Goal: Task Accomplishment & Management: Manage account settings

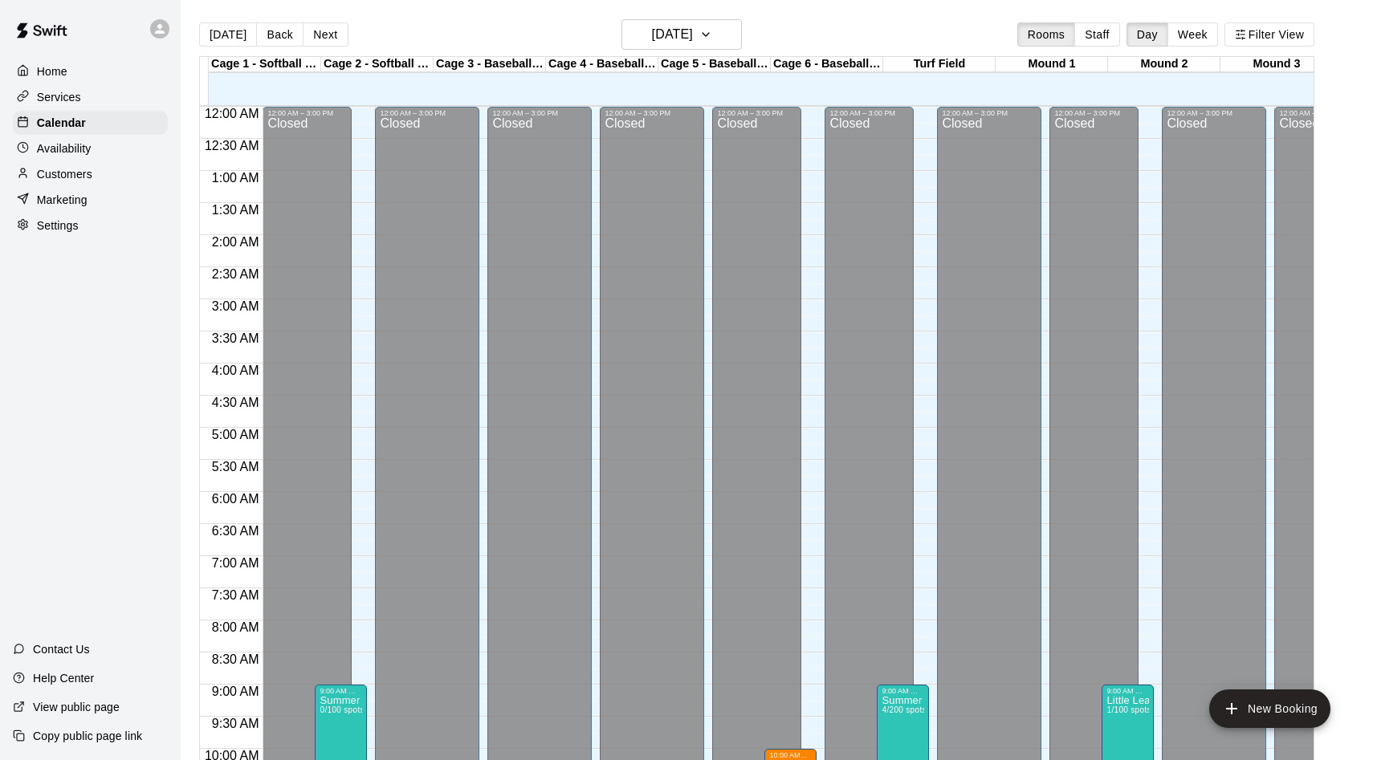
scroll to position [822, 0]
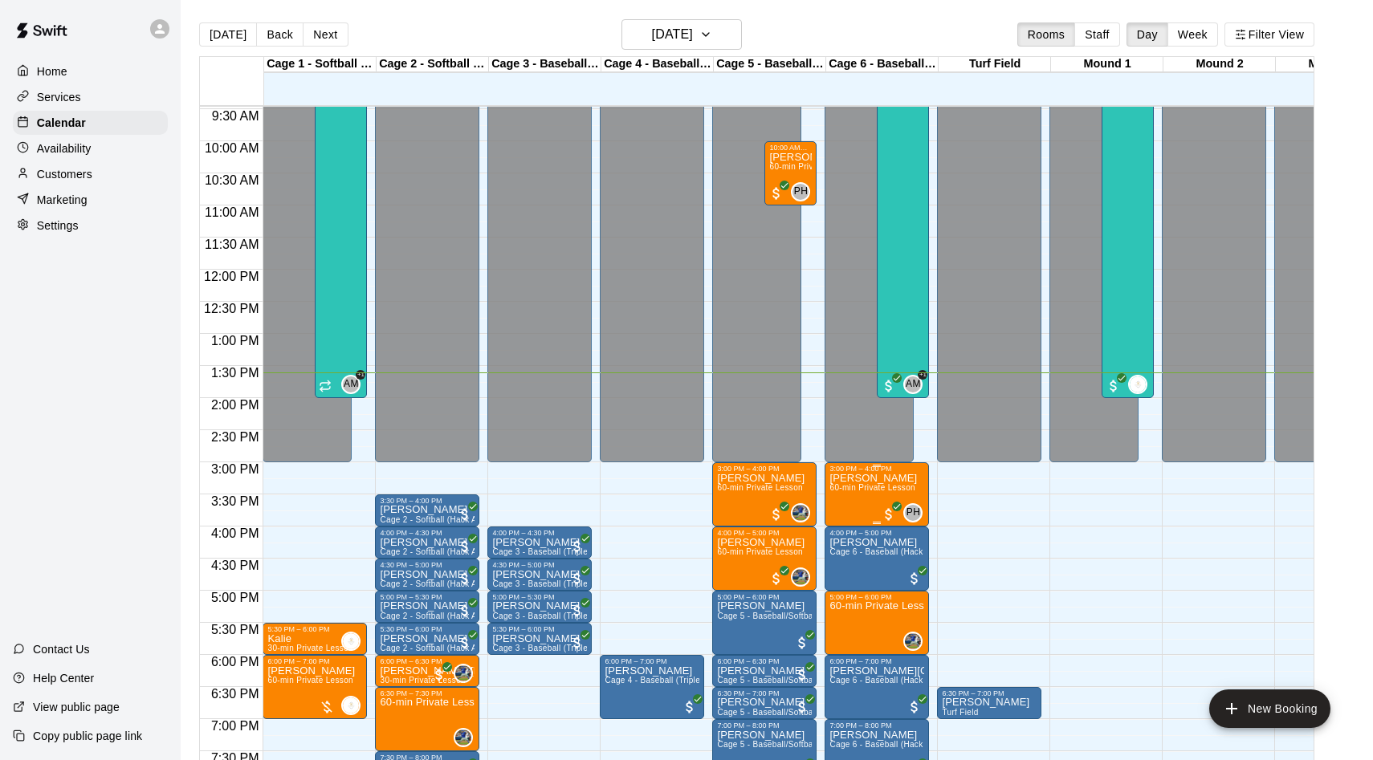
scroll to position [511, 0]
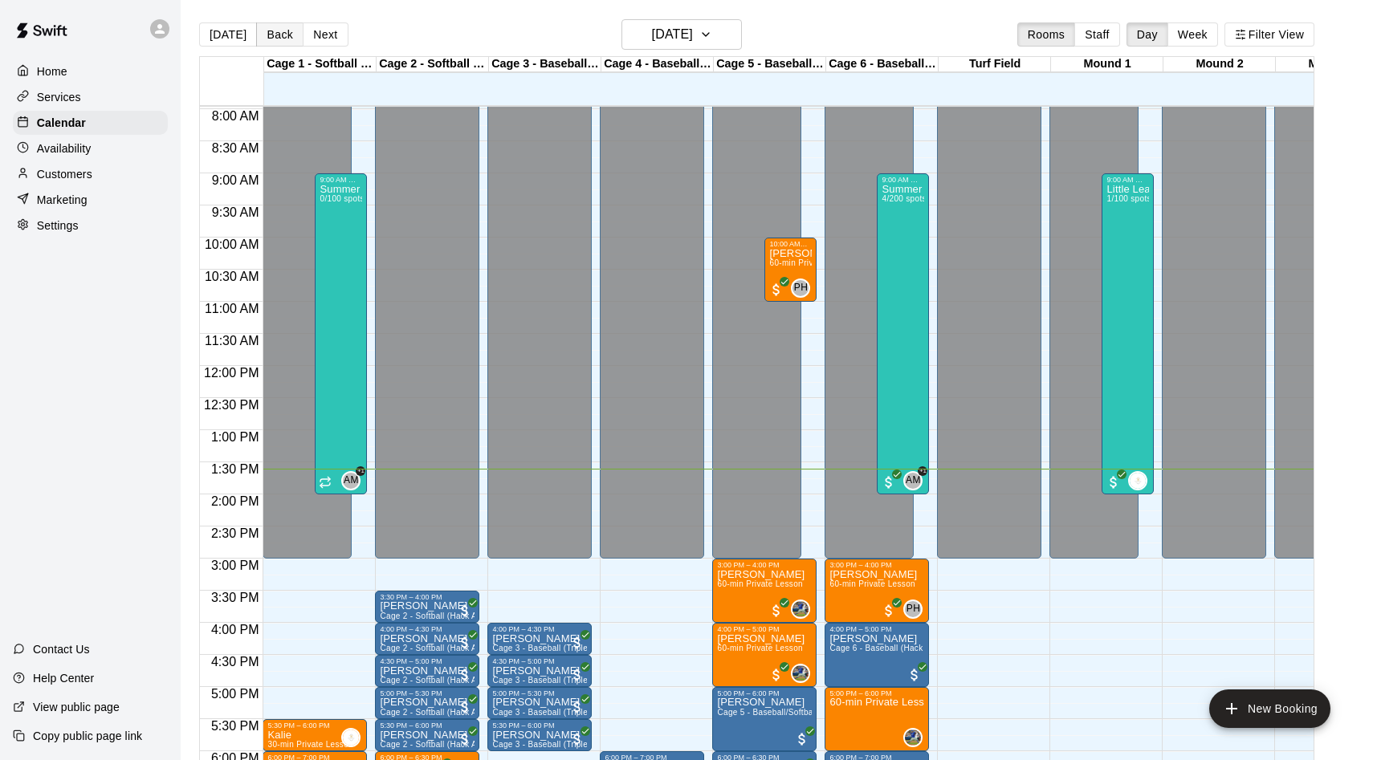
click at [271, 39] on button "Back" at bounding box center [279, 34] width 47 height 24
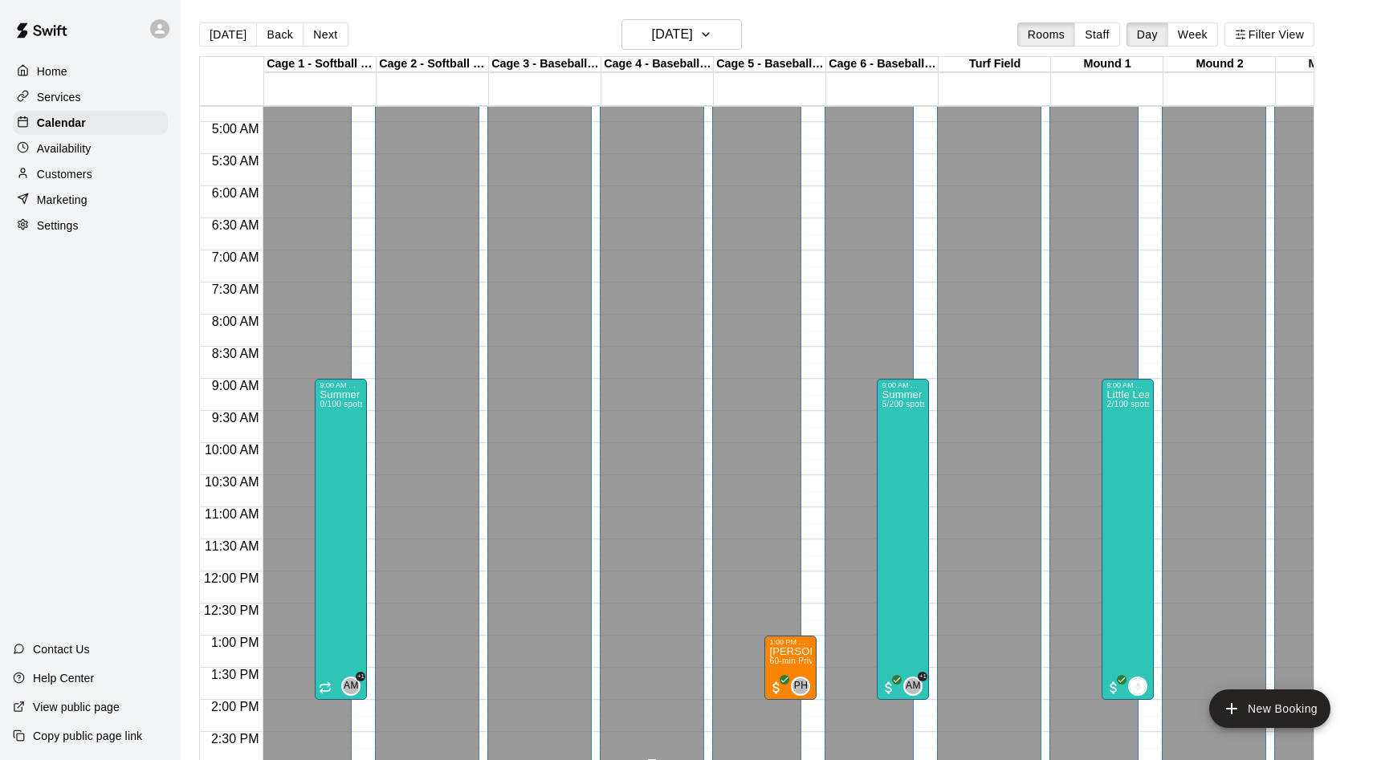
scroll to position [292, 0]
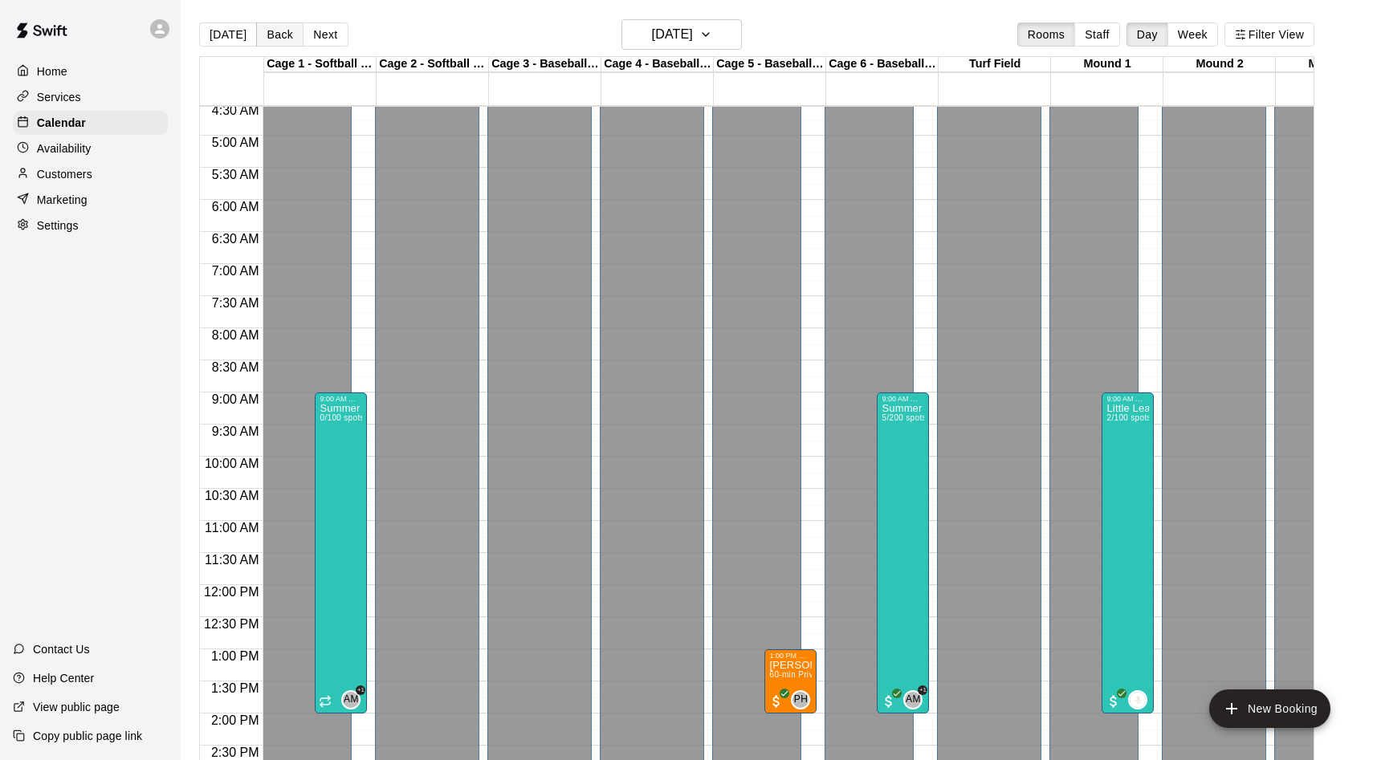
click at [283, 31] on button "Back" at bounding box center [279, 34] width 47 height 24
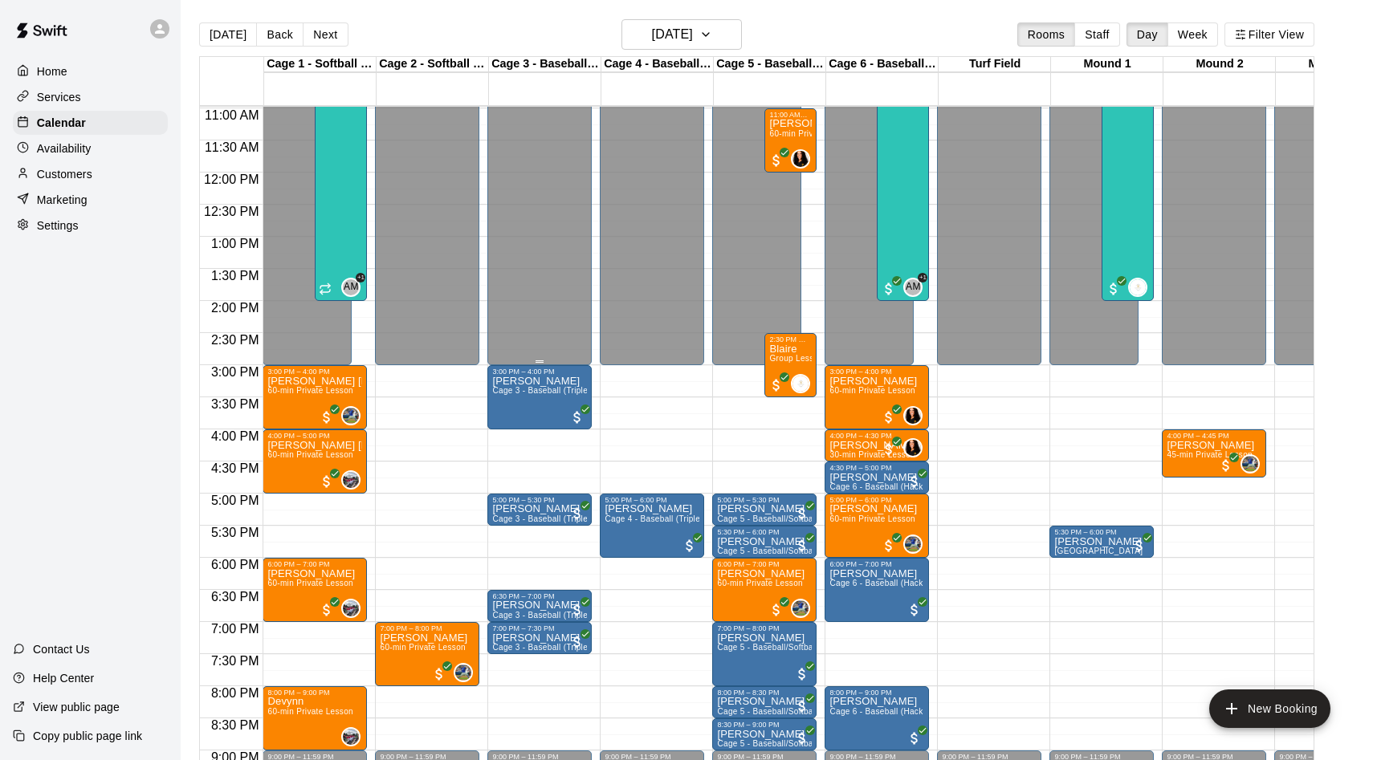
scroll to position [706, 0]
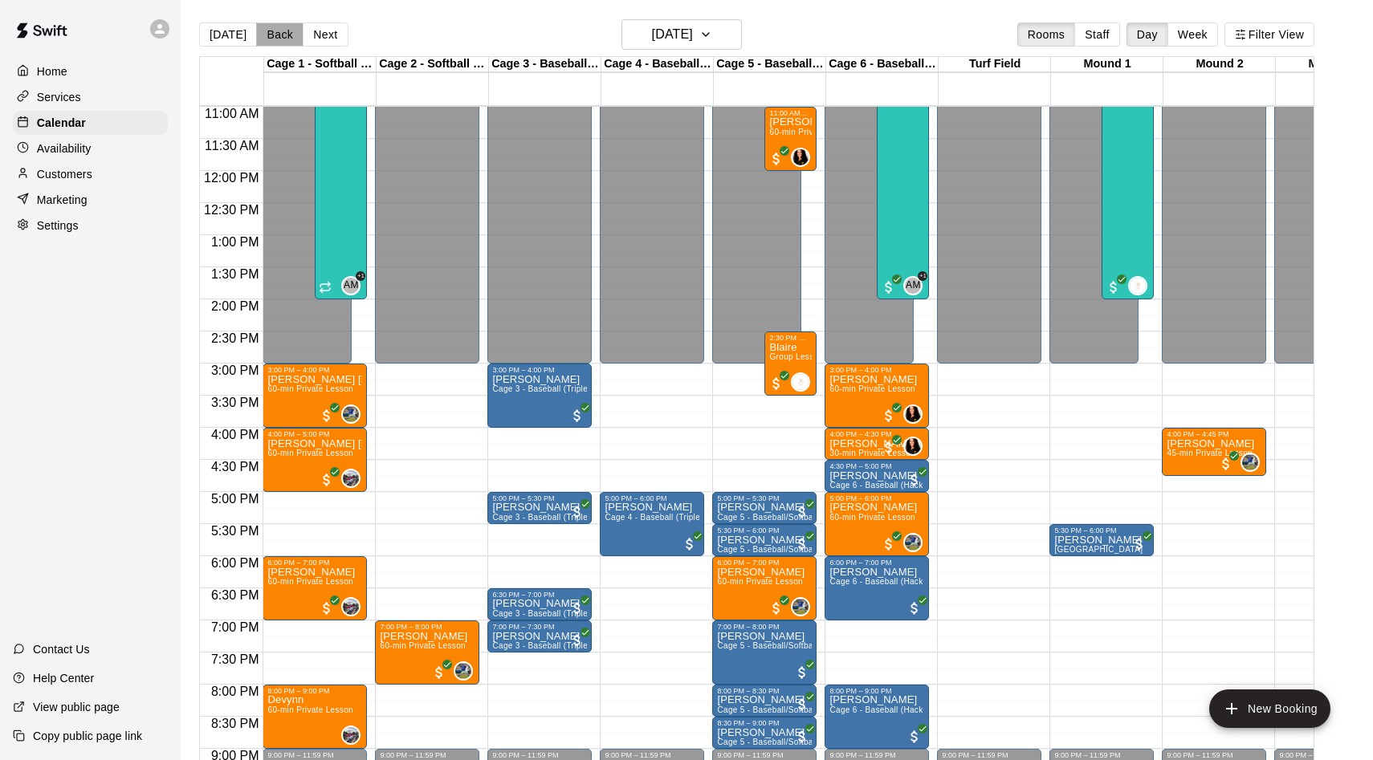
click at [263, 47] on button "Back" at bounding box center [279, 34] width 47 height 24
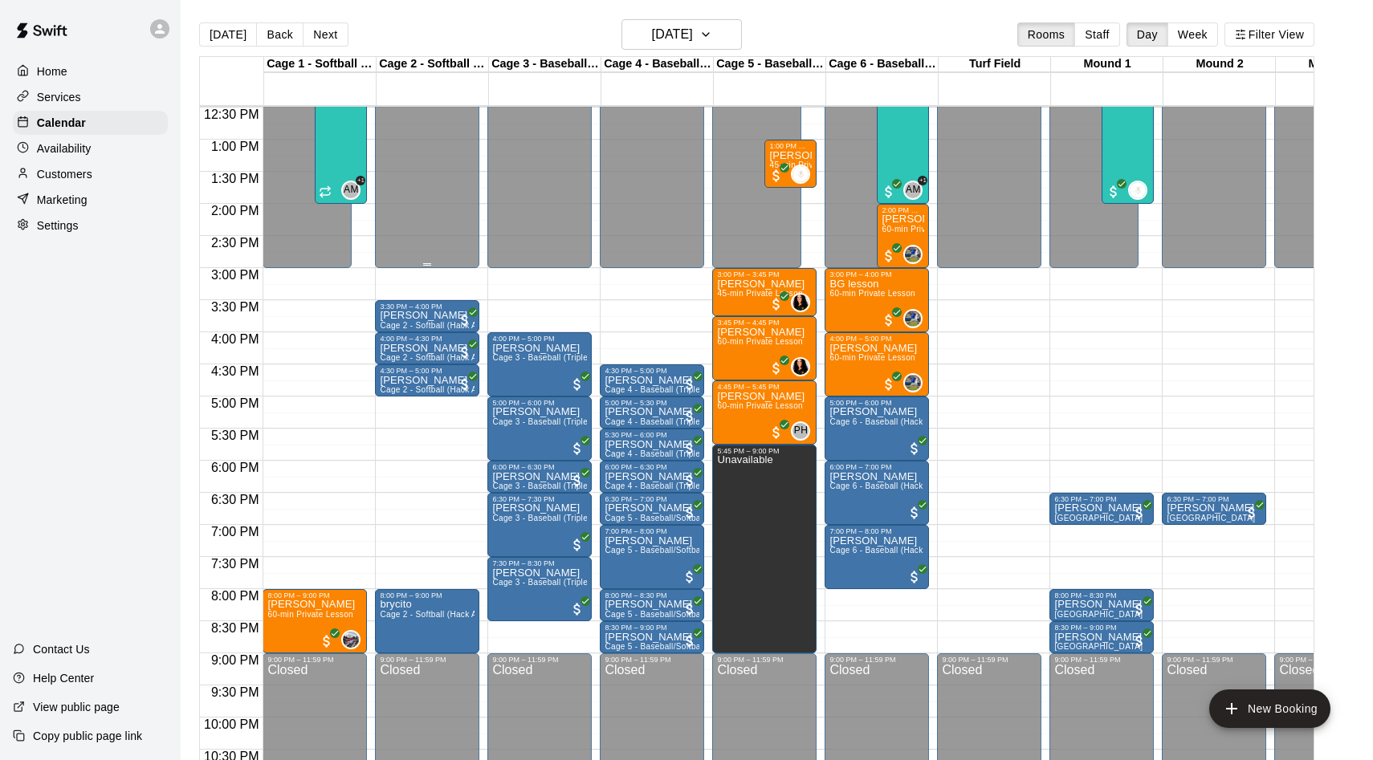
scroll to position [803, 0]
click at [268, 36] on button "Back" at bounding box center [279, 34] width 47 height 24
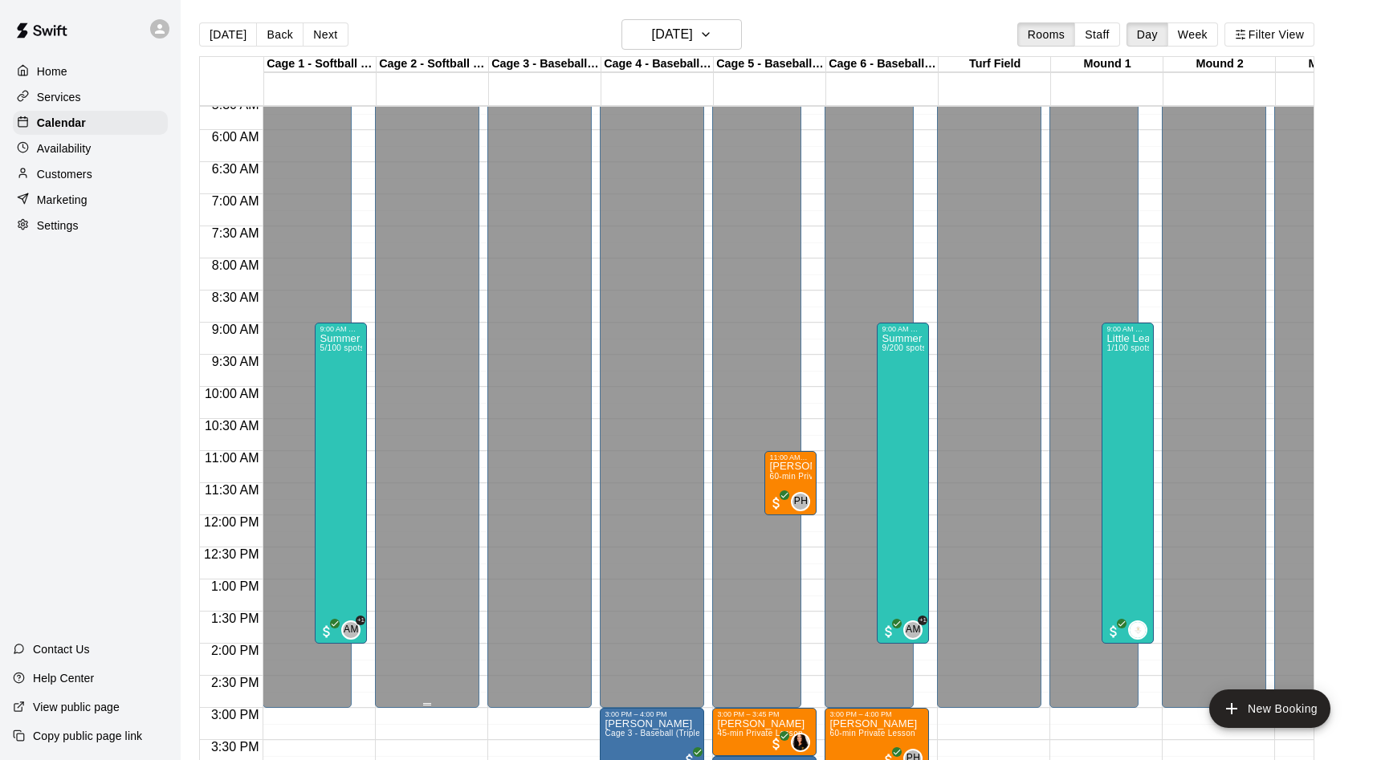
scroll to position [352, 0]
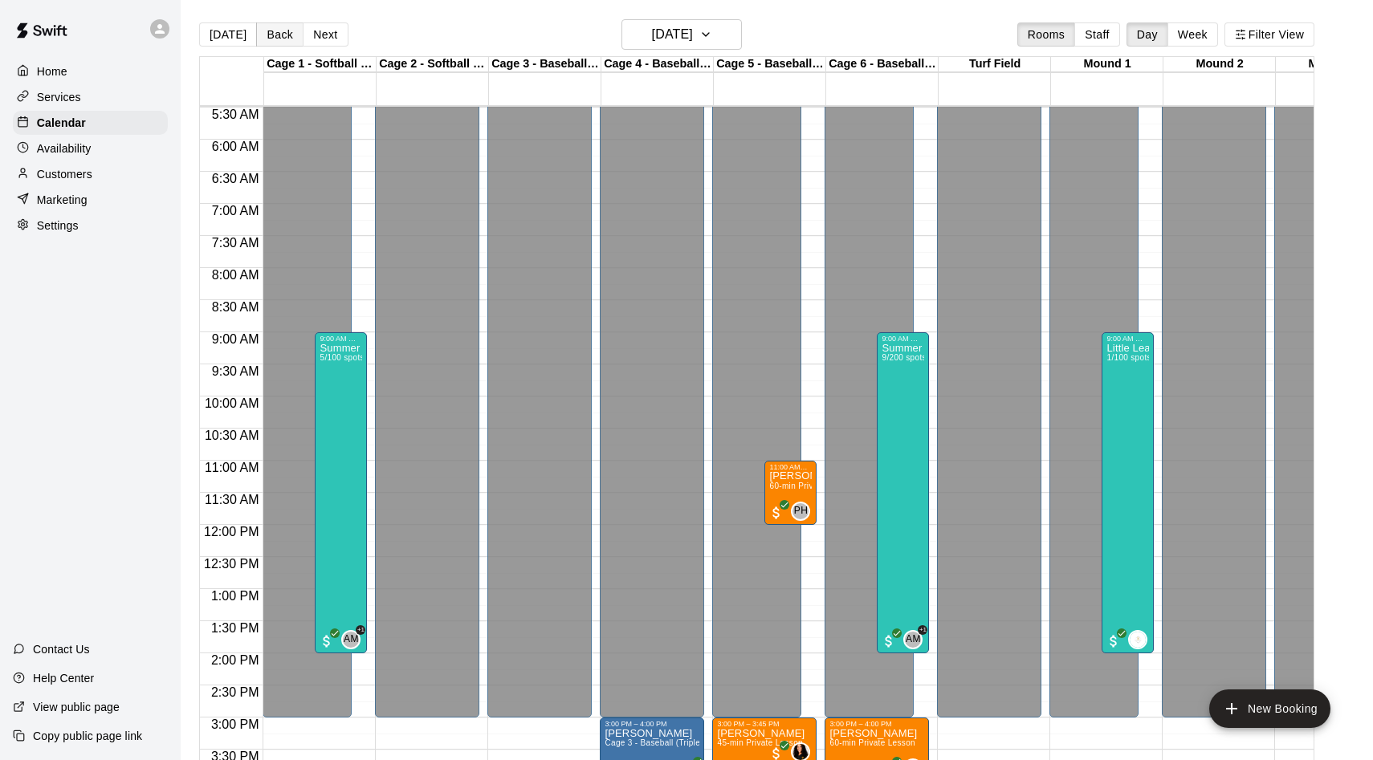
click at [267, 38] on button "Back" at bounding box center [279, 34] width 47 height 24
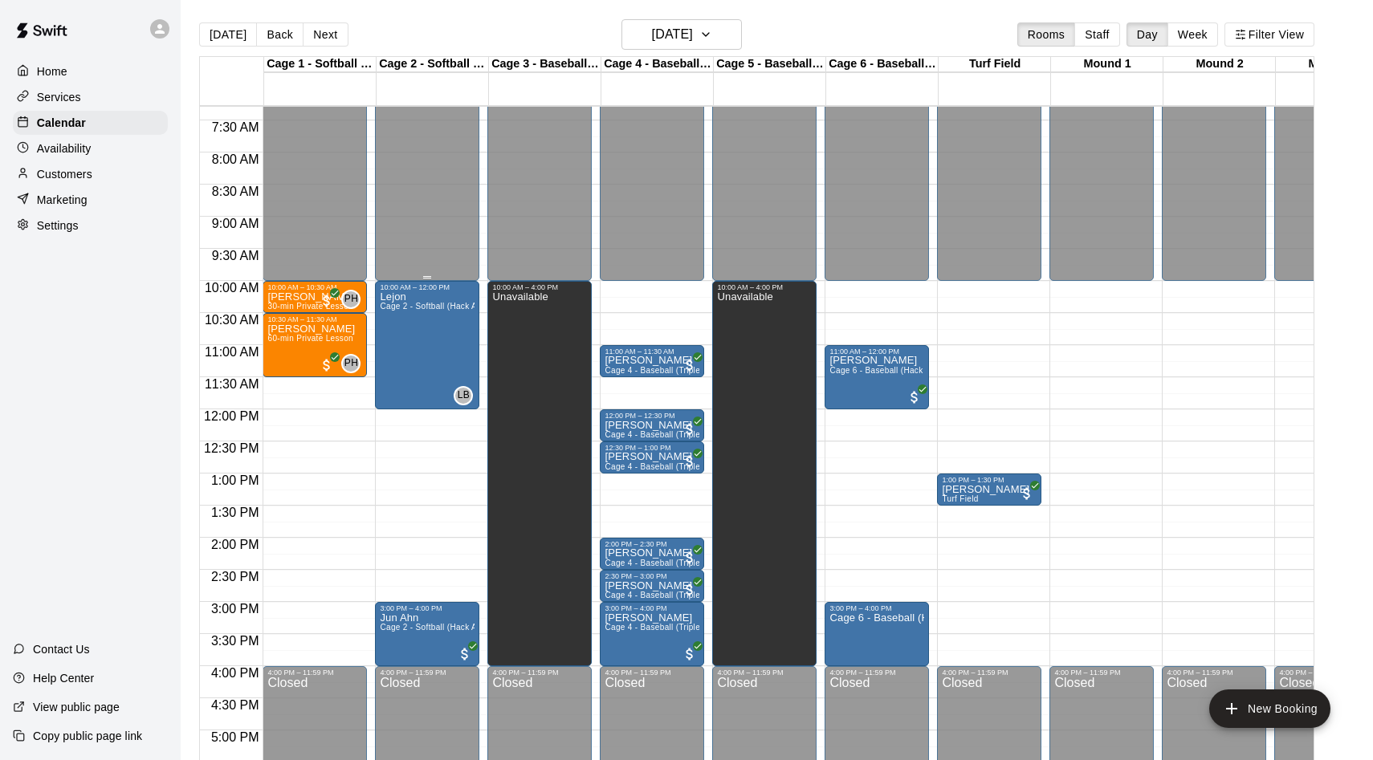
scroll to position [470, 0]
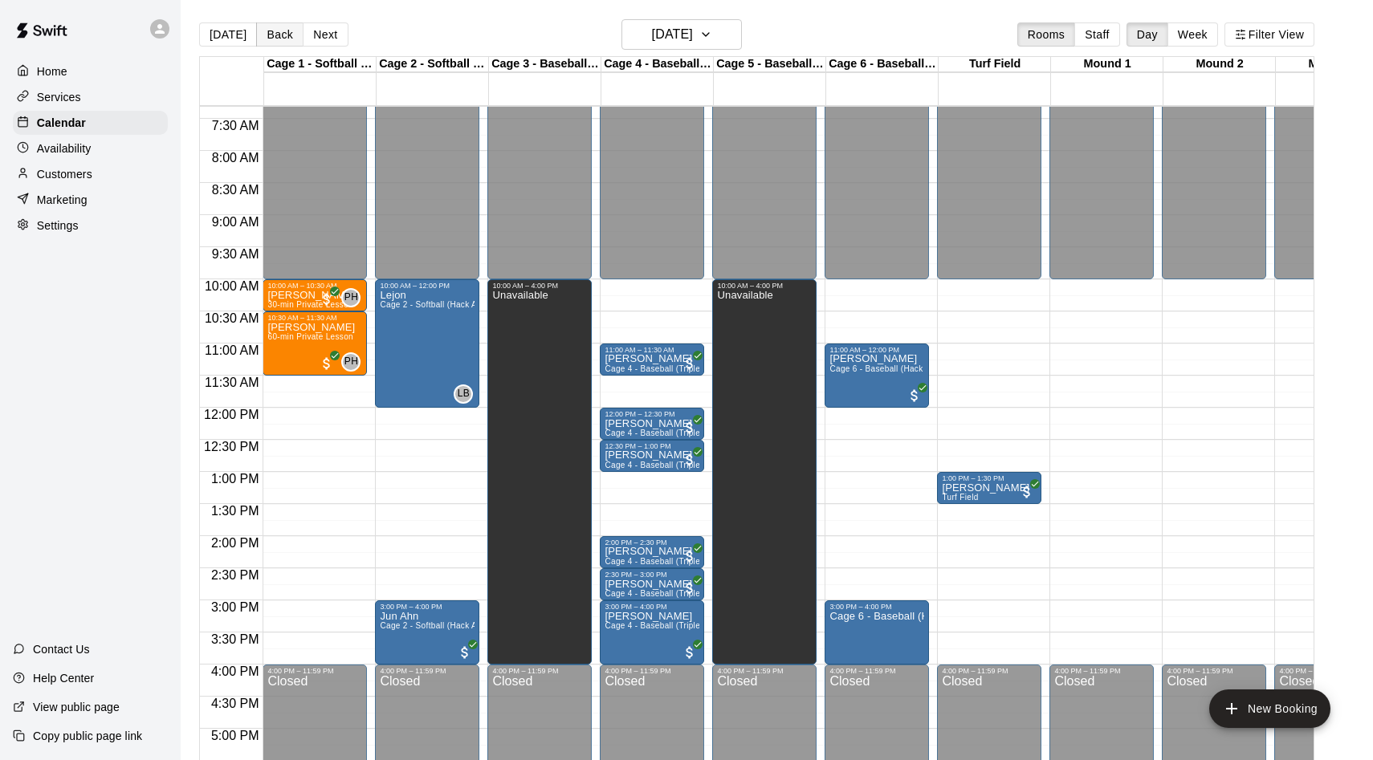
click at [283, 33] on button "Back" at bounding box center [279, 34] width 47 height 24
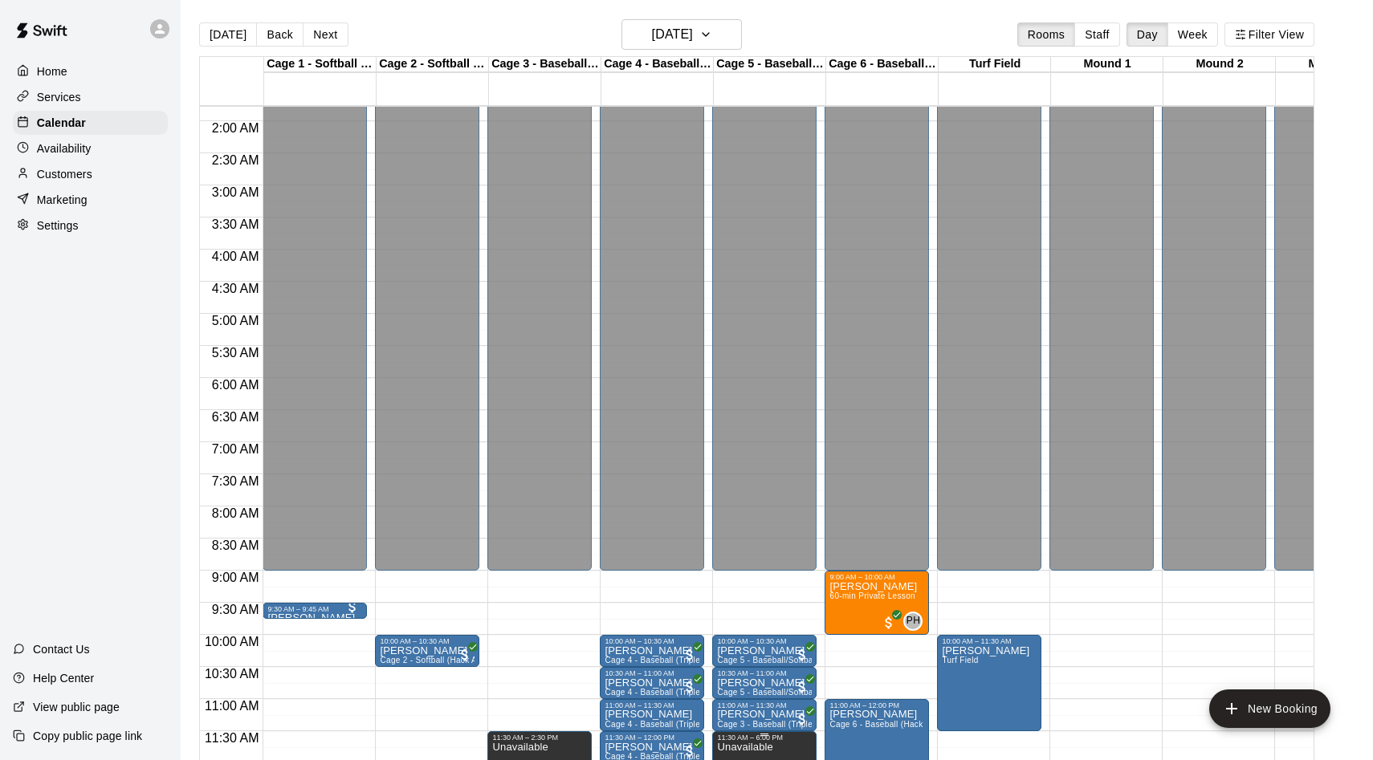
scroll to position [112, 0]
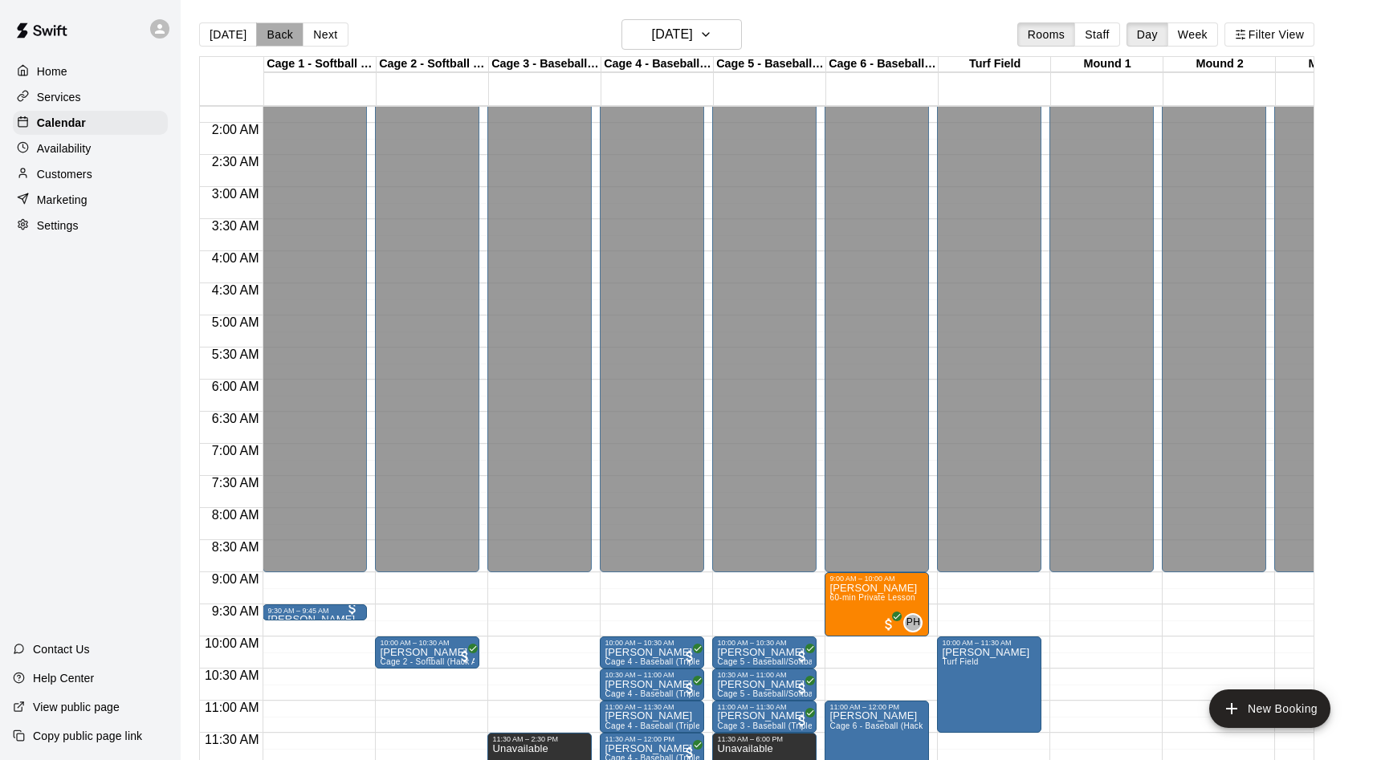
click at [271, 38] on button "Back" at bounding box center [279, 34] width 47 height 24
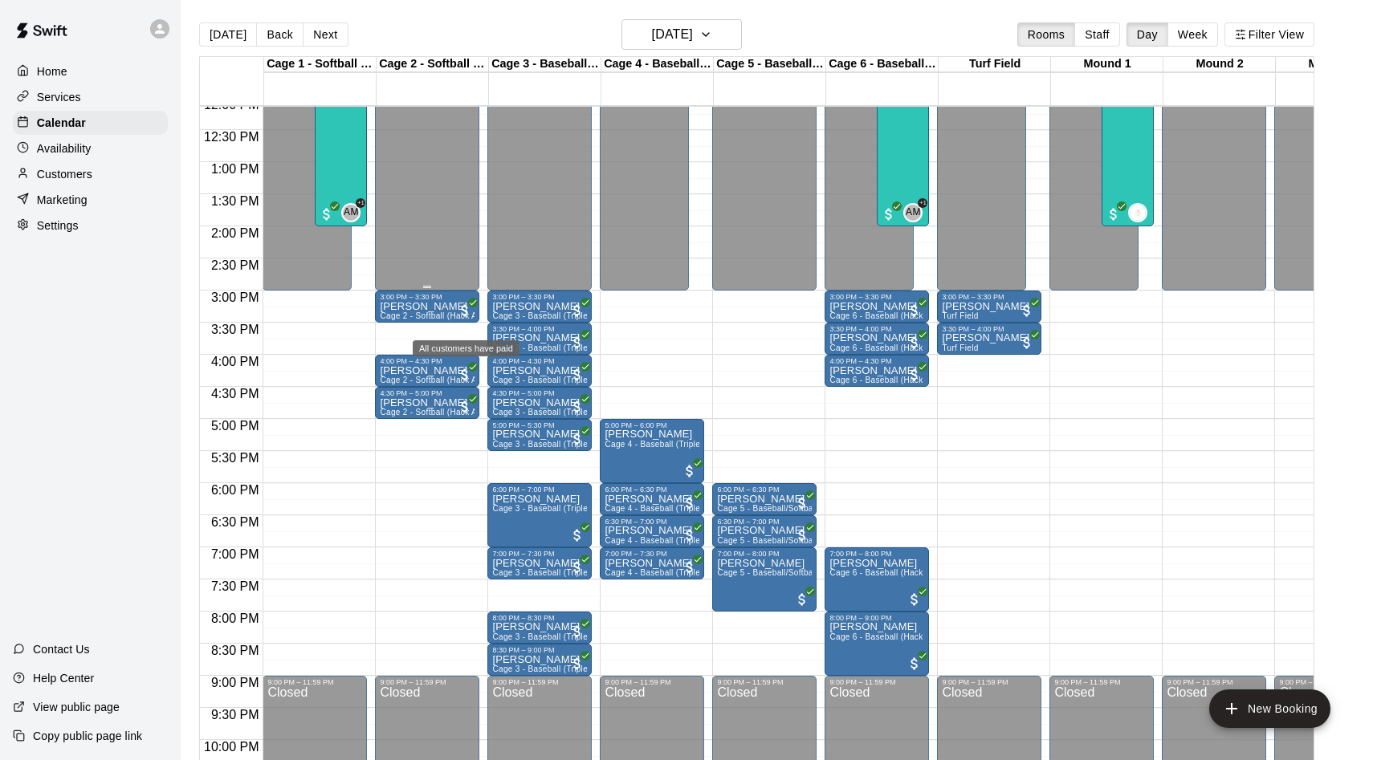
scroll to position [784, 0]
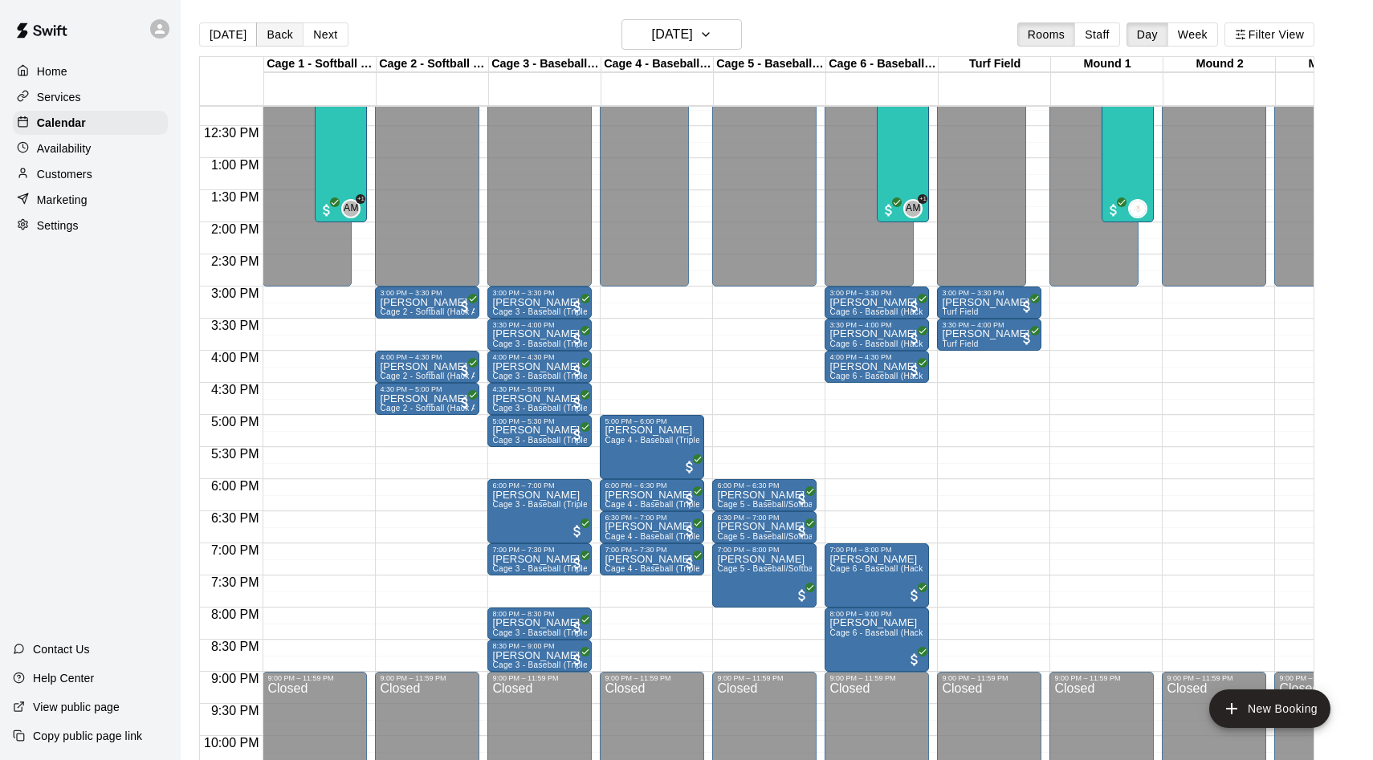
click at [276, 31] on button "Back" at bounding box center [279, 34] width 47 height 24
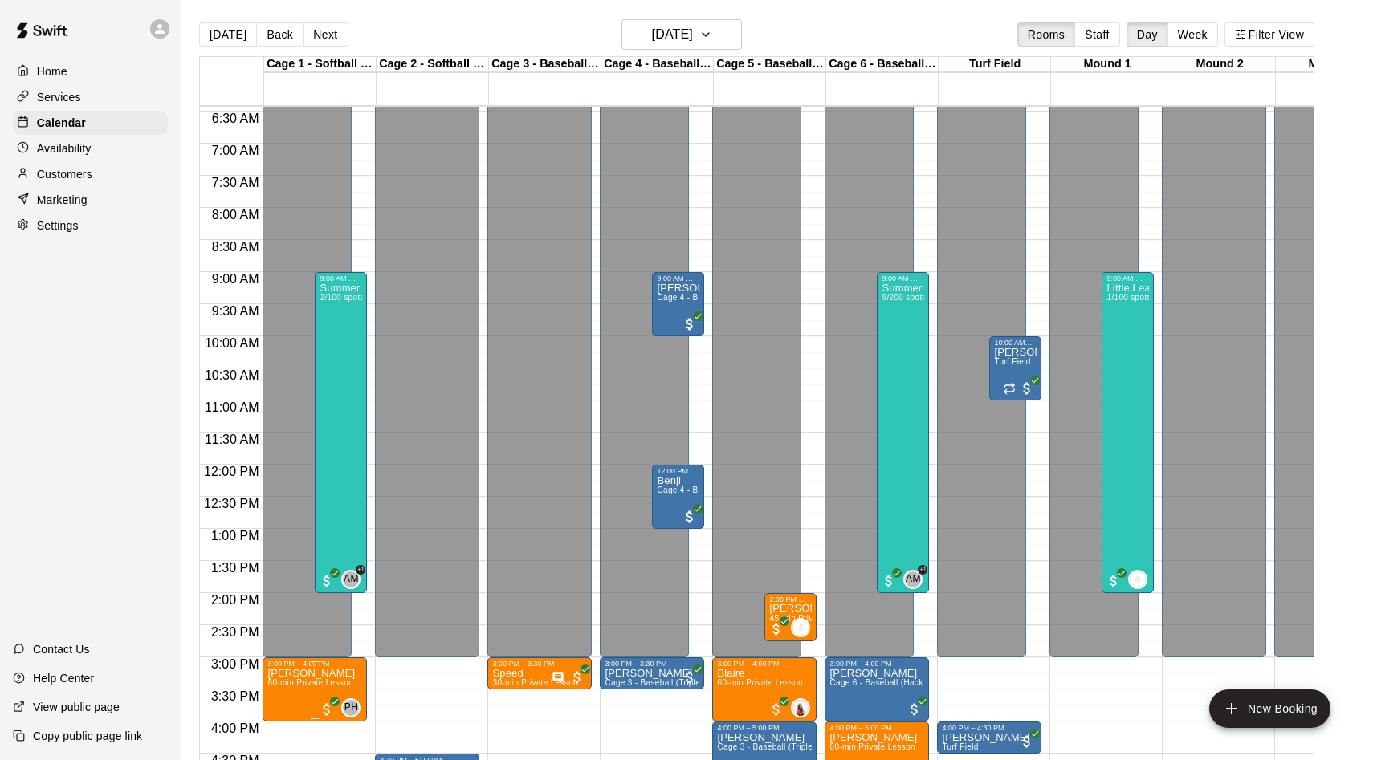
scroll to position [409, 0]
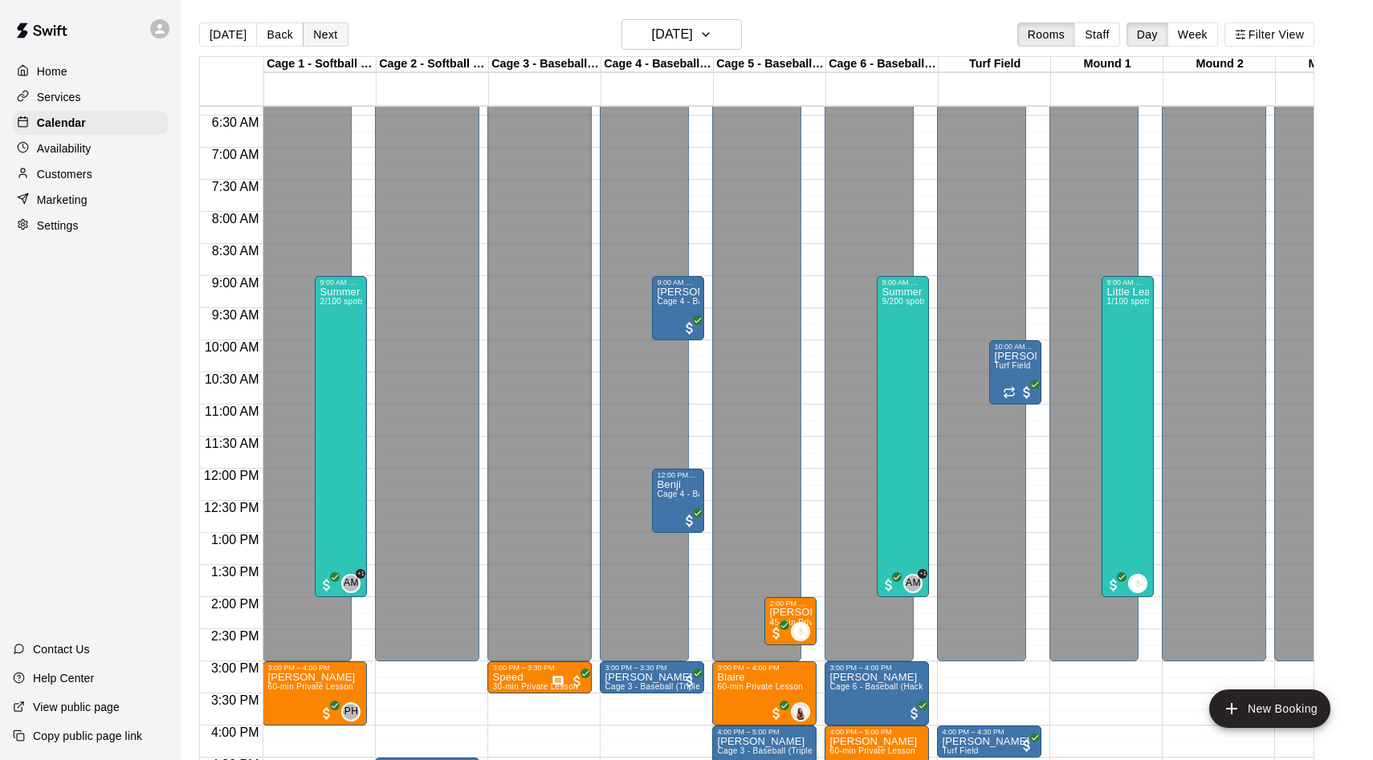
click at [331, 32] on button "Next" at bounding box center [325, 34] width 45 height 24
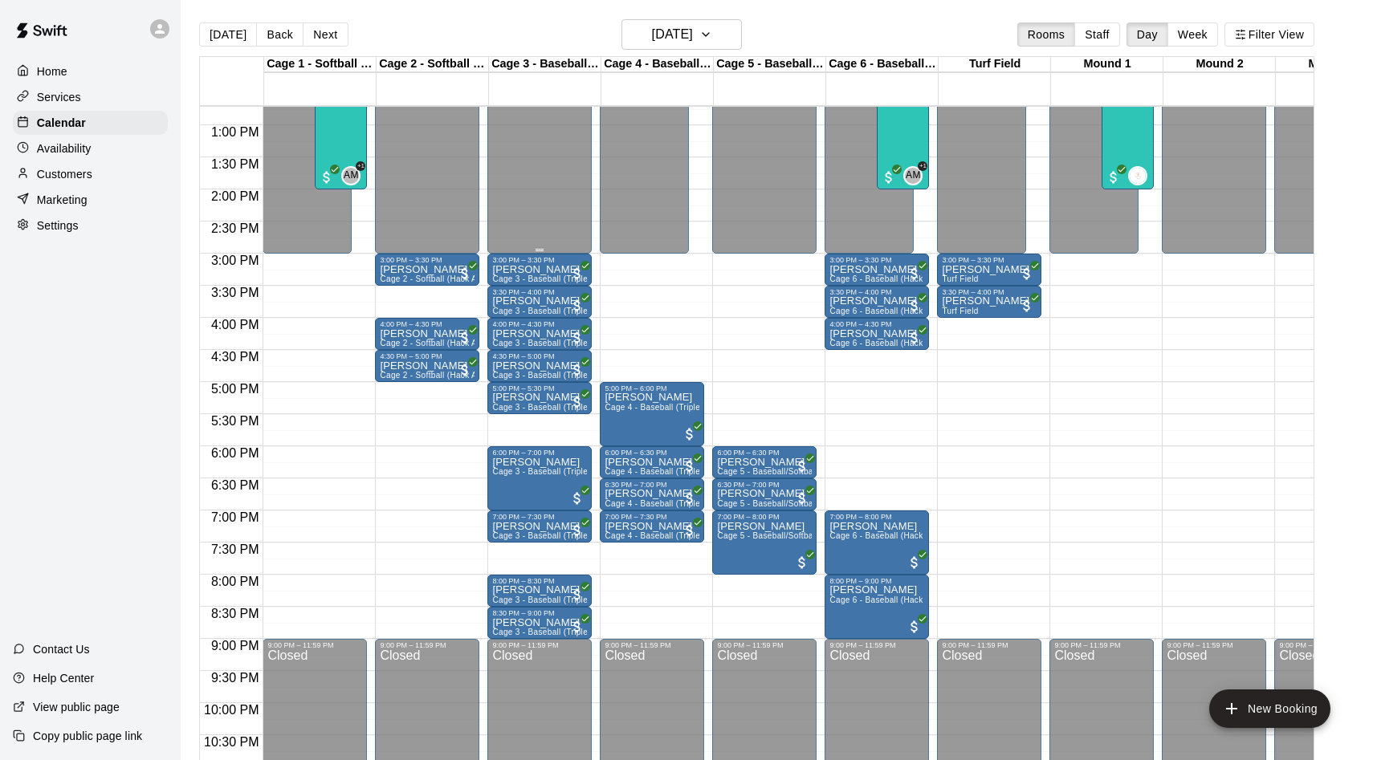
scroll to position [870, 0]
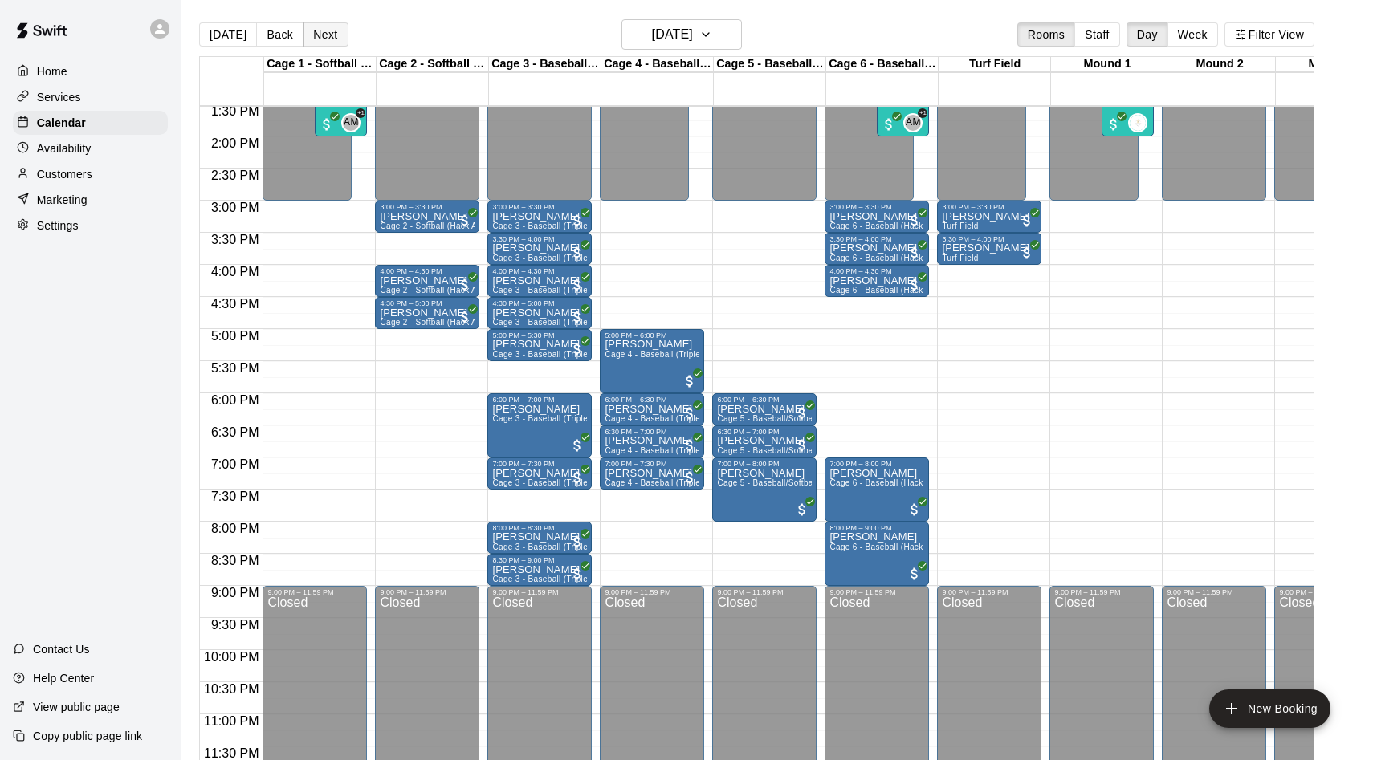
click at [330, 28] on button "Next" at bounding box center [325, 34] width 45 height 24
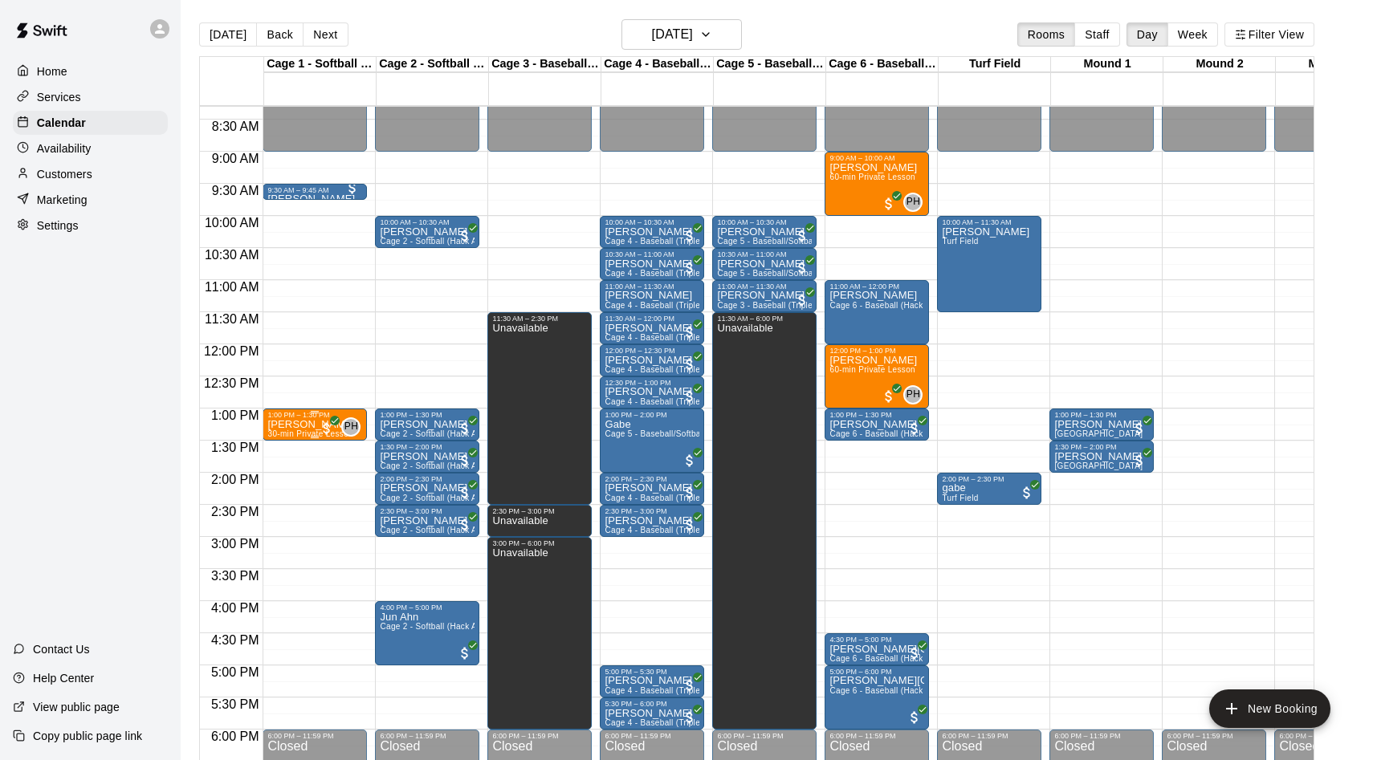
scroll to position [532, 0]
click at [329, 31] on button "Next" at bounding box center [325, 34] width 45 height 24
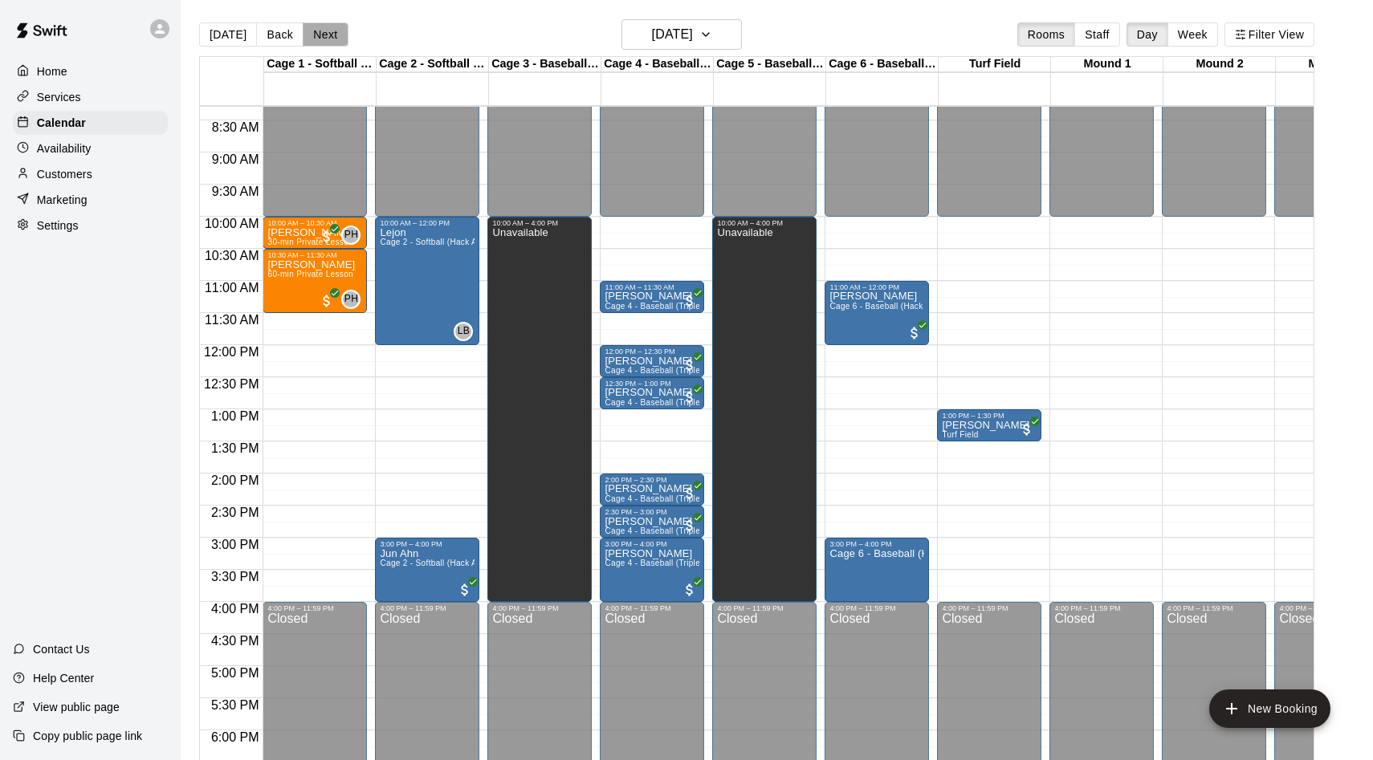
click at [322, 38] on button "Next" at bounding box center [325, 34] width 45 height 24
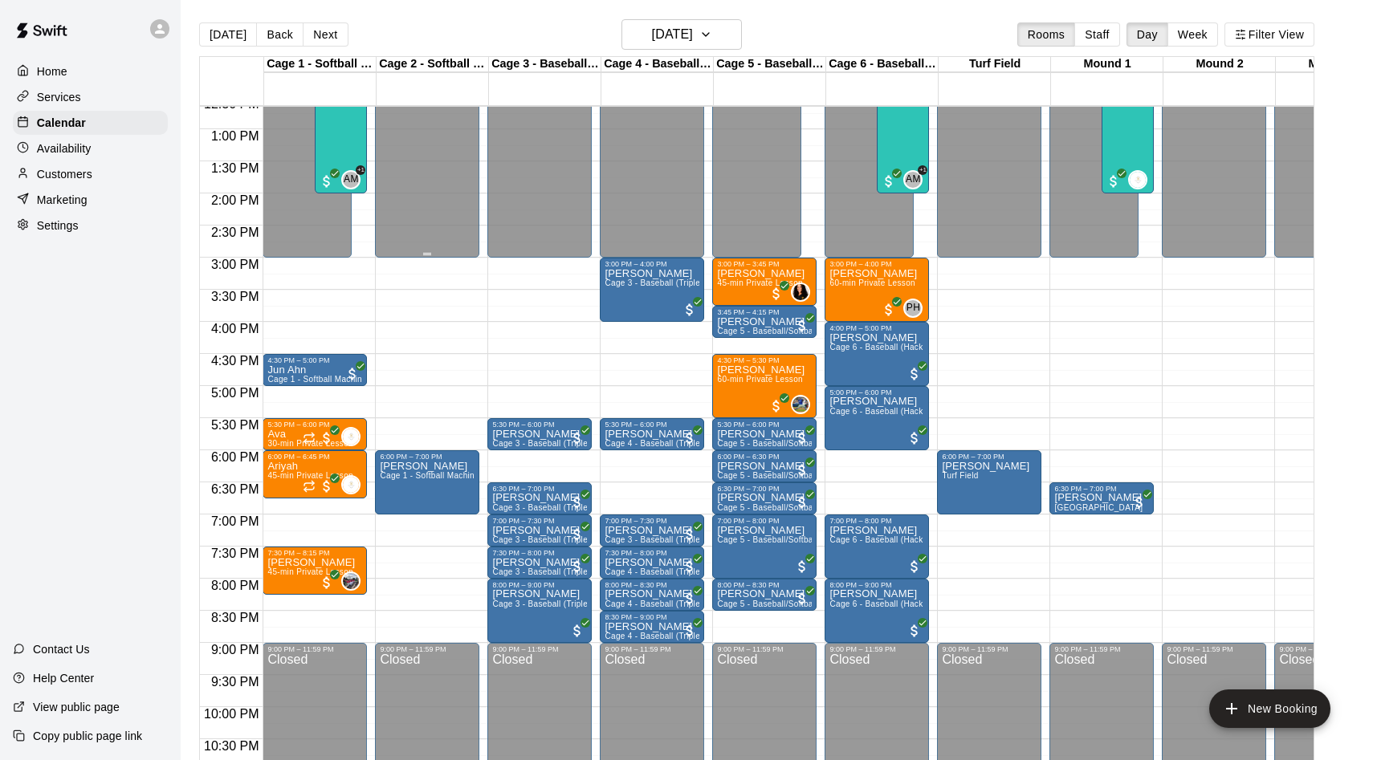
scroll to position [815, 0]
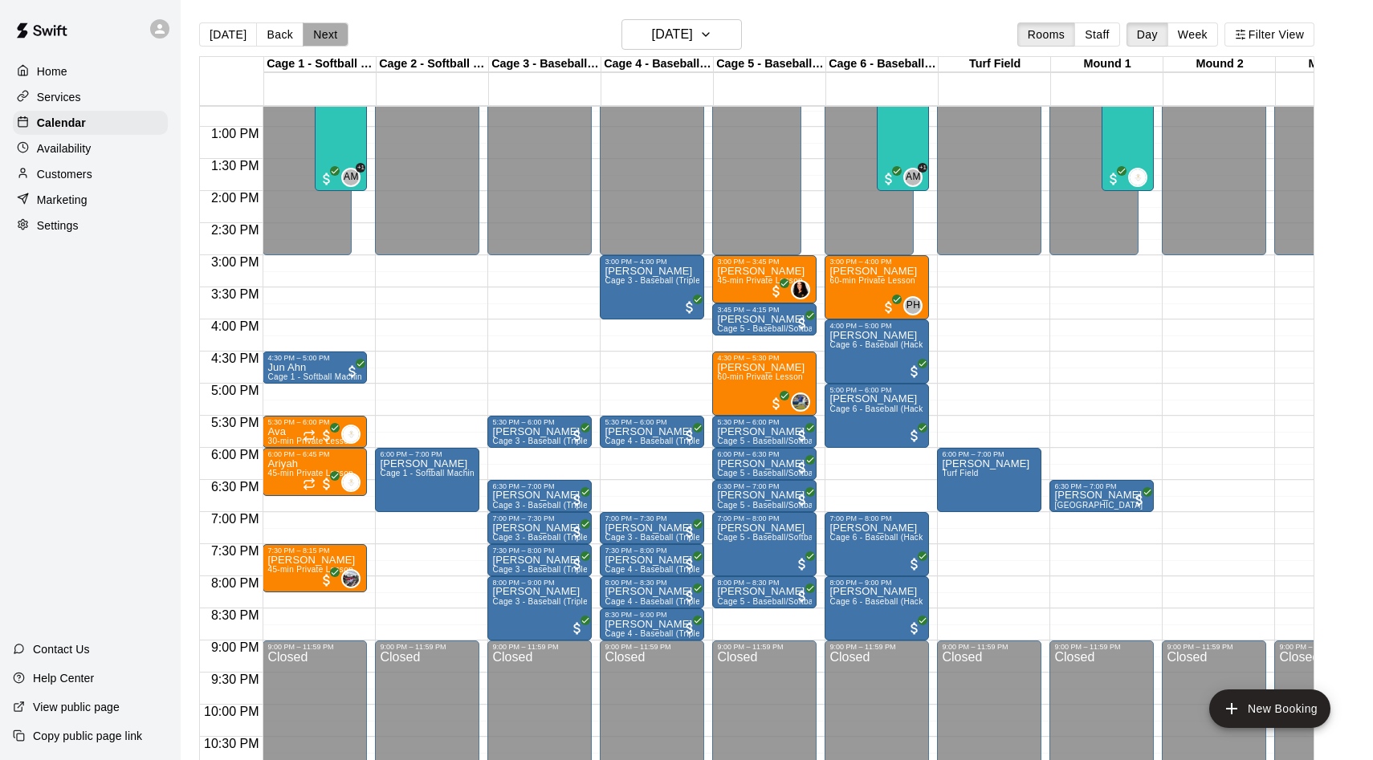
click at [317, 35] on button "Next" at bounding box center [325, 34] width 45 height 24
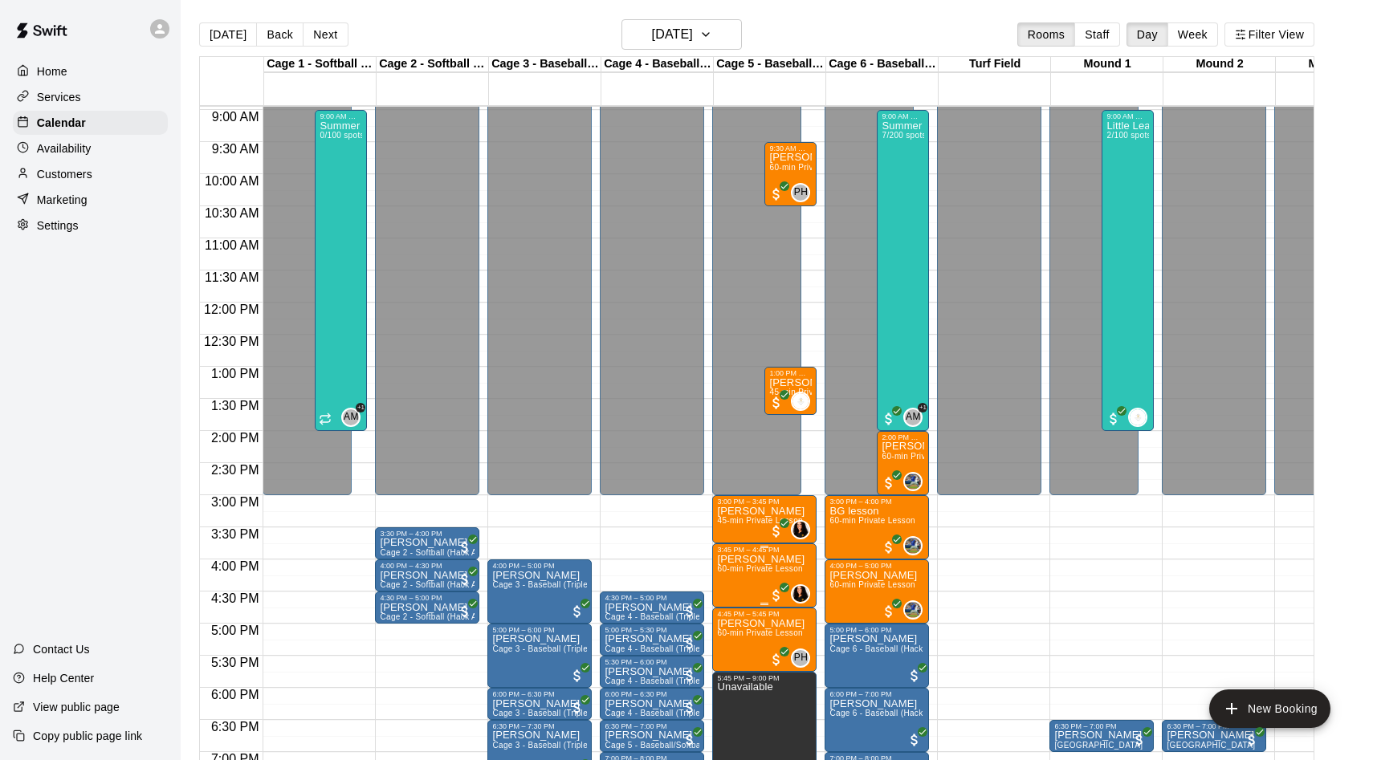
scroll to position [517, 0]
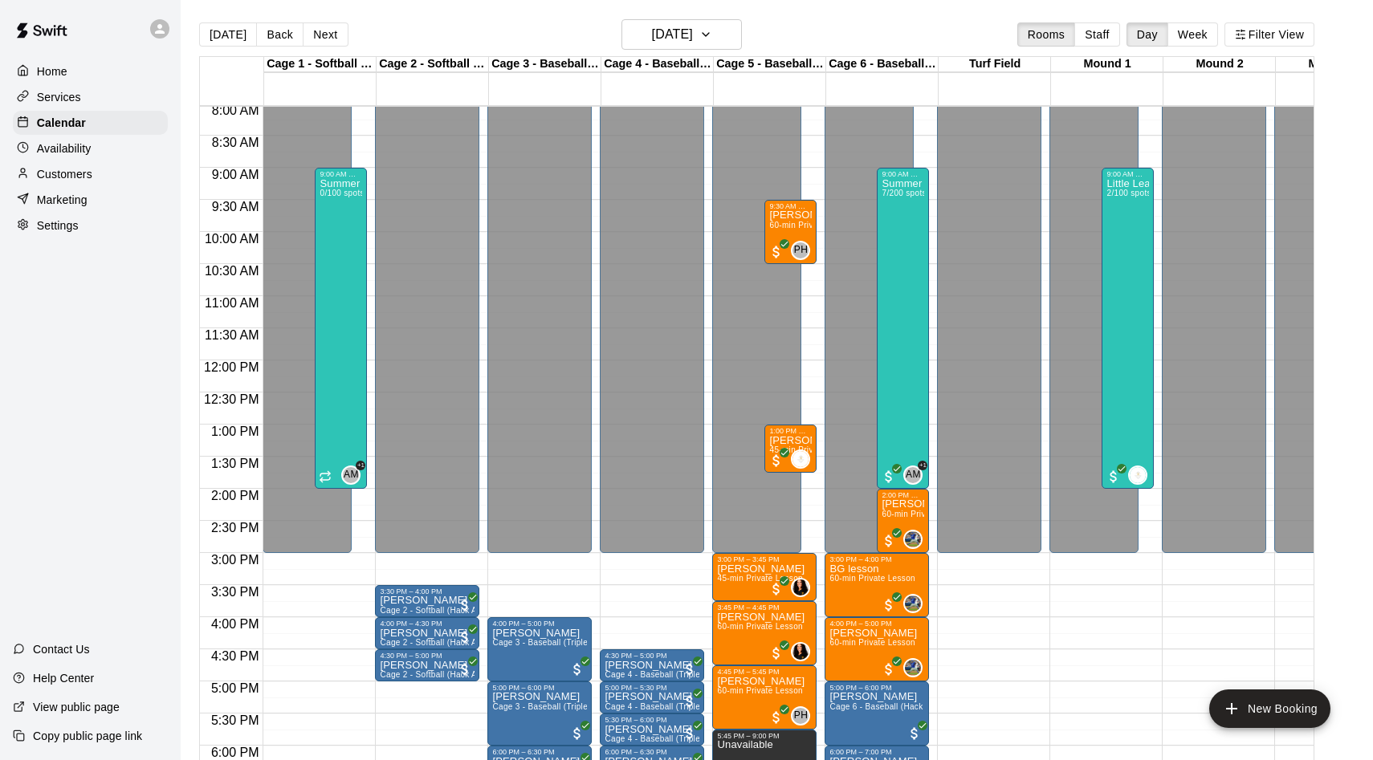
click at [348, 34] on div "Today Back Next Tuesday Aug 12 Rooms Staff Day Week Filter View" at bounding box center [756, 37] width 1115 height 37
click at [332, 34] on button "Next" at bounding box center [325, 34] width 45 height 24
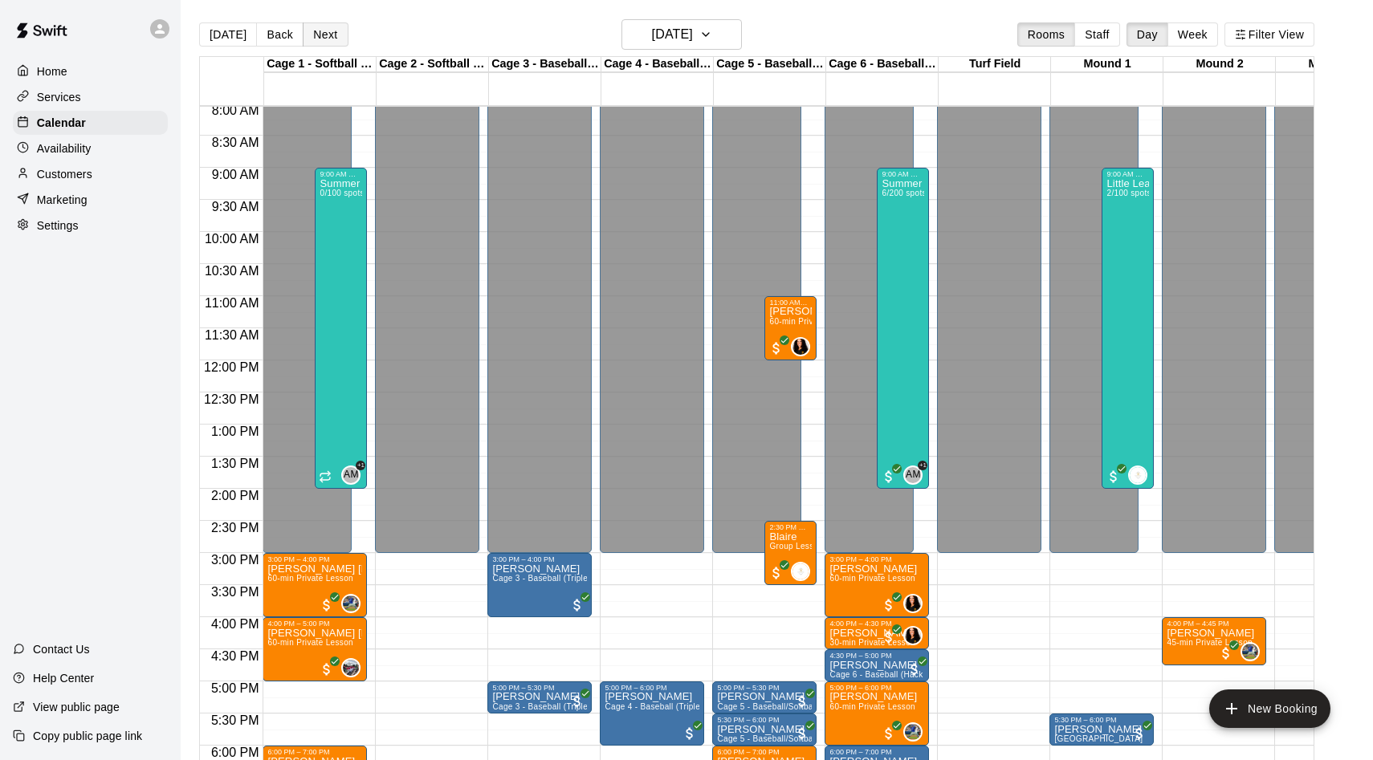
click at [321, 31] on button "Next" at bounding box center [325, 34] width 45 height 24
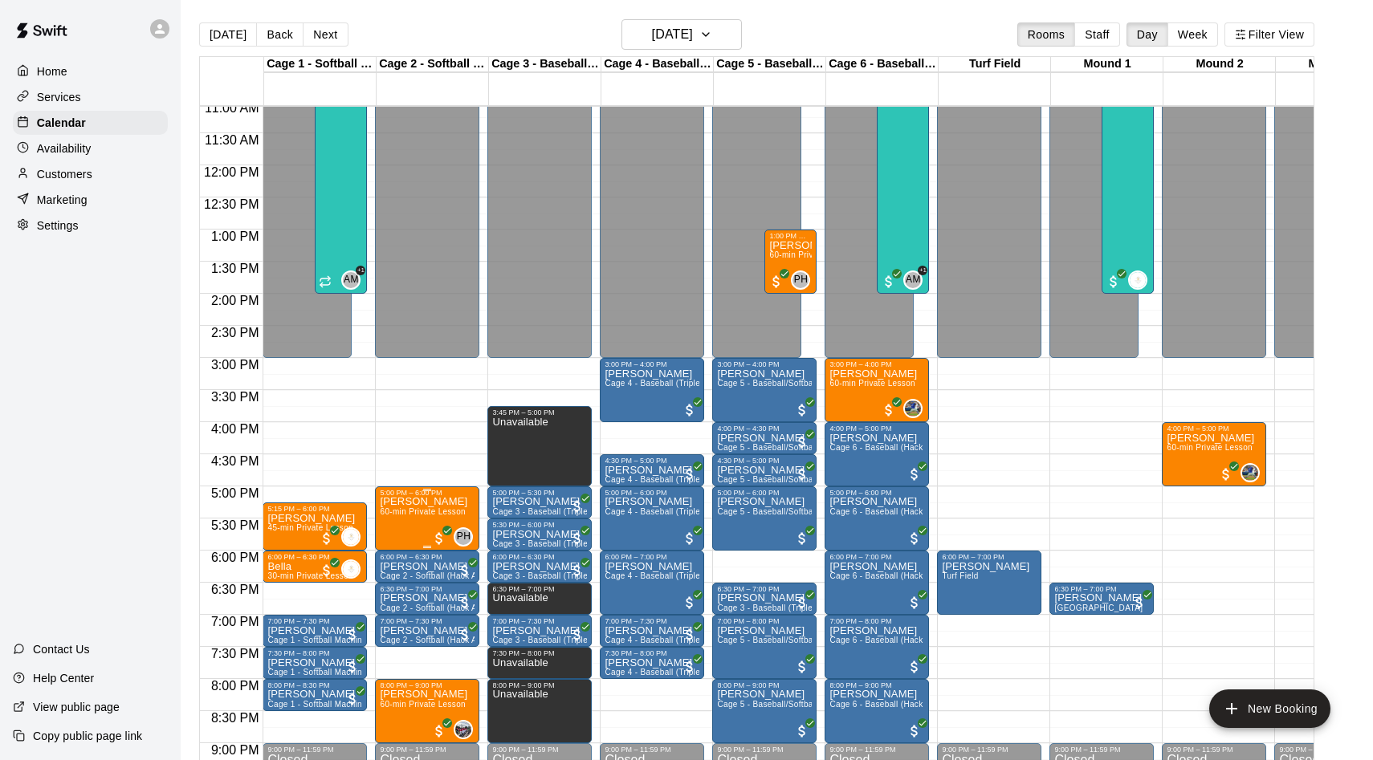
scroll to position [693, 0]
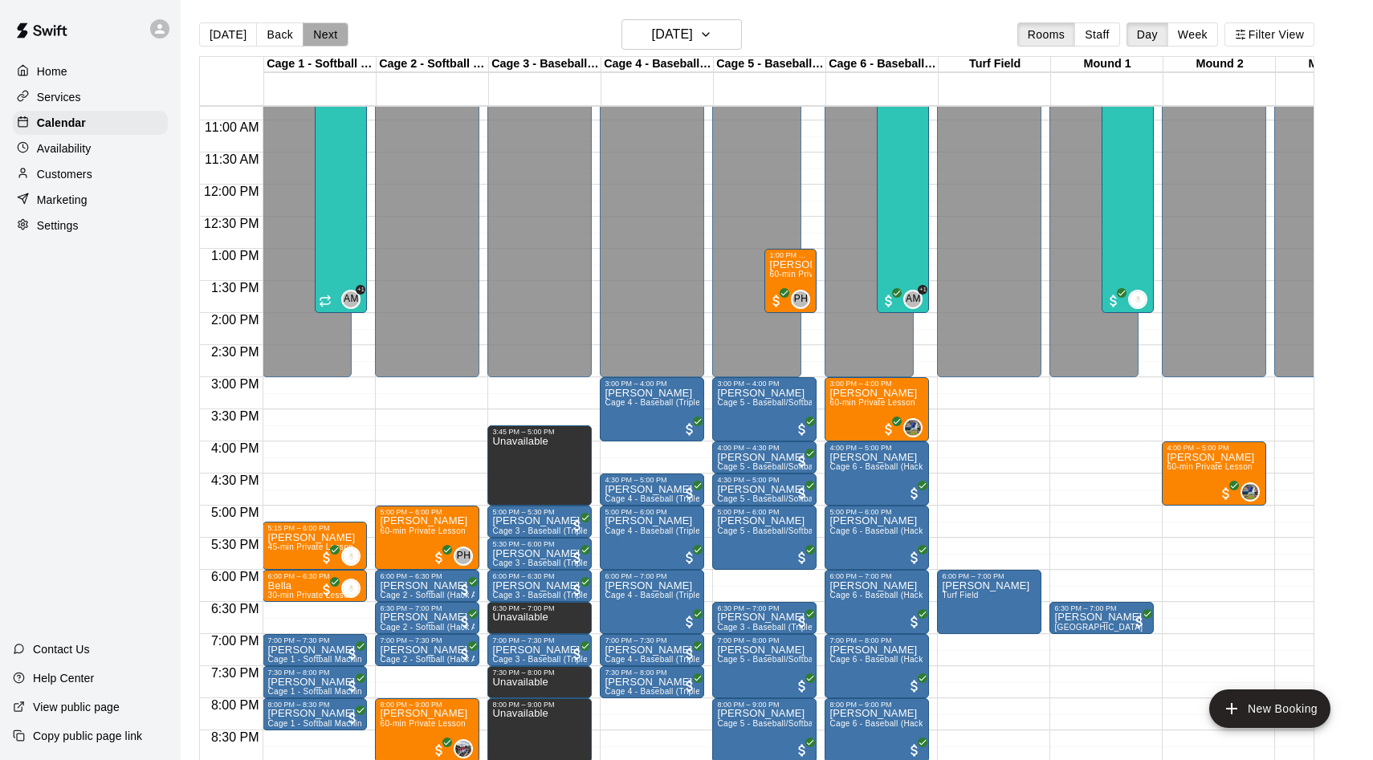
click at [326, 46] on button "Next" at bounding box center [325, 34] width 45 height 24
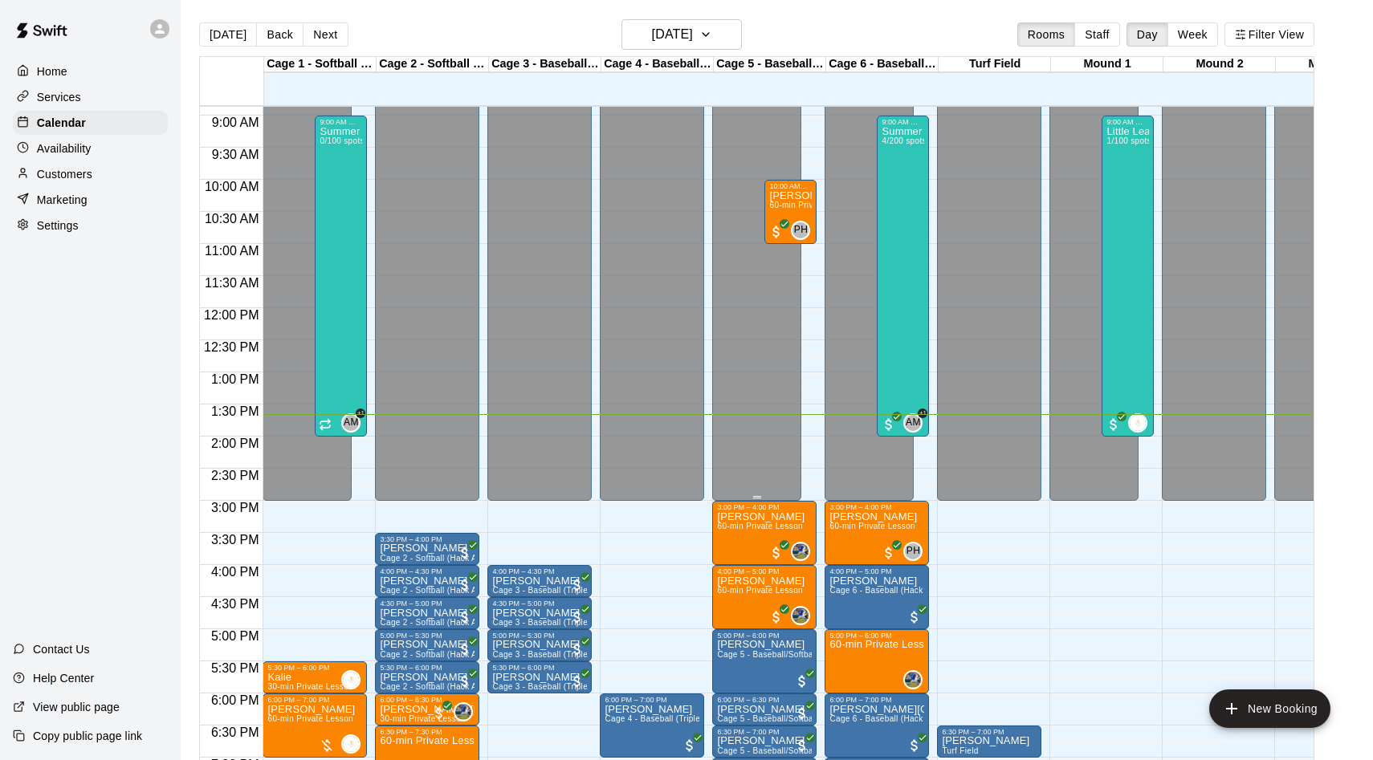
scroll to position [568, 0]
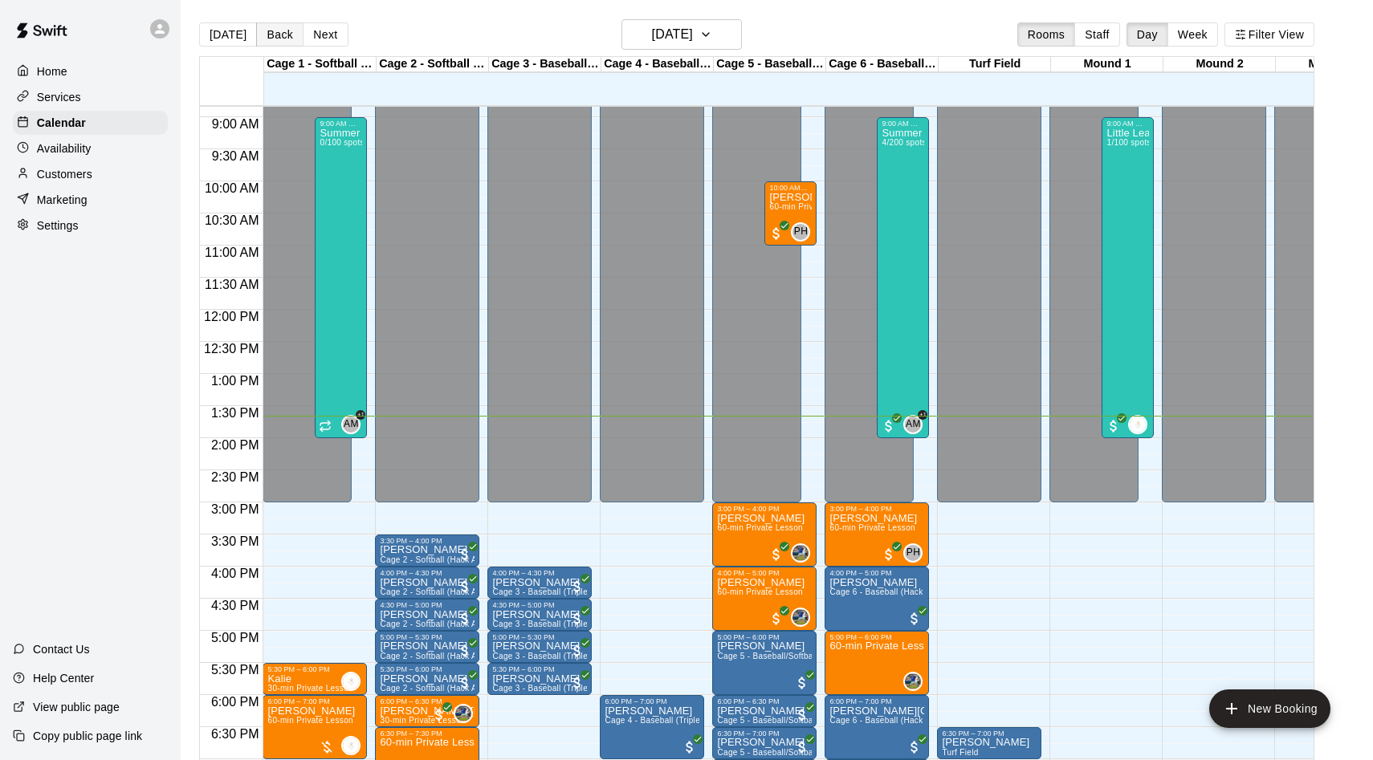
click at [267, 45] on button "Back" at bounding box center [279, 34] width 47 height 24
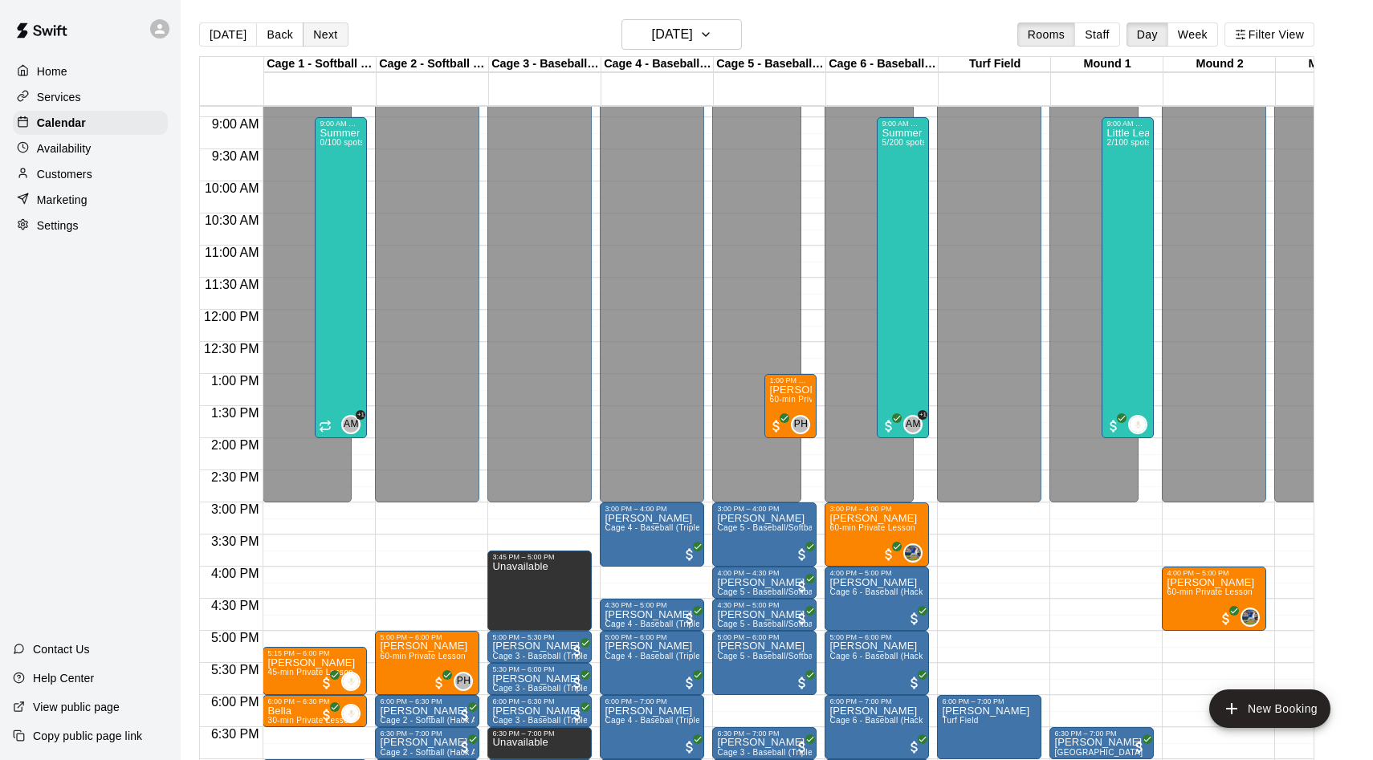
click at [328, 40] on button "Next" at bounding box center [325, 34] width 45 height 24
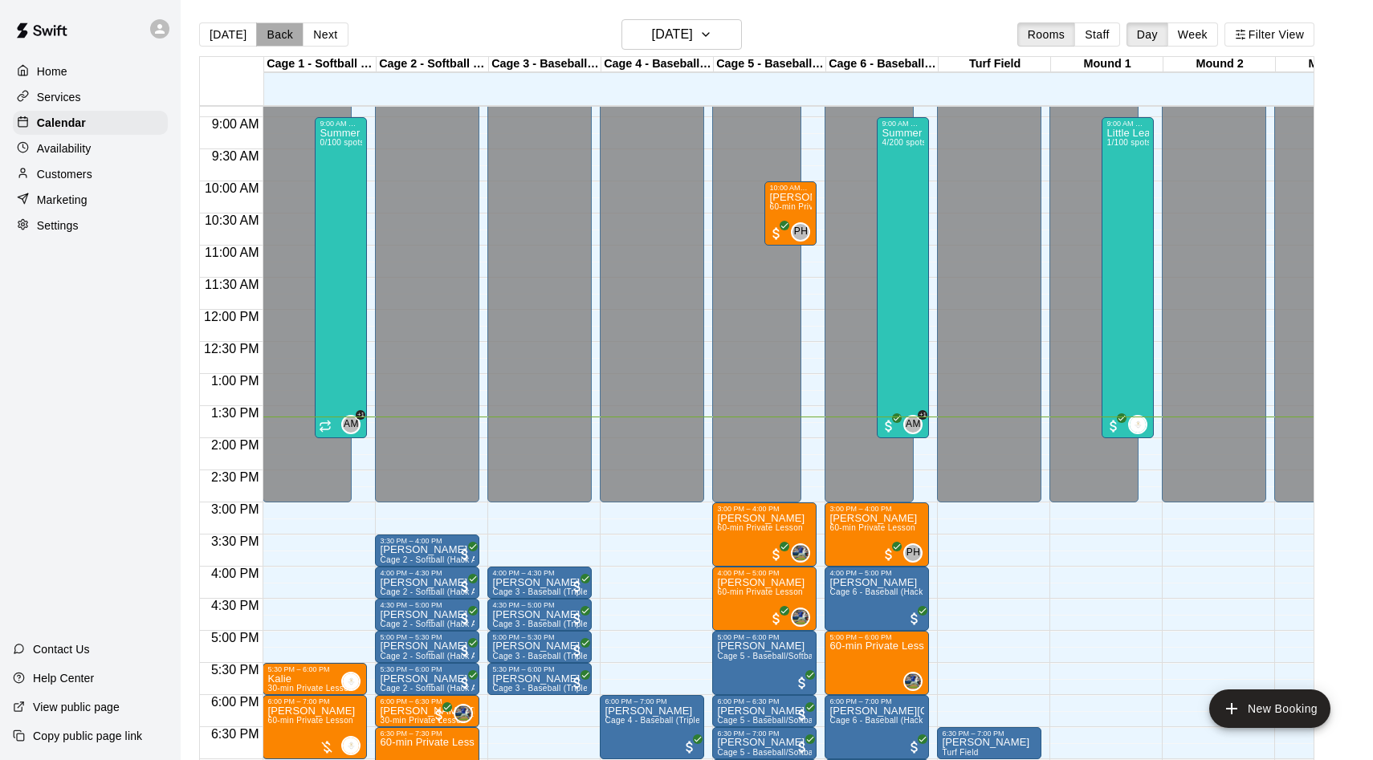
click at [284, 39] on button "Back" at bounding box center [279, 34] width 47 height 24
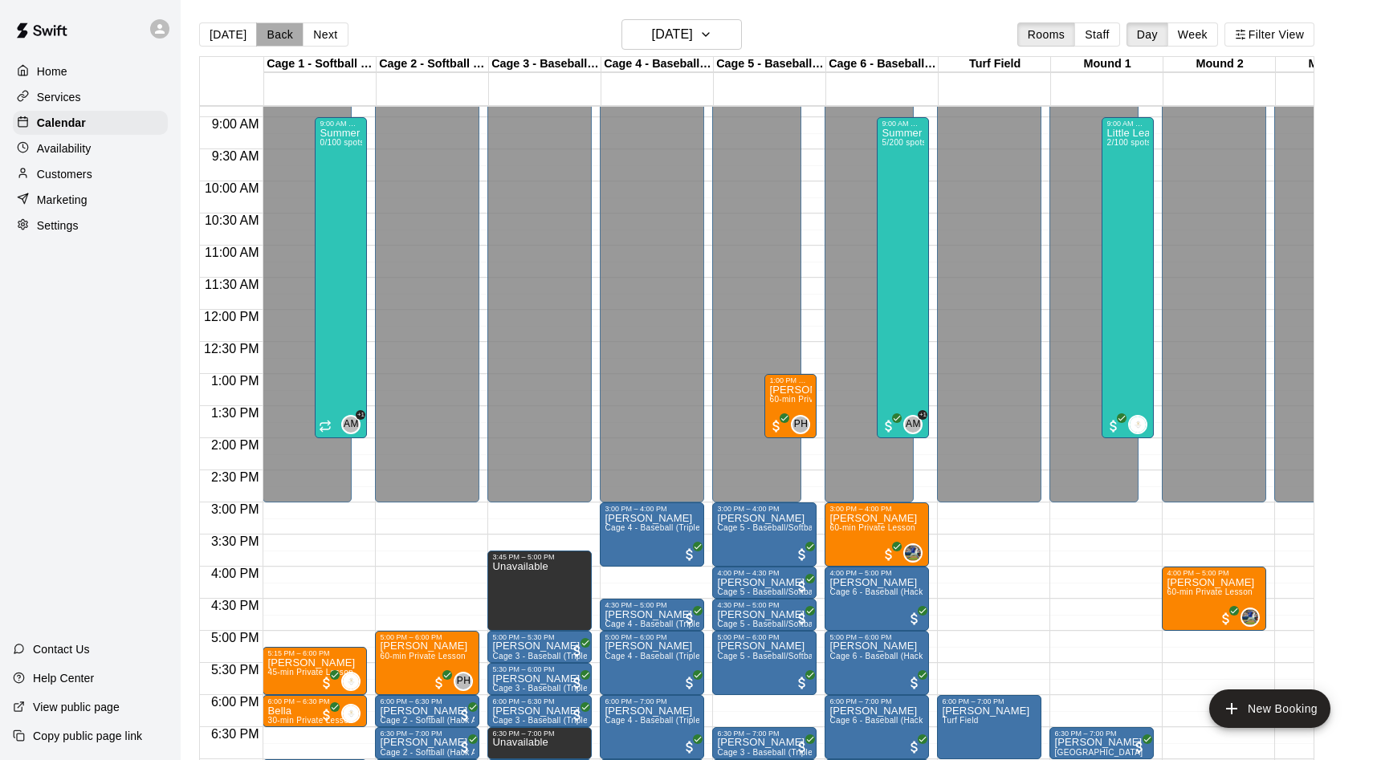
click at [283, 34] on button "Back" at bounding box center [279, 34] width 47 height 24
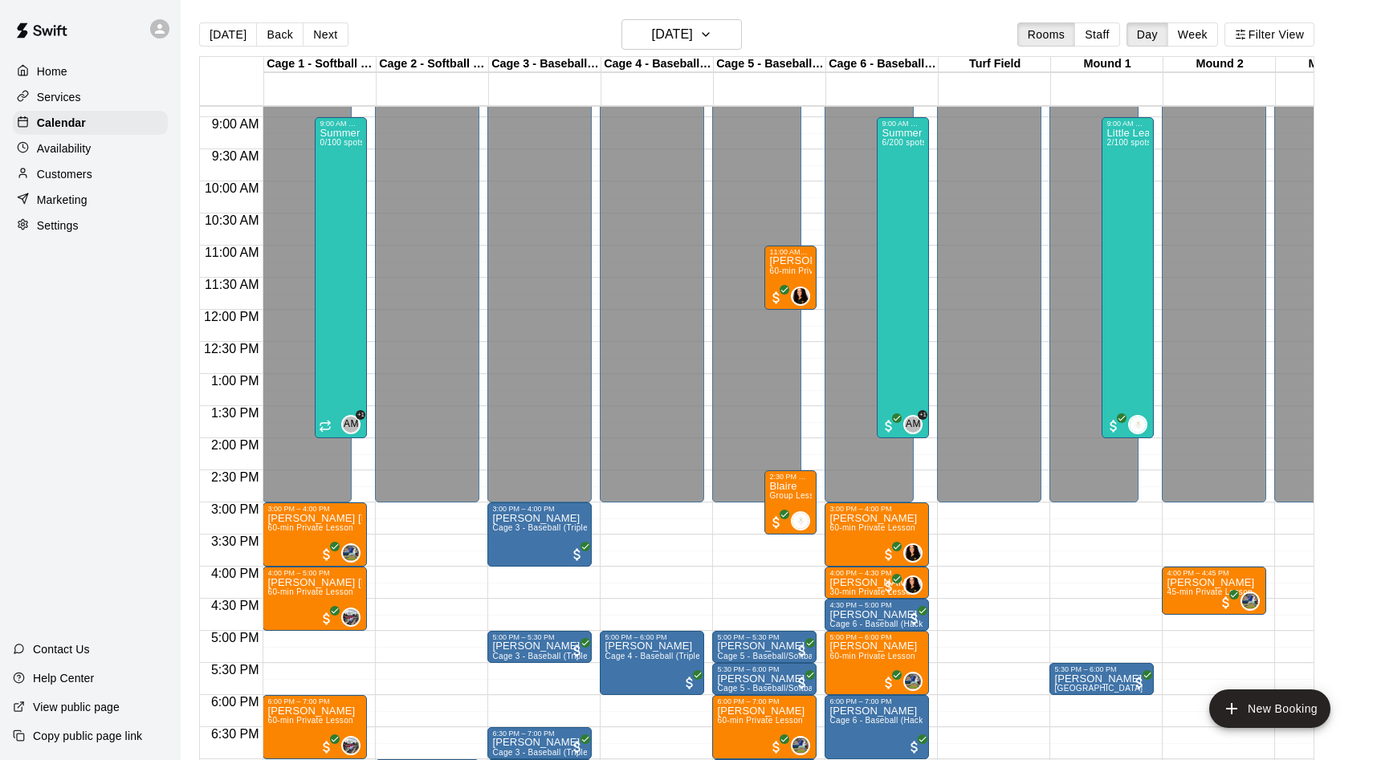
click at [259, 64] on div at bounding box center [232, 81] width 64 height 48
click at [259, 32] on button "Back" at bounding box center [279, 34] width 47 height 24
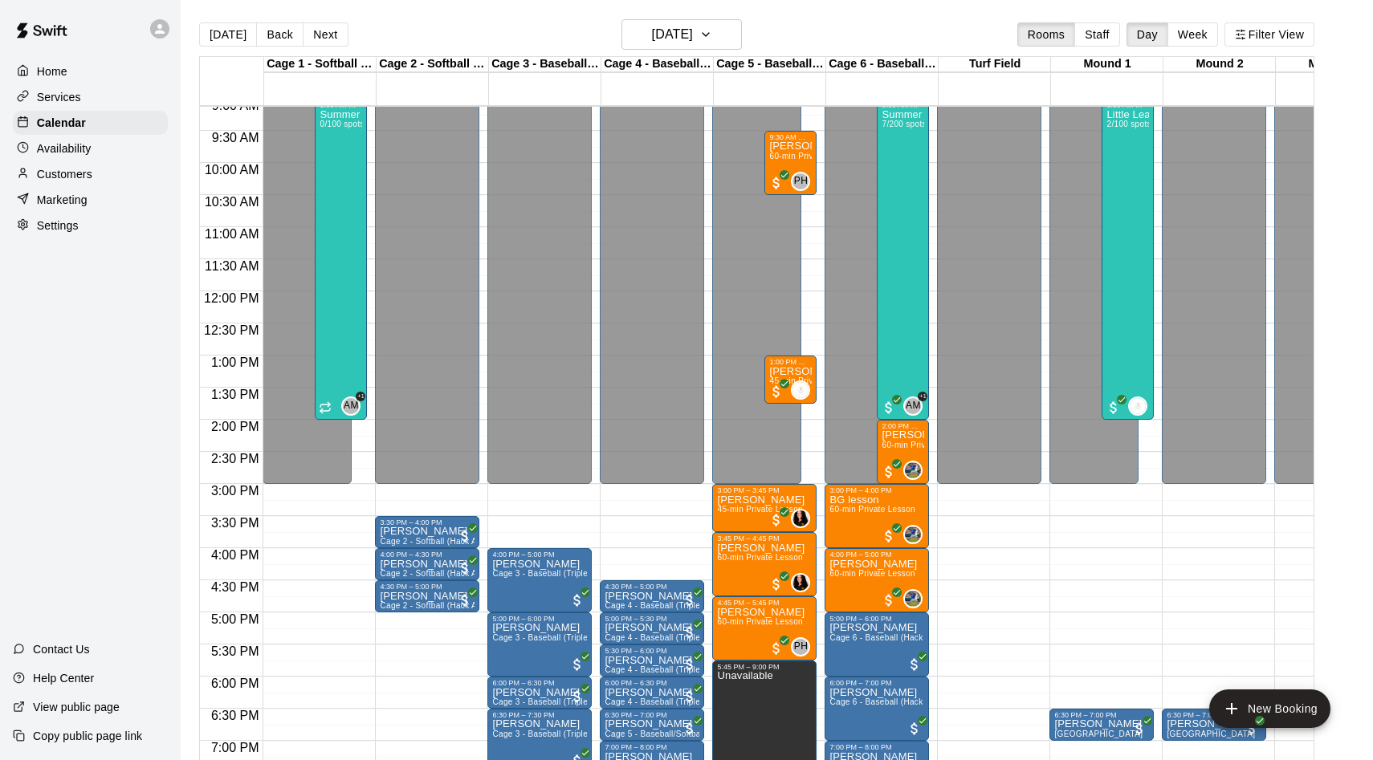
scroll to position [577, 0]
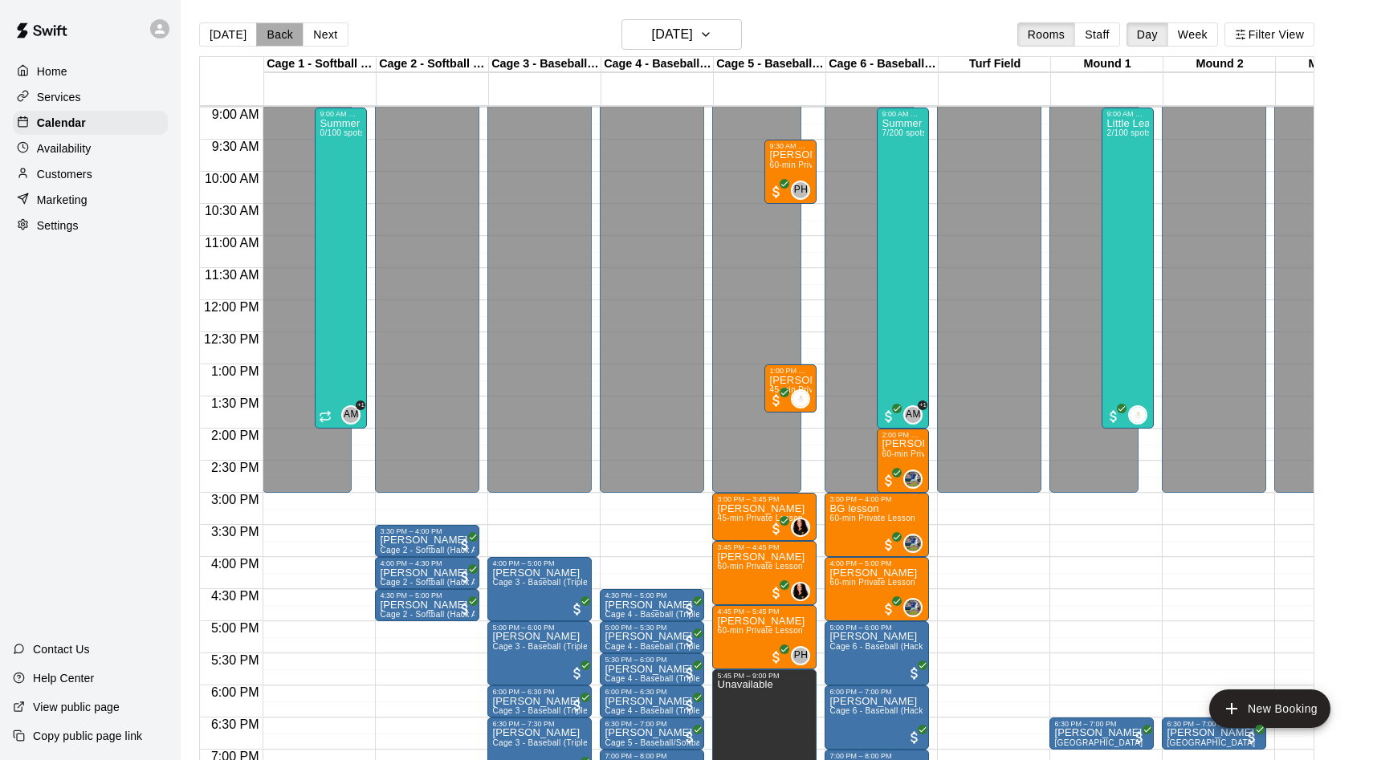
click at [276, 34] on button "Back" at bounding box center [279, 34] width 47 height 24
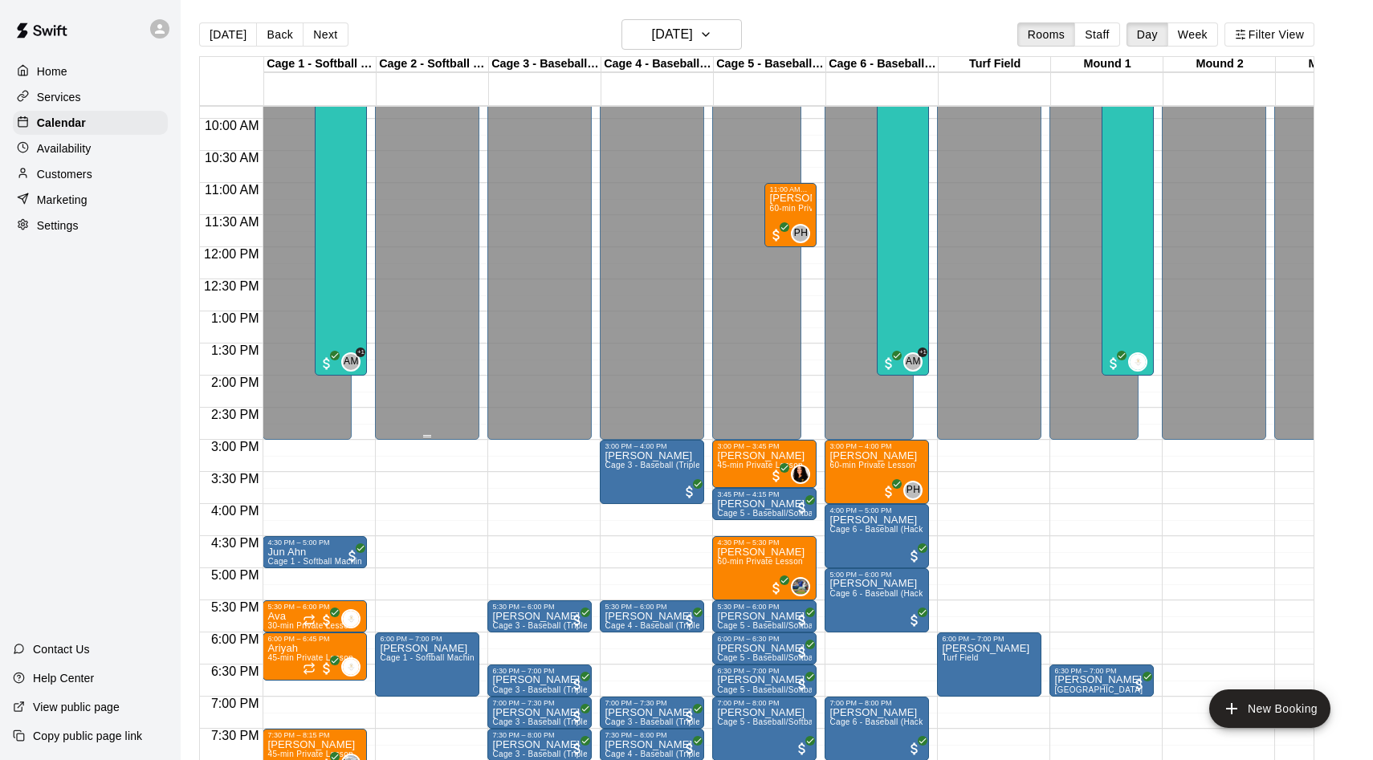
scroll to position [631, 0]
click at [279, 36] on button "Back" at bounding box center [279, 34] width 47 height 24
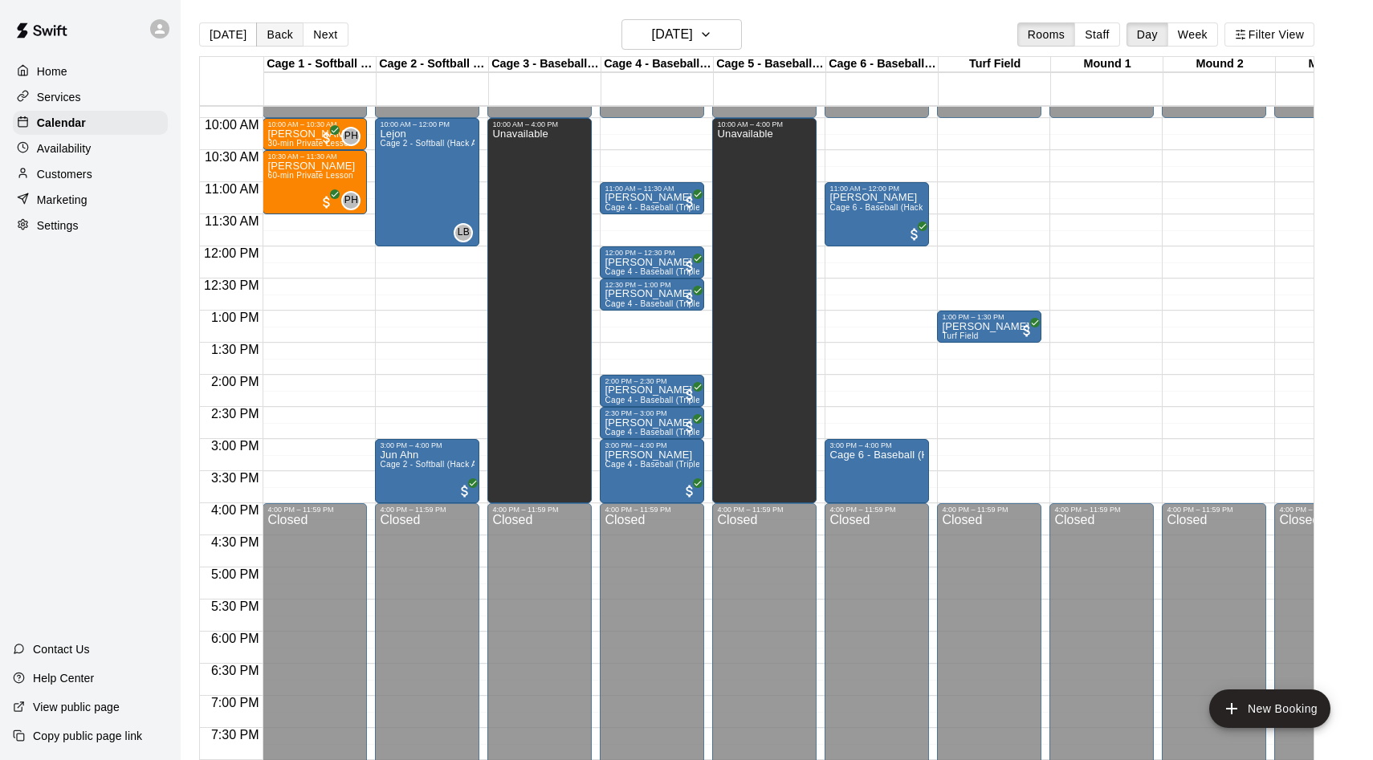
click at [286, 35] on button "Back" at bounding box center [279, 34] width 47 height 24
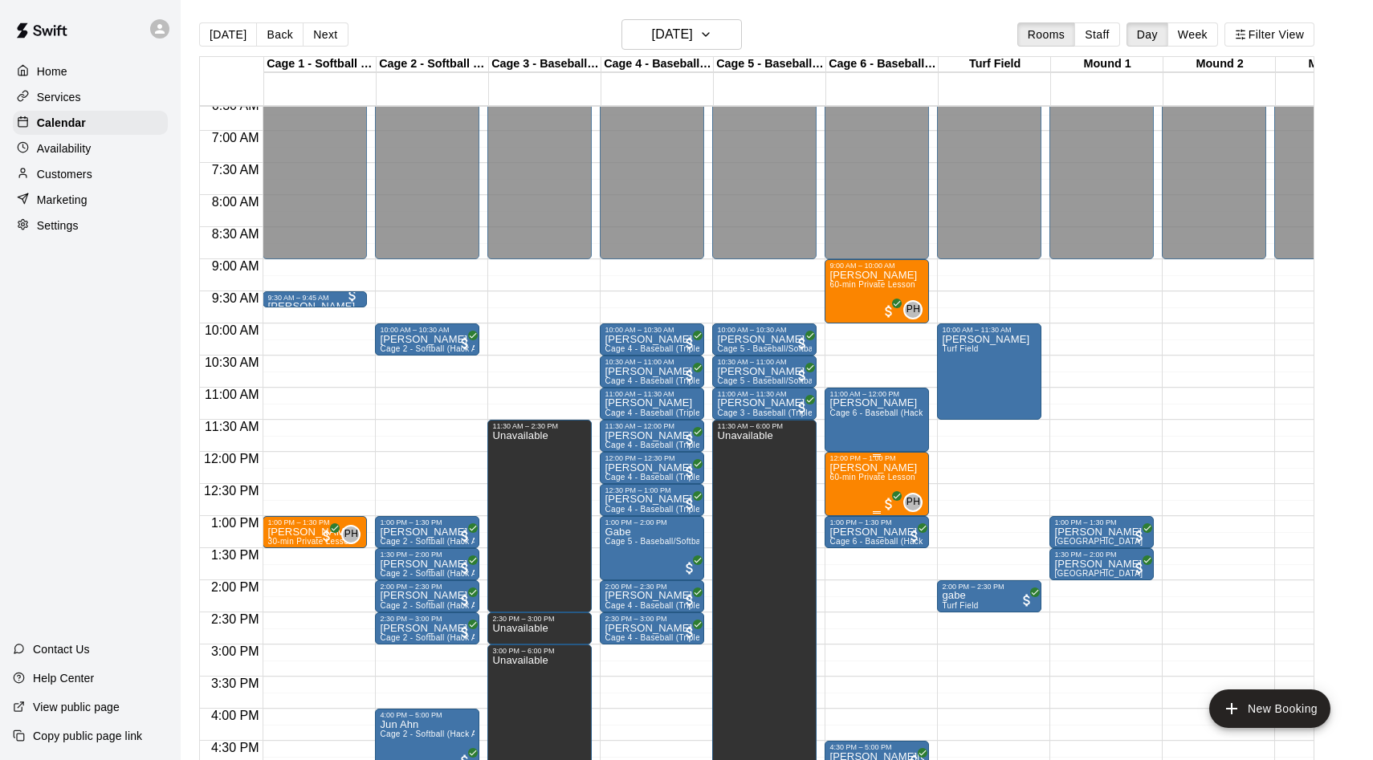
scroll to position [427, 0]
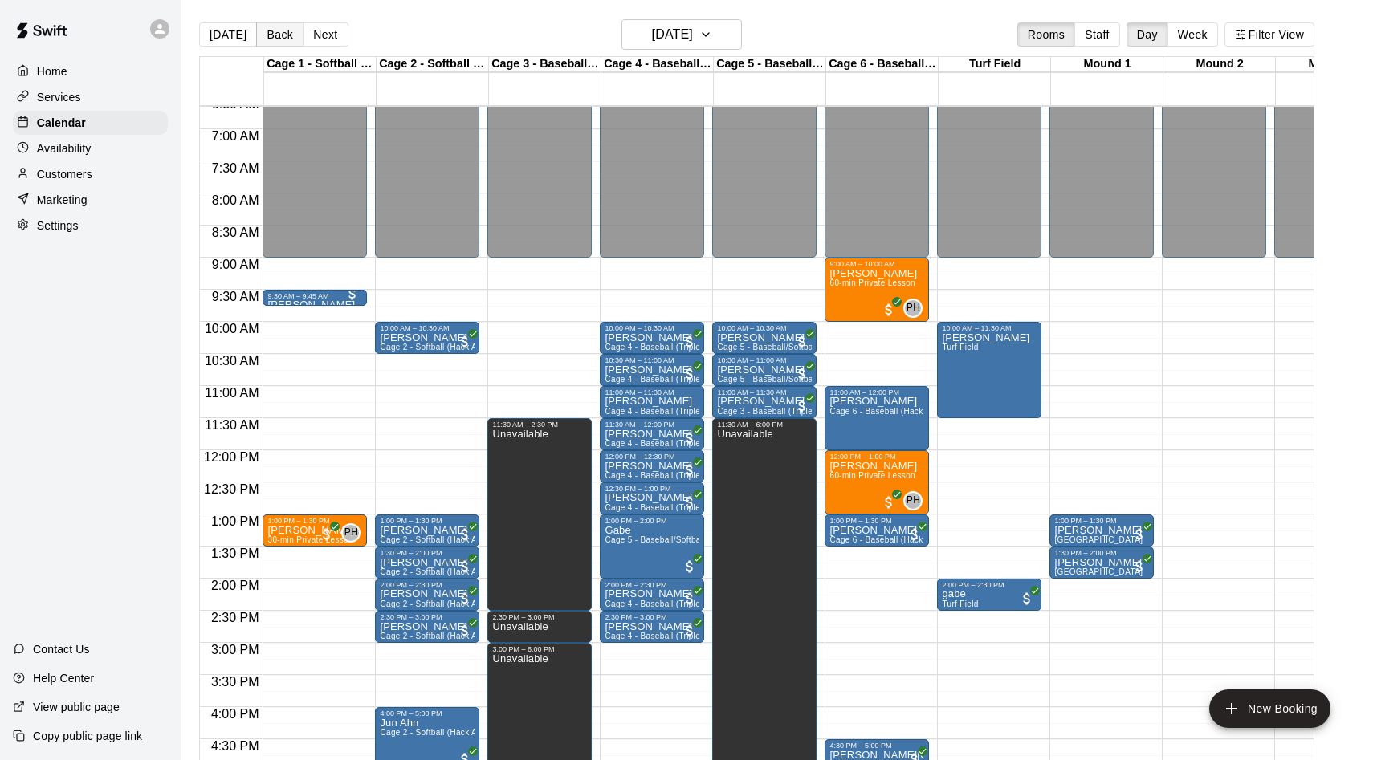
click at [278, 36] on button "Back" at bounding box center [279, 34] width 47 height 24
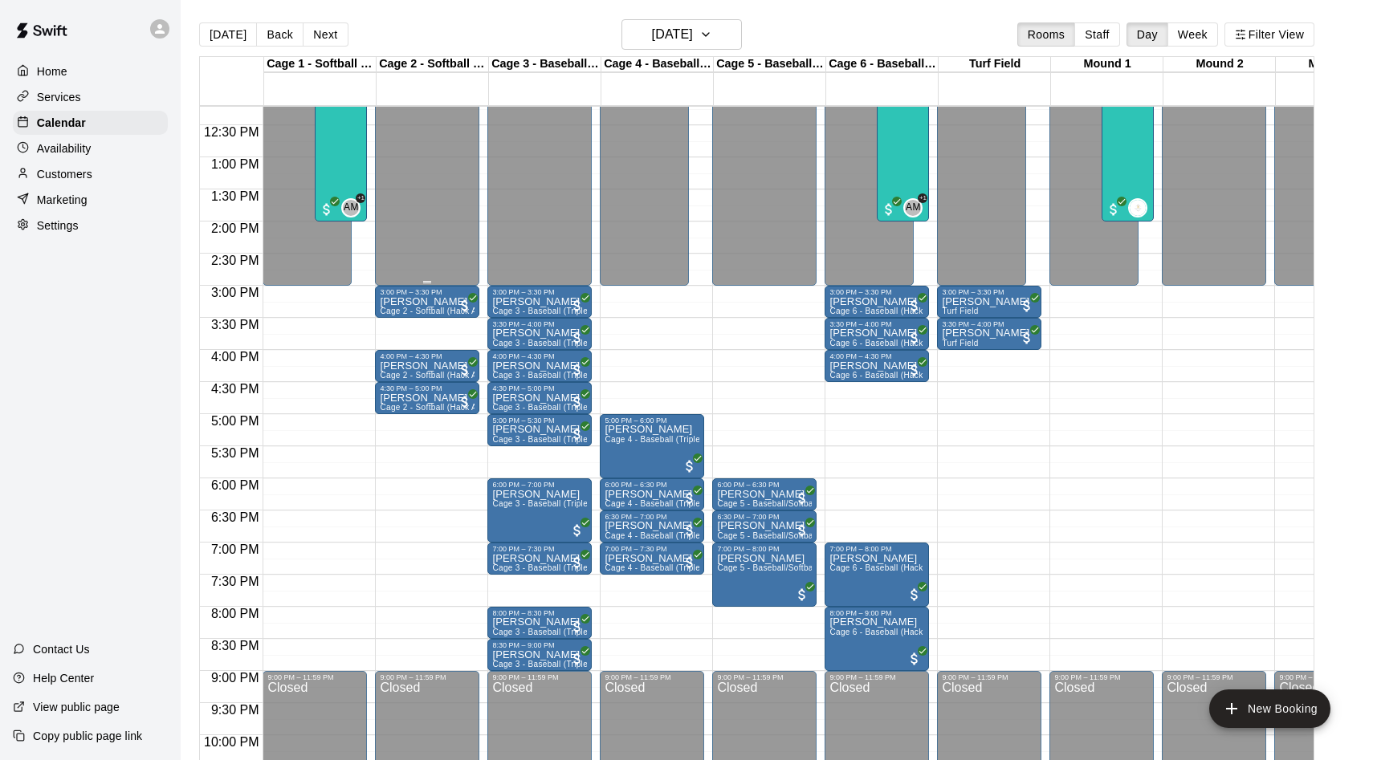
scroll to position [793, 0]
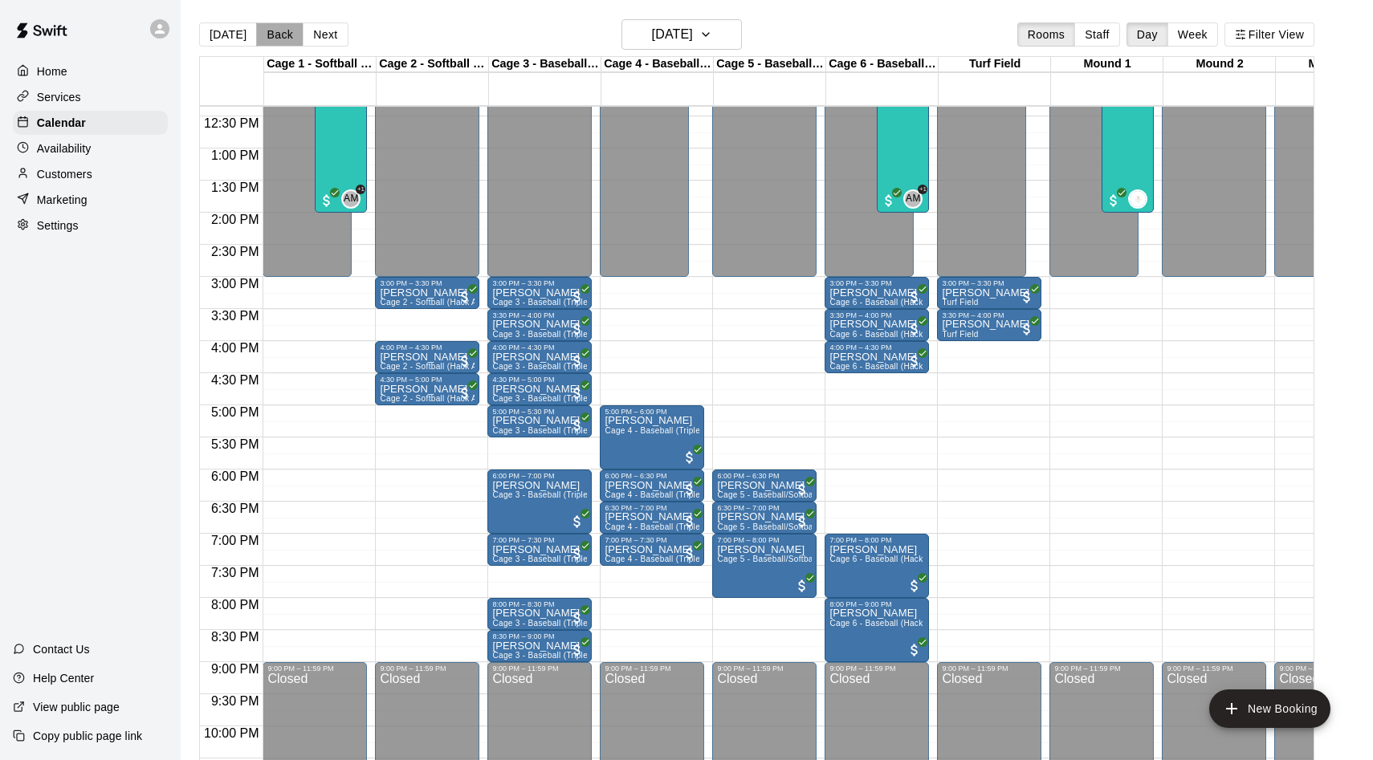
click at [264, 34] on button "Back" at bounding box center [279, 34] width 47 height 24
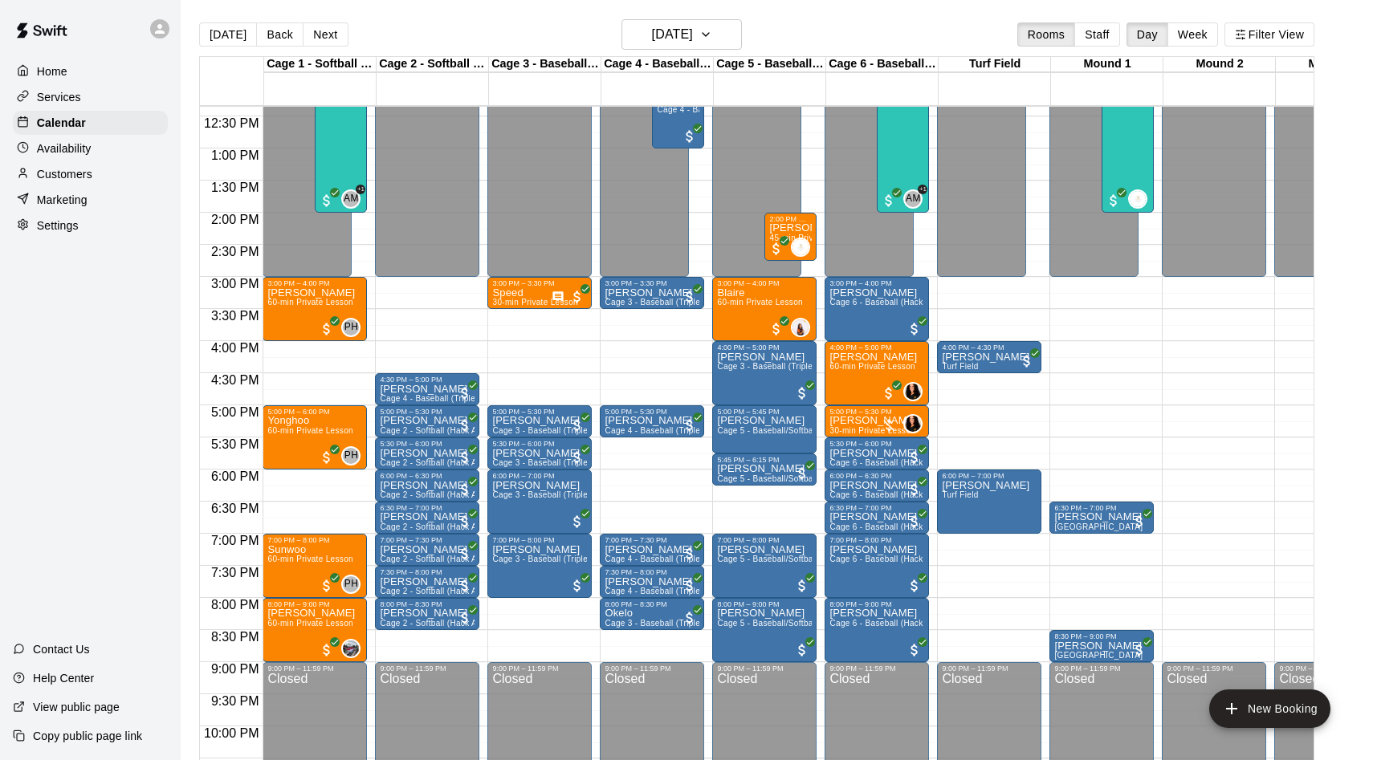
click at [663, 59] on div "Cage 4 - Baseball (Triple Play)" at bounding box center [657, 64] width 112 height 15
click at [664, 28] on h6 "Thursday Aug 07" at bounding box center [672, 34] width 41 height 22
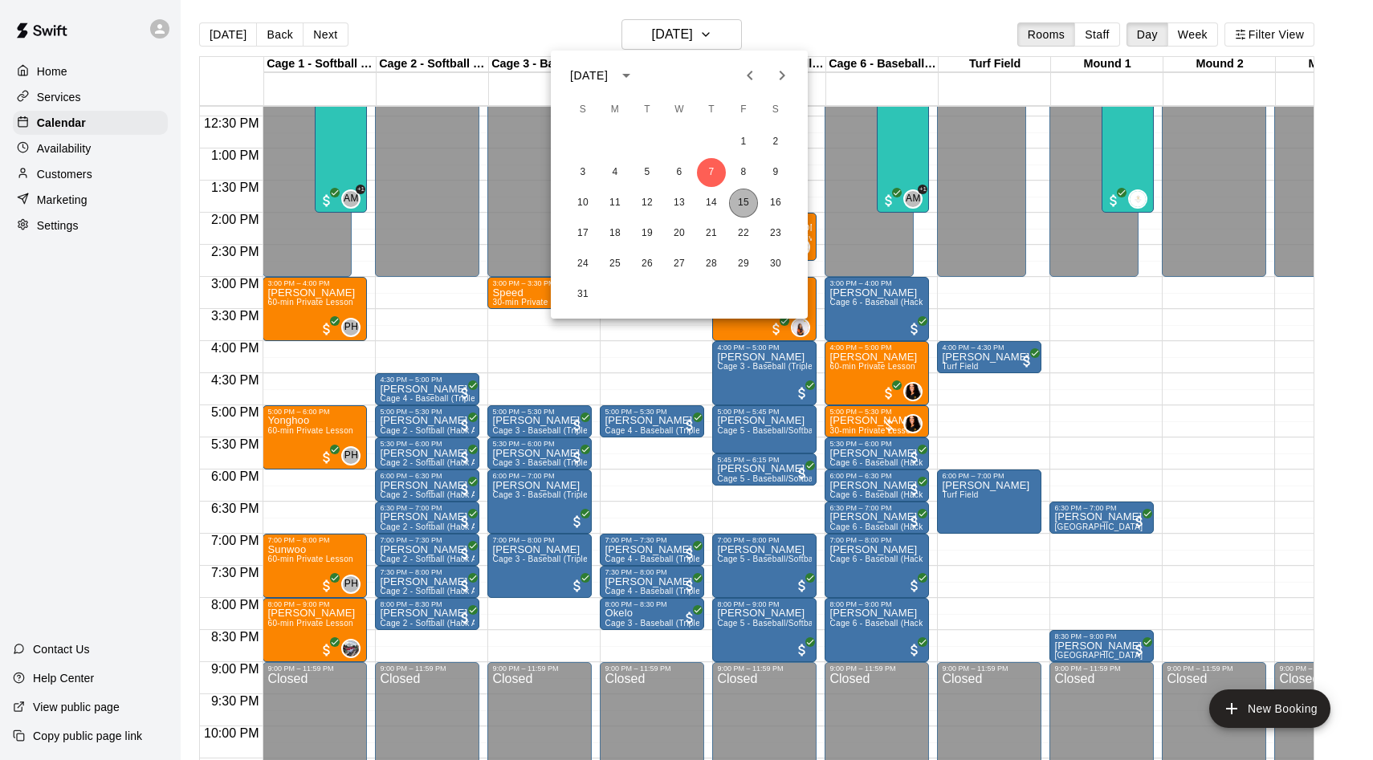
click at [747, 200] on button "15" at bounding box center [743, 203] width 29 height 29
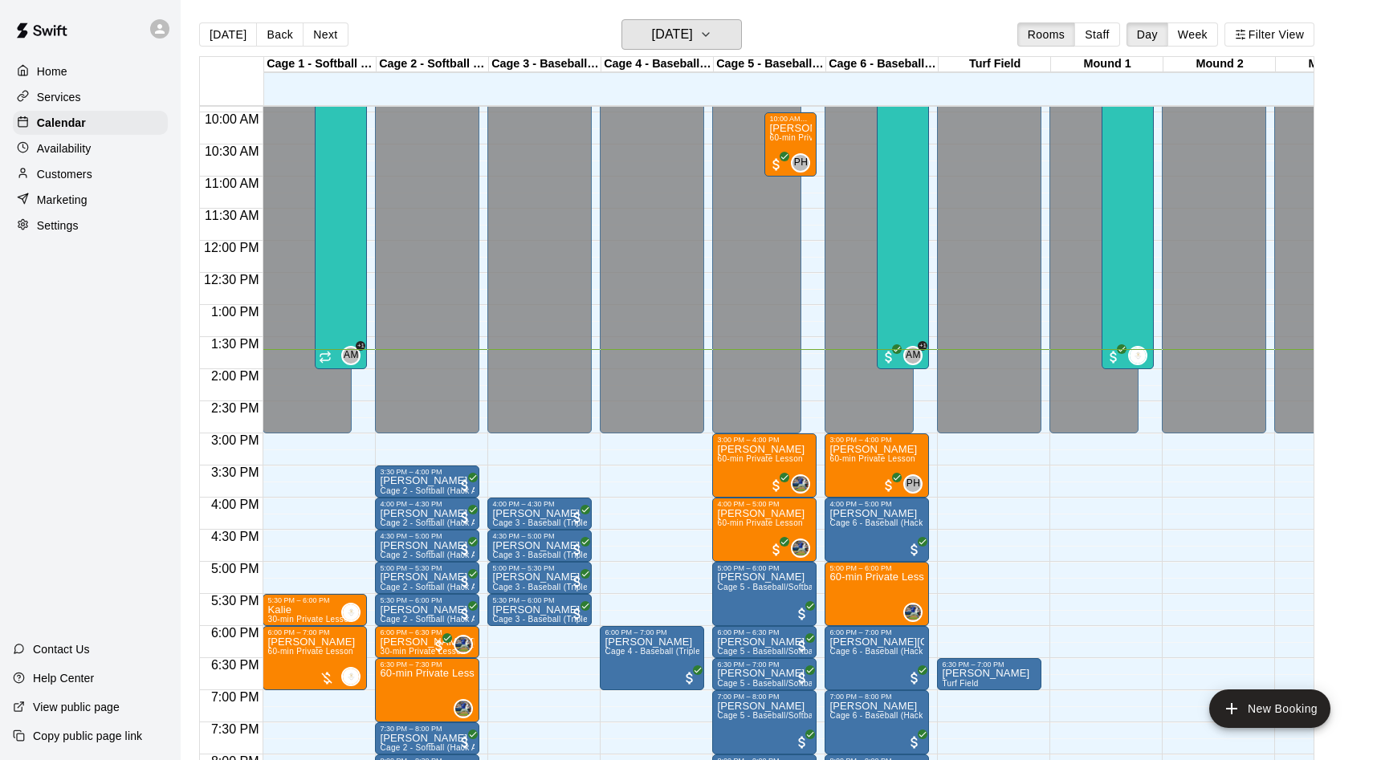
scroll to position [630, 0]
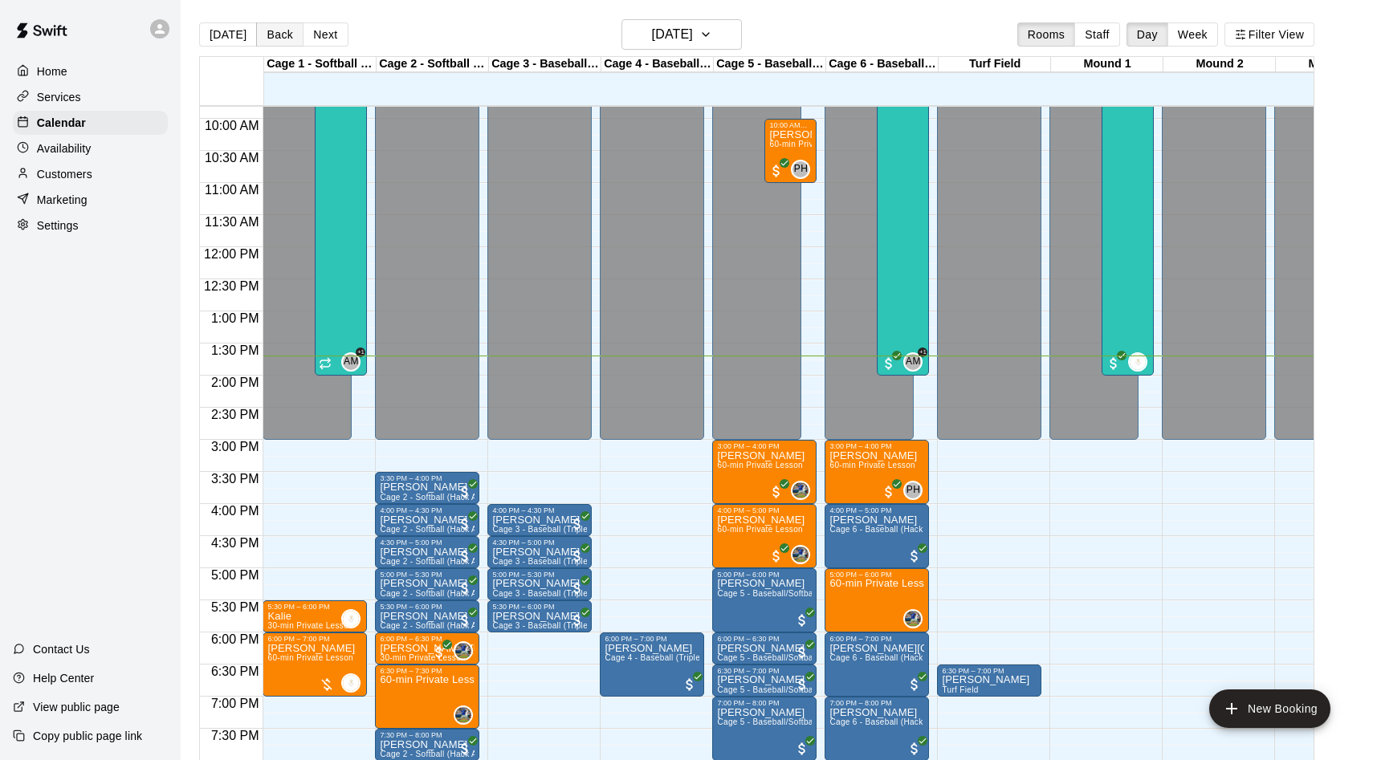
click at [281, 31] on button "Back" at bounding box center [279, 34] width 47 height 24
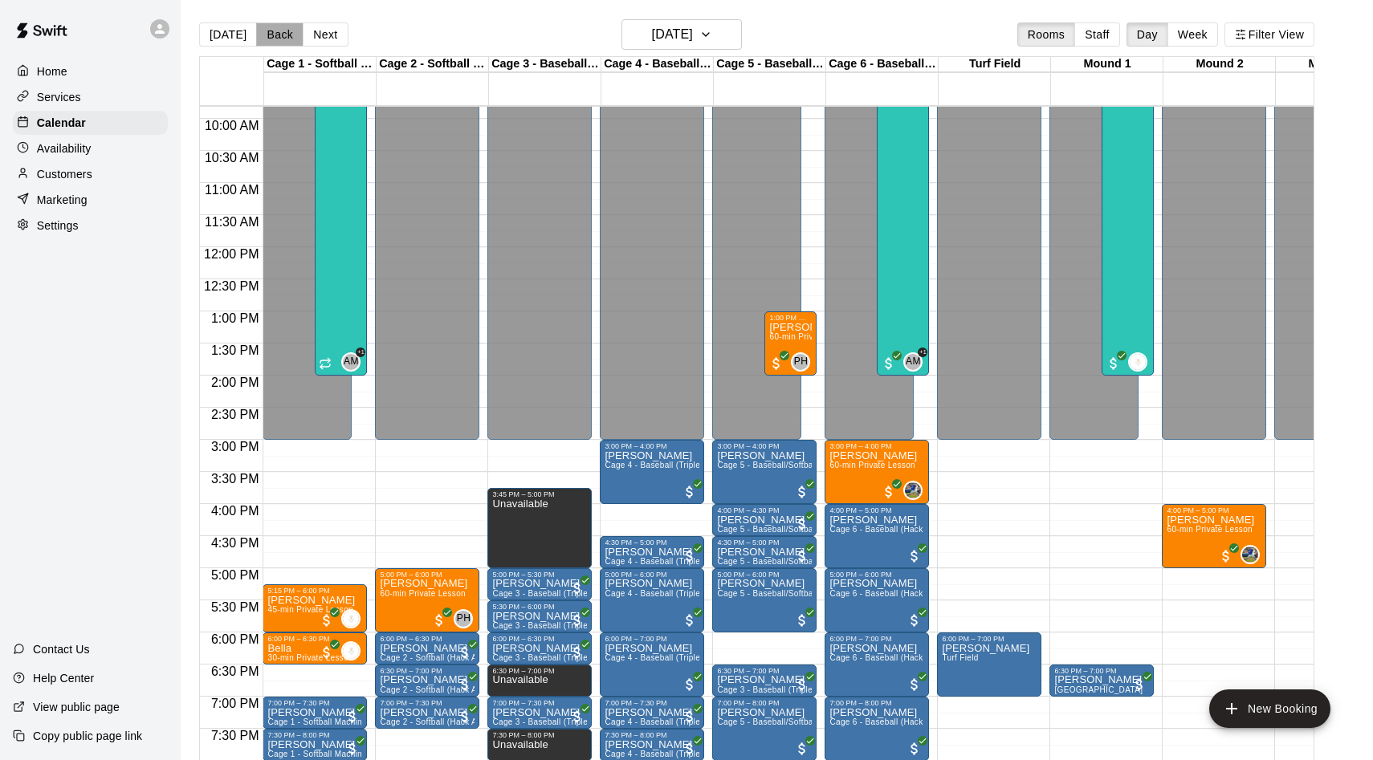
click at [279, 33] on button "Back" at bounding box center [279, 34] width 47 height 24
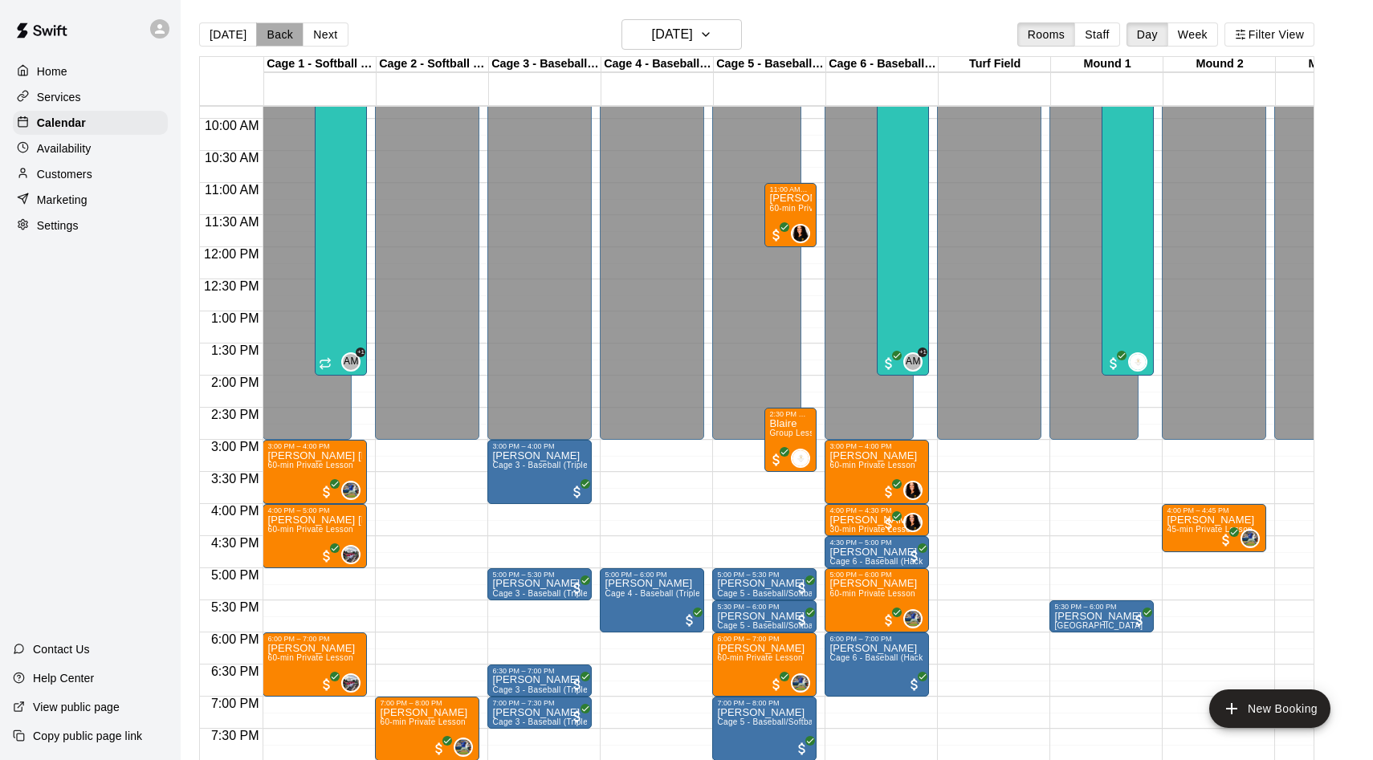
click at [279, 35] on button "Back" at bounding box center [279, 34] width 47 height 24
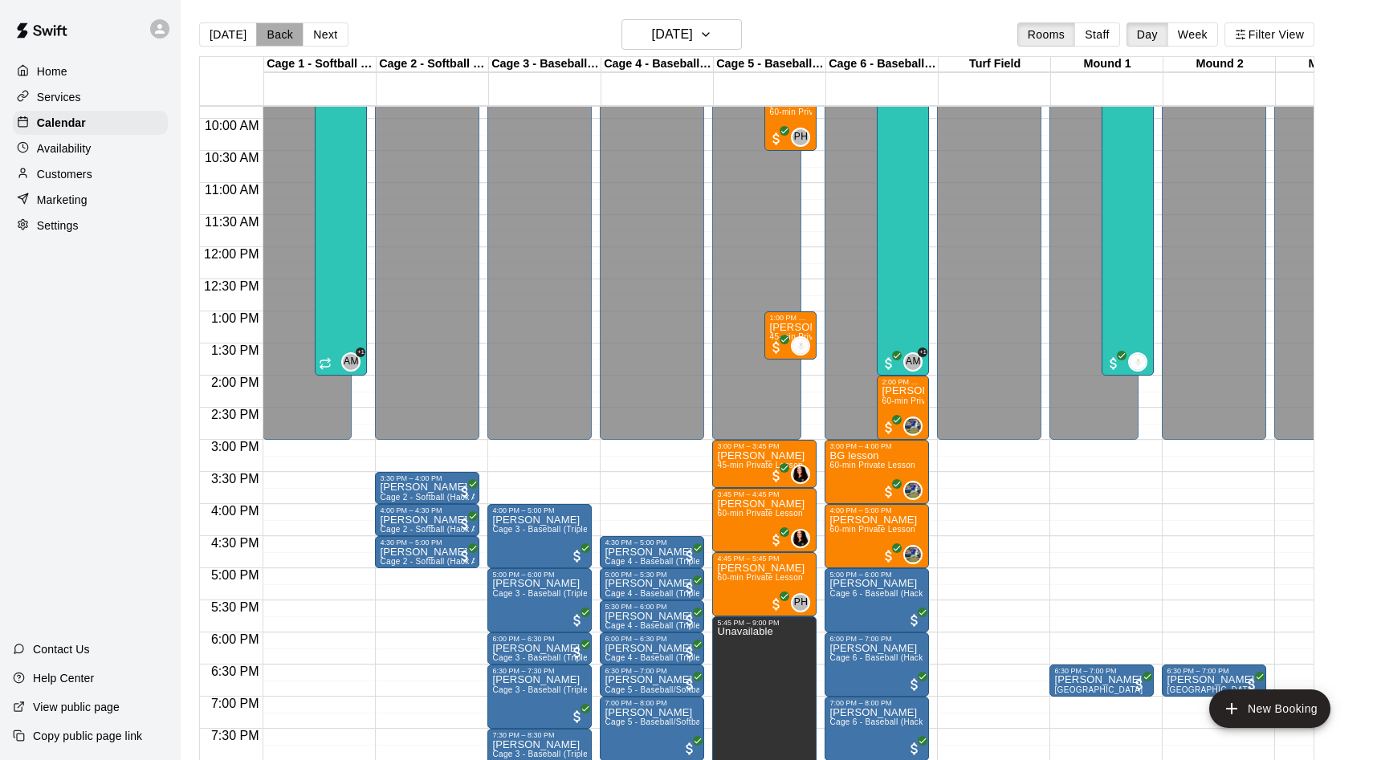
click at [278, 35] on button "Back" at bounding box center [279, 34] width 47 height 24
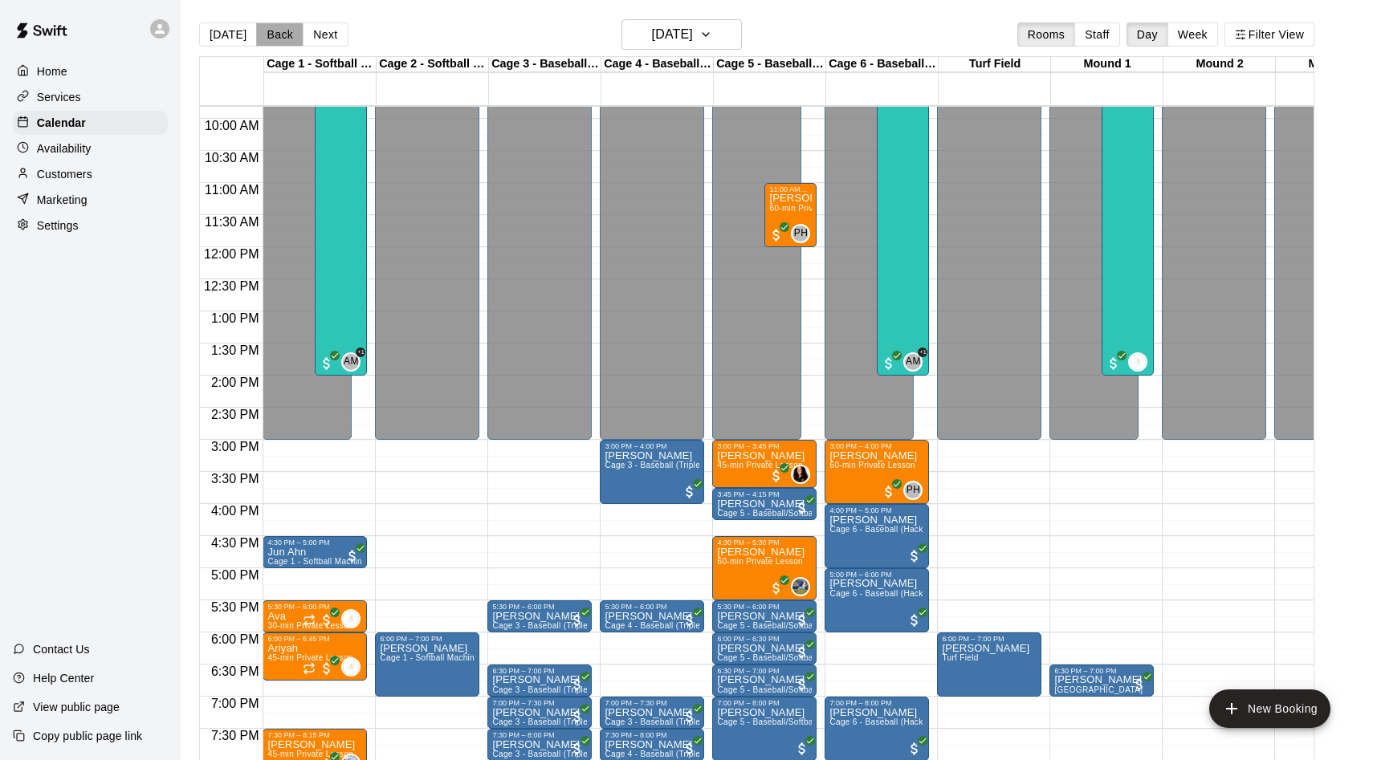
click at [278, 35] on button "Back" at bounding box center [279, 34] width 47 height 24
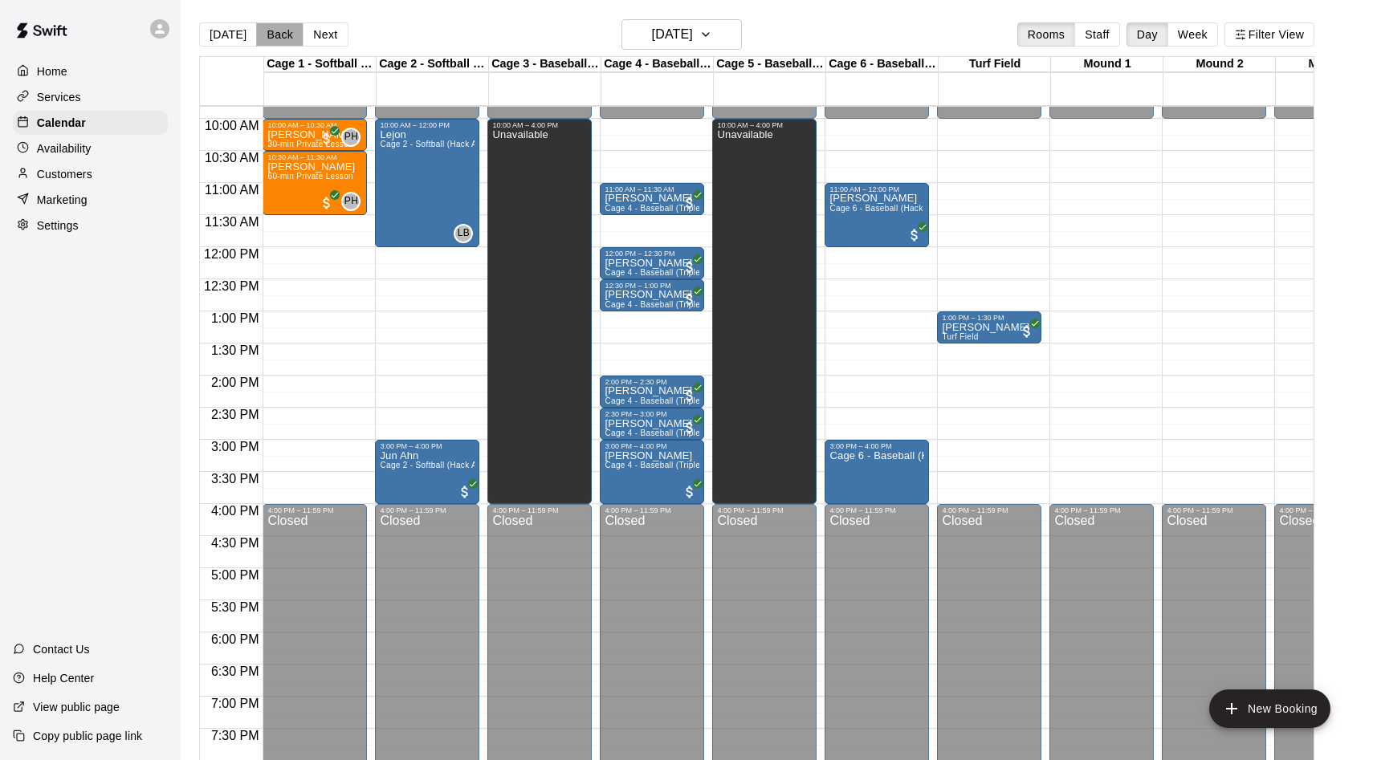
click at [277, 35] on button "Back" at bounding box center [279, 34] width 47 height 24
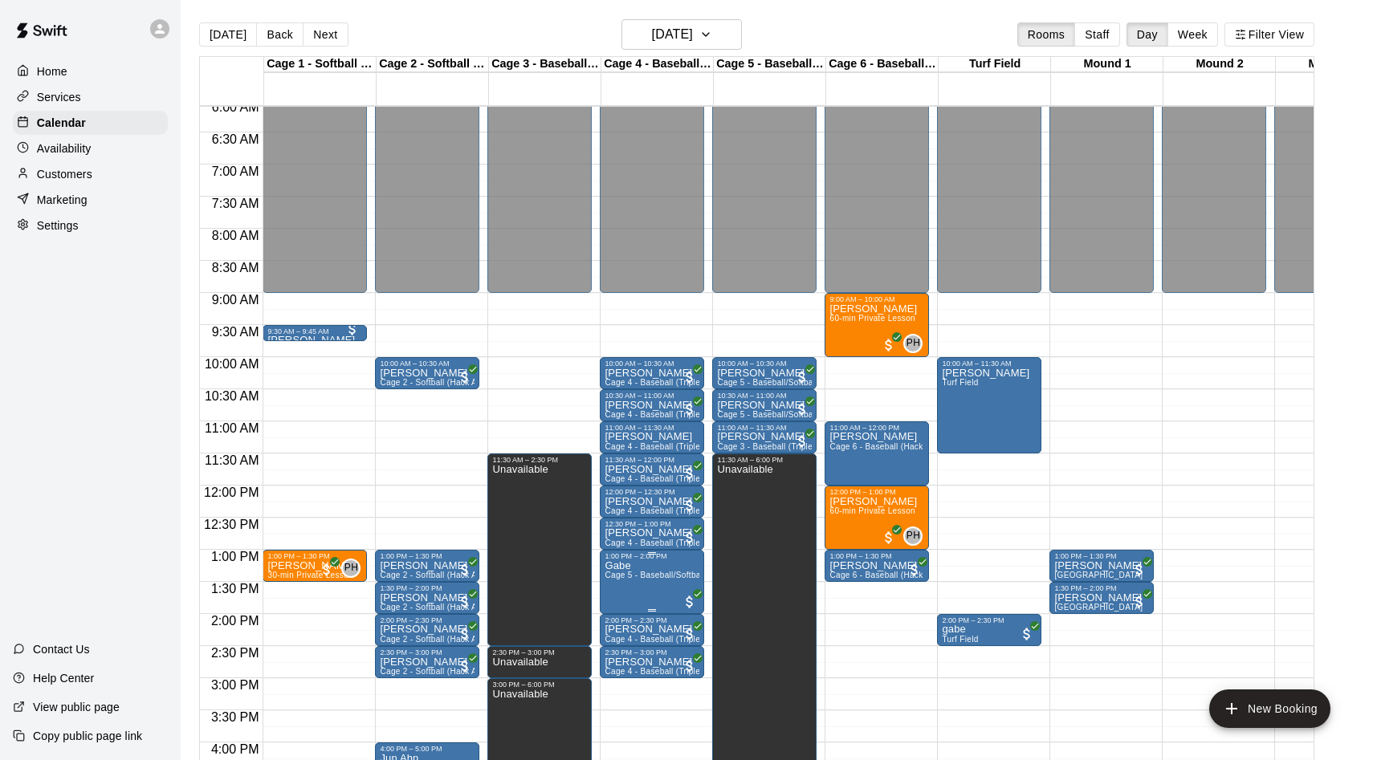
scroll to position [346, 0]
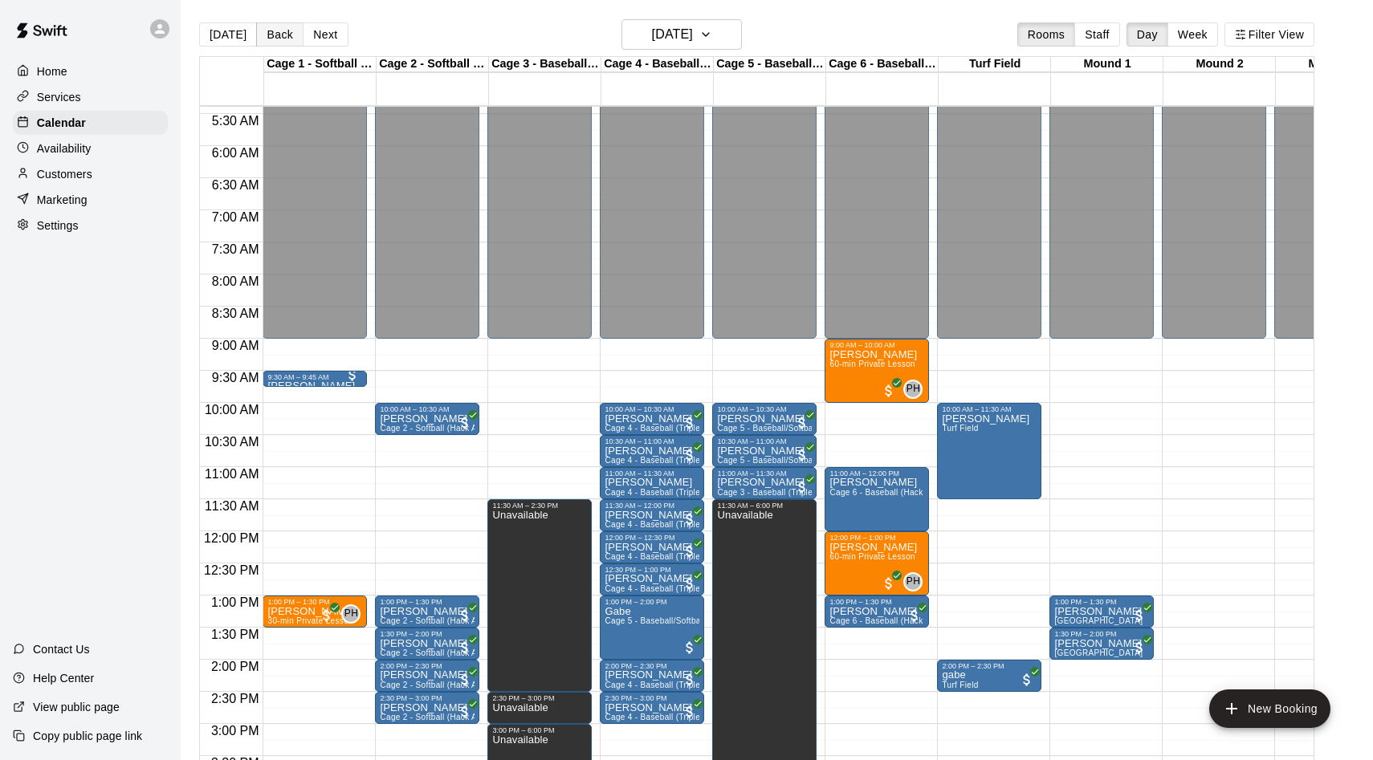
click at [269, 39] on button "Back" at bounding box center [279, 34] width 47 height 24
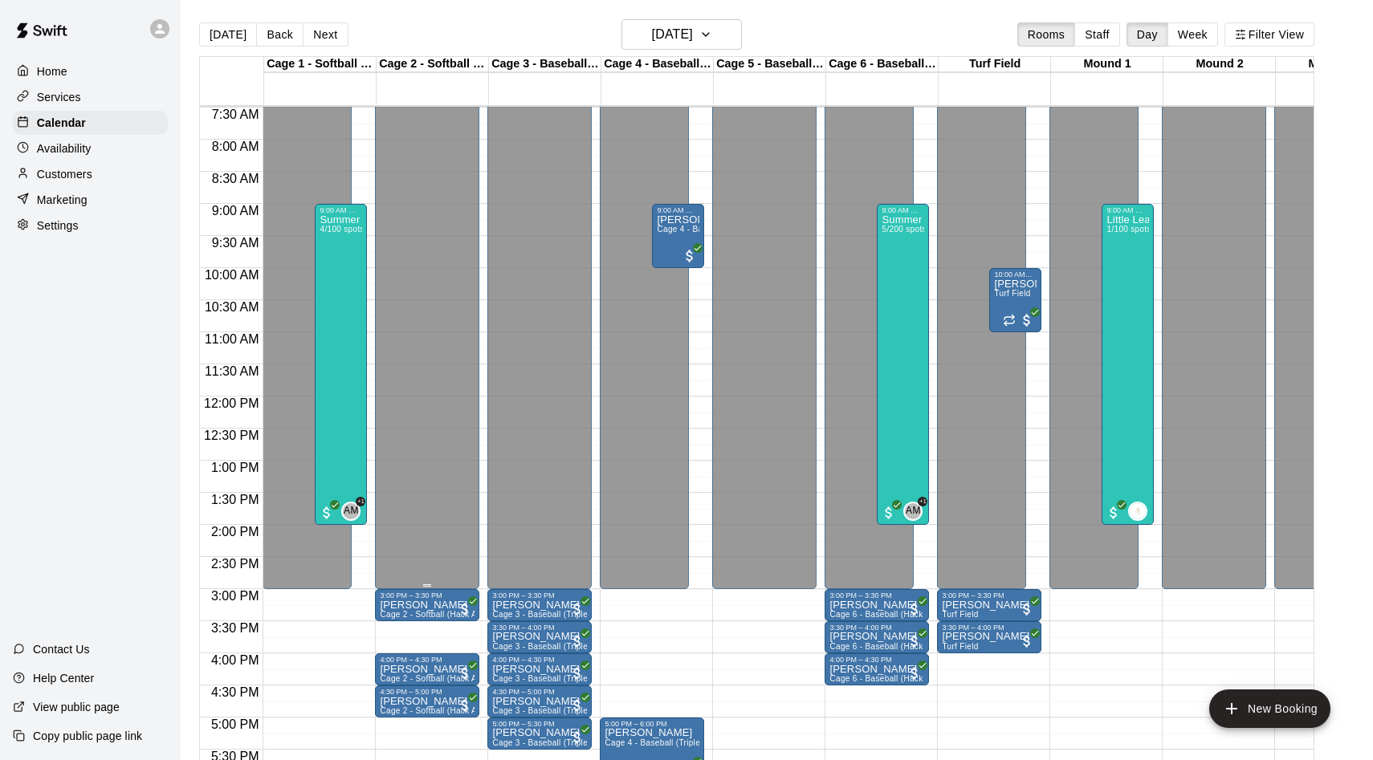
scroll to position [502, 0]
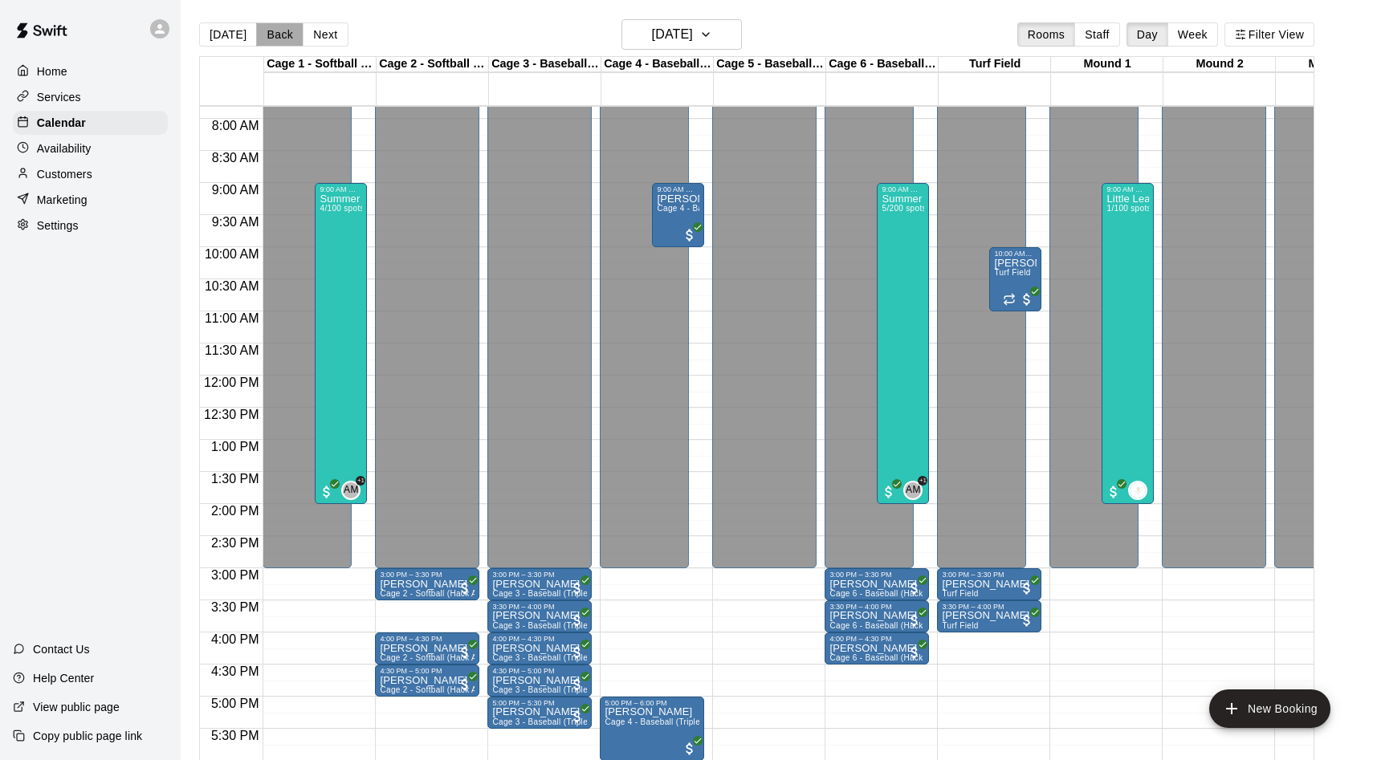
click at [282, 41] on button "Back" at bounding box center [279, 34] width 47 height 24
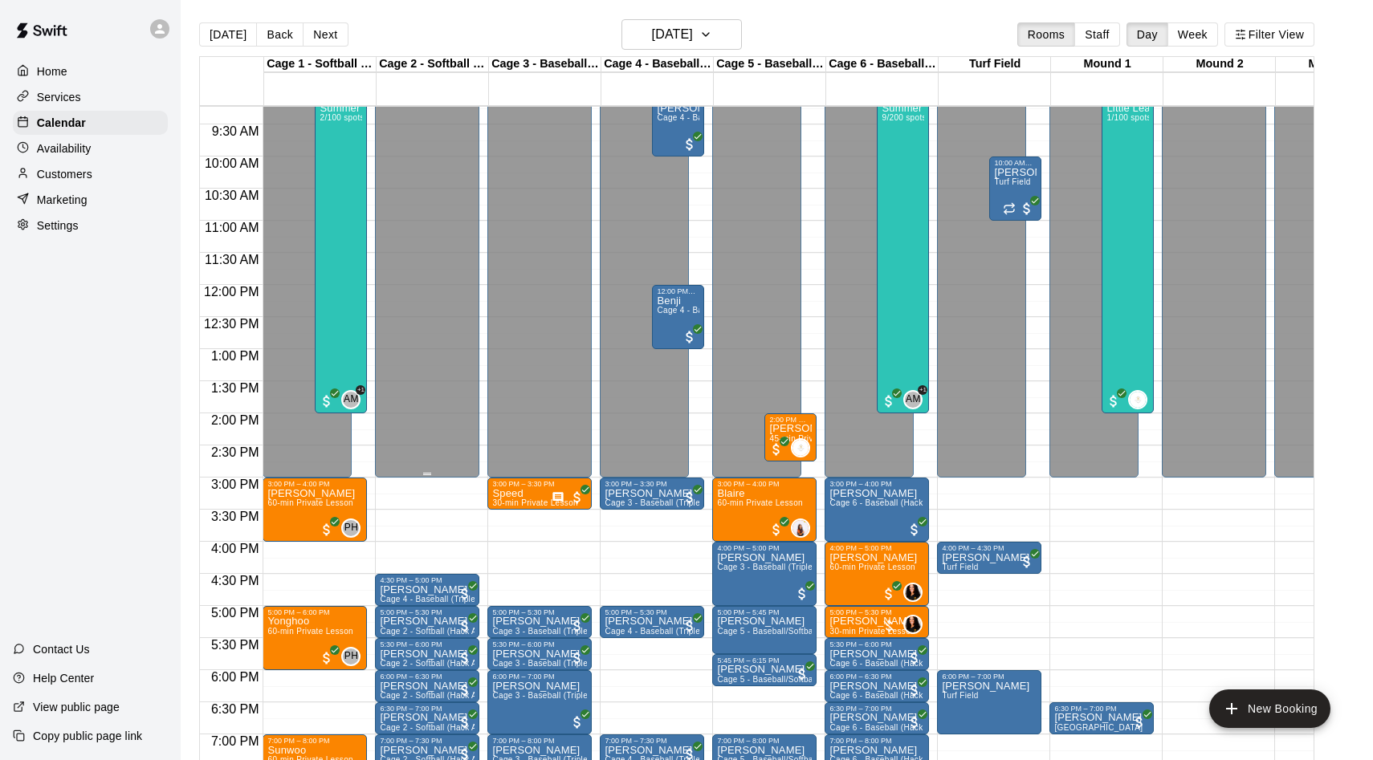
scroll to position [615, 0]
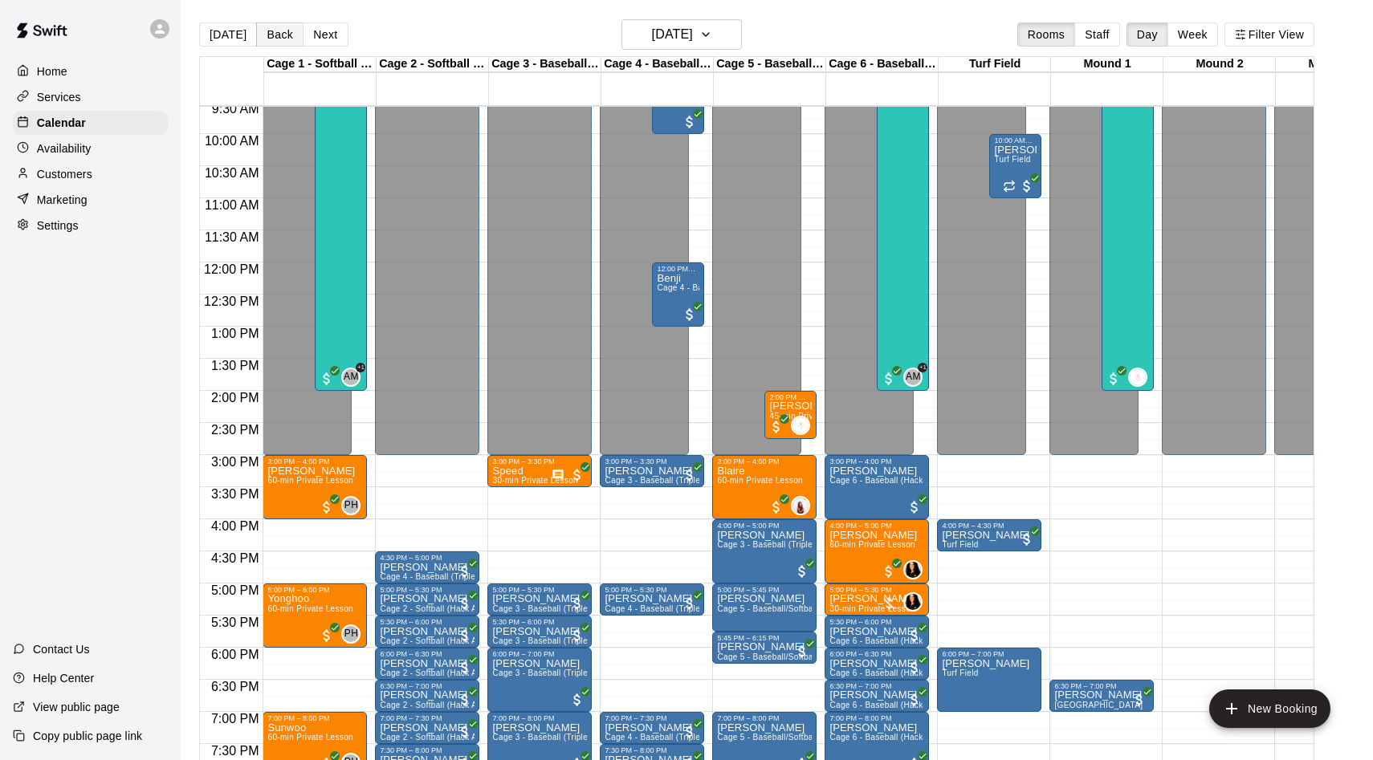
click at [271, 28] on button "Back" at bounding box center [279, 34] width 47 height 24
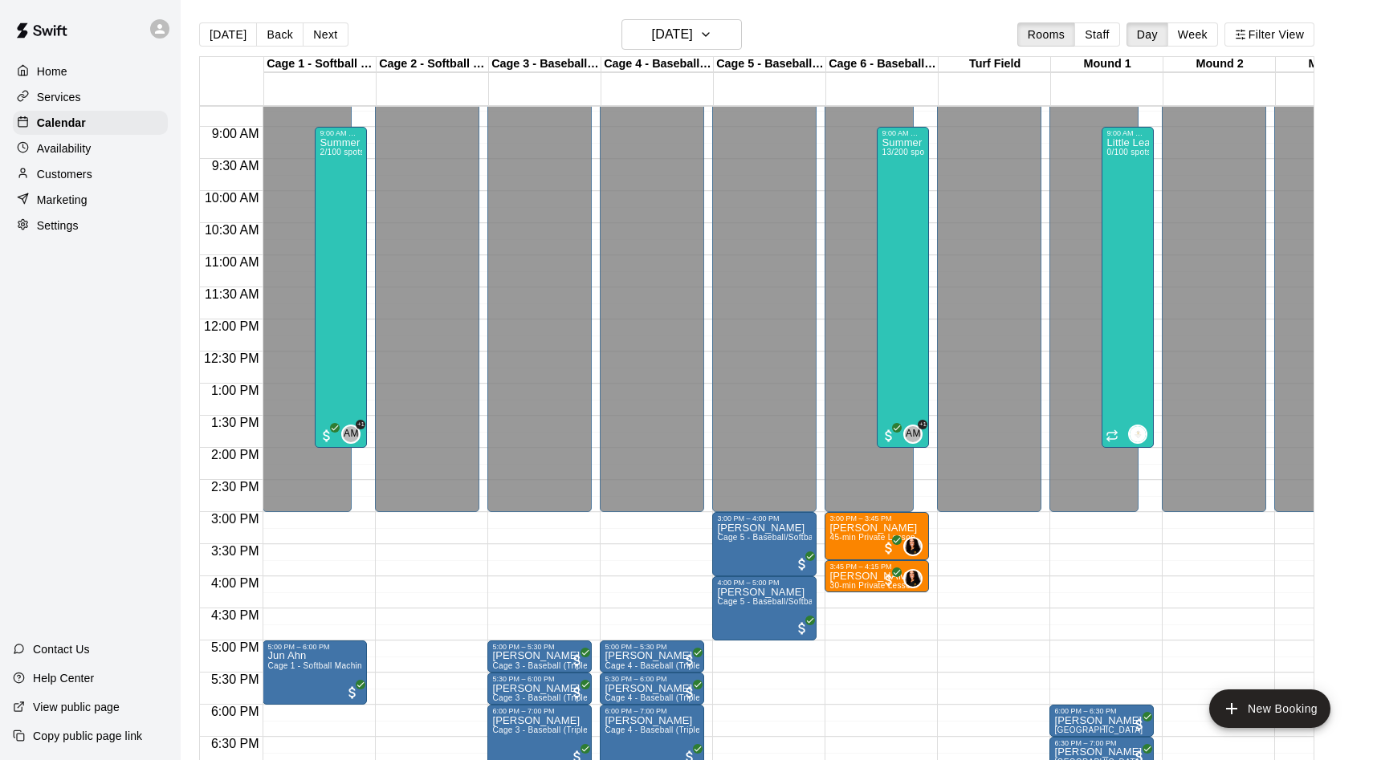
scroll to position [531, 0]
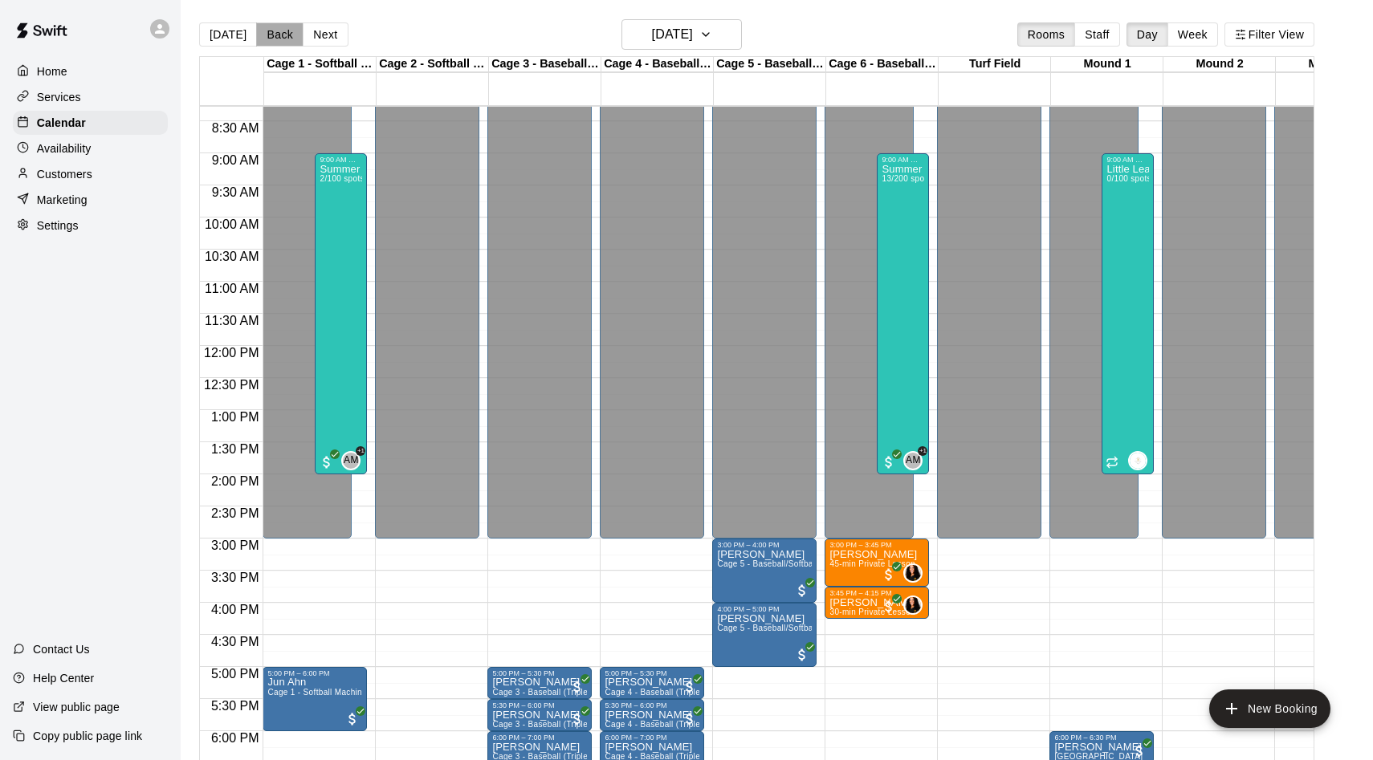
click at [279, 33] on button "Back" at bounding box center [279, 34] width 47 height 24
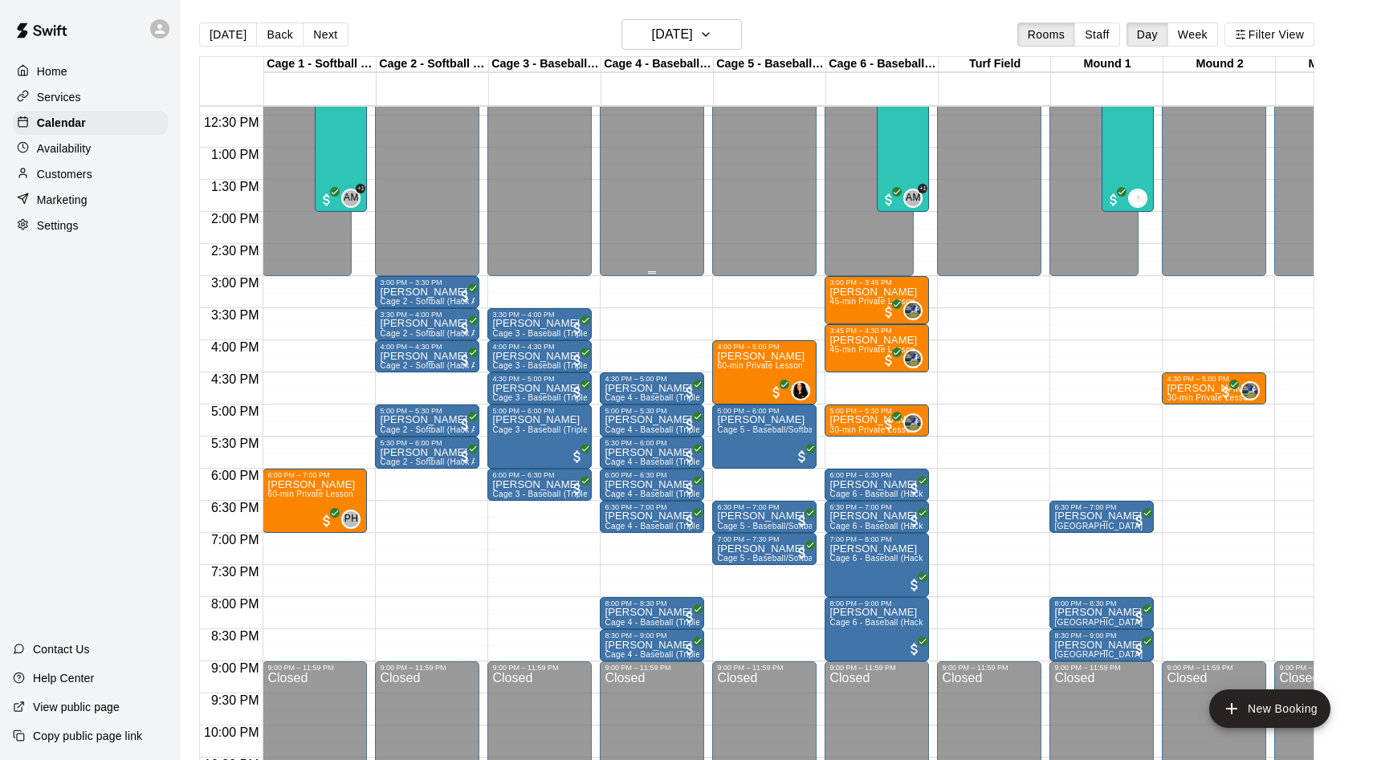
scroll to position [799, 0]
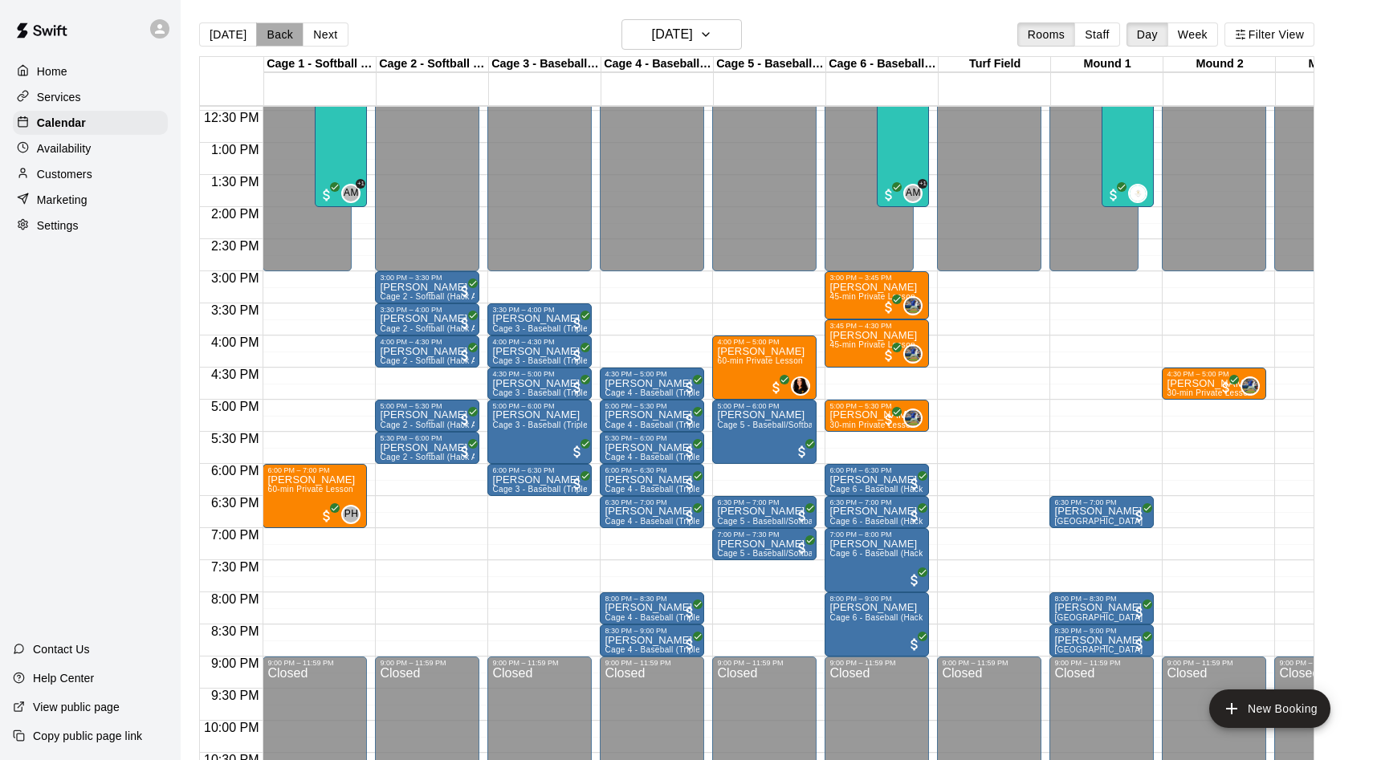
click at [279, 38] on button "Back" at bounding box center [279, 34] width 47 height 24
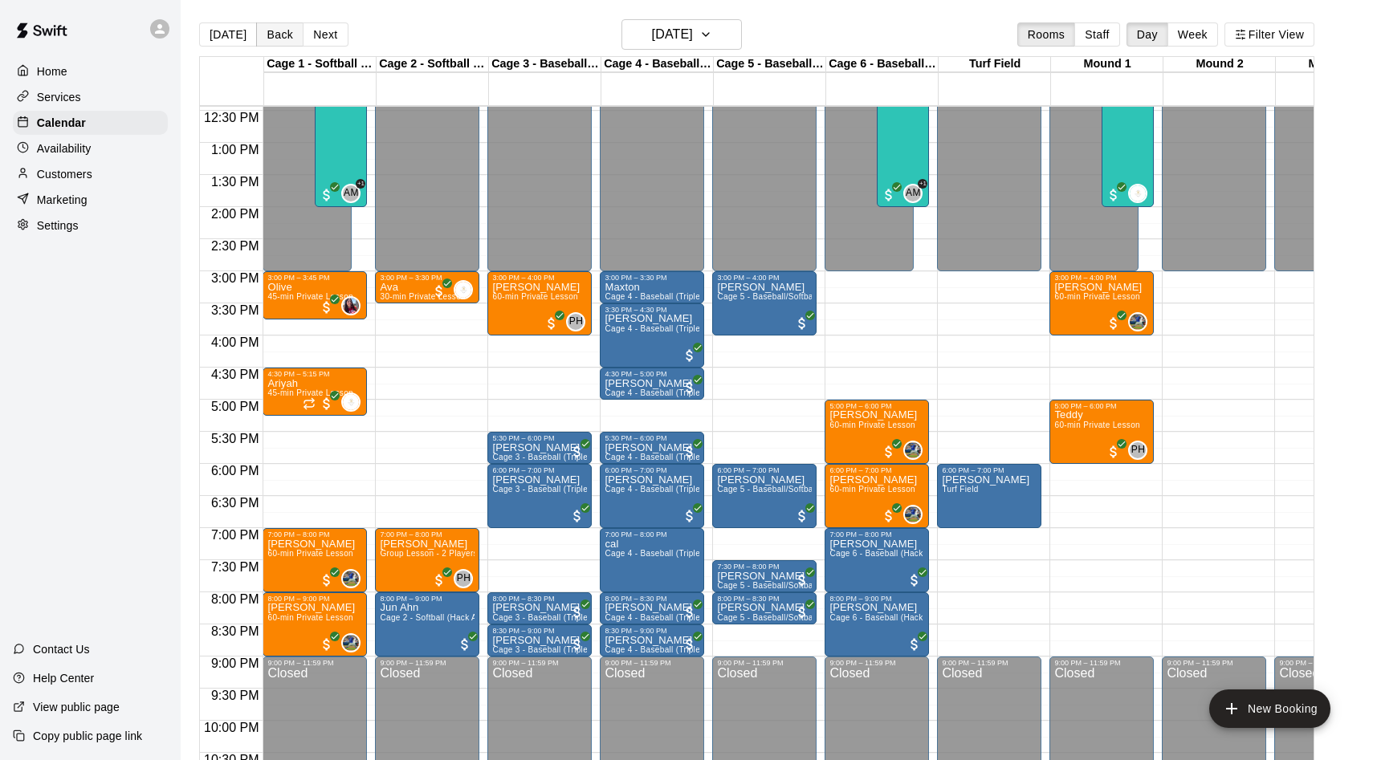
click at [276, 38] on button "Back" at bounding box center [279, 34] width 47 height 24
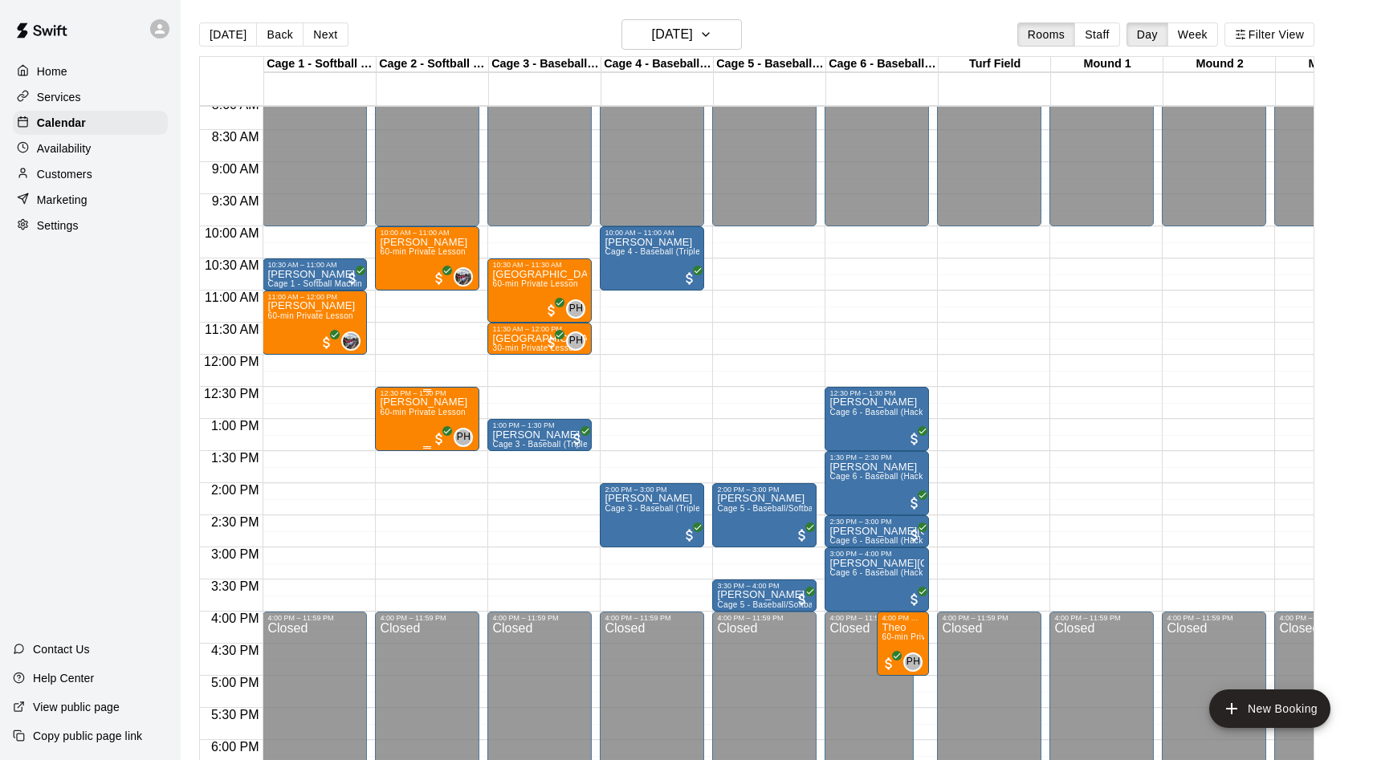
scroll to position [519, 0]
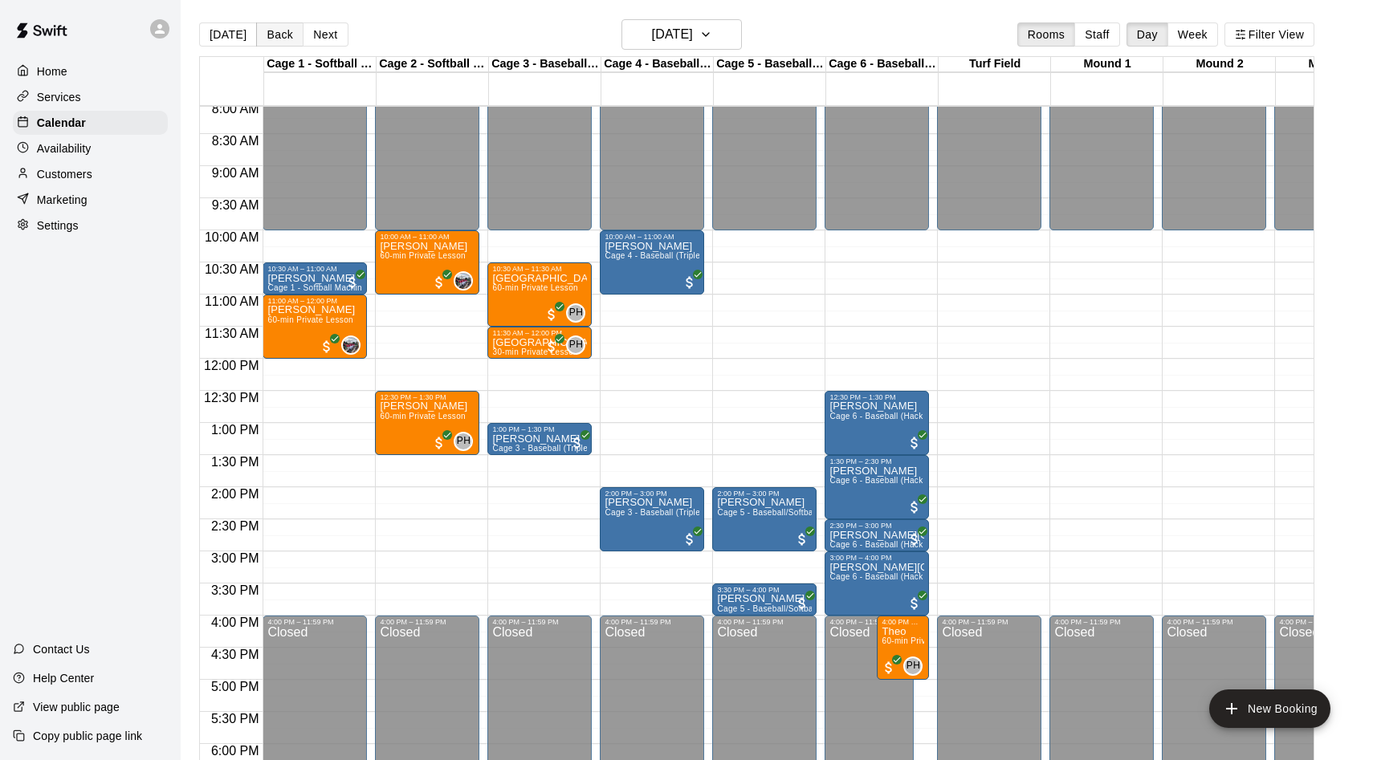
click at [272, 36] on button "Back" at bounding box center [279, 34] width 47 height 24
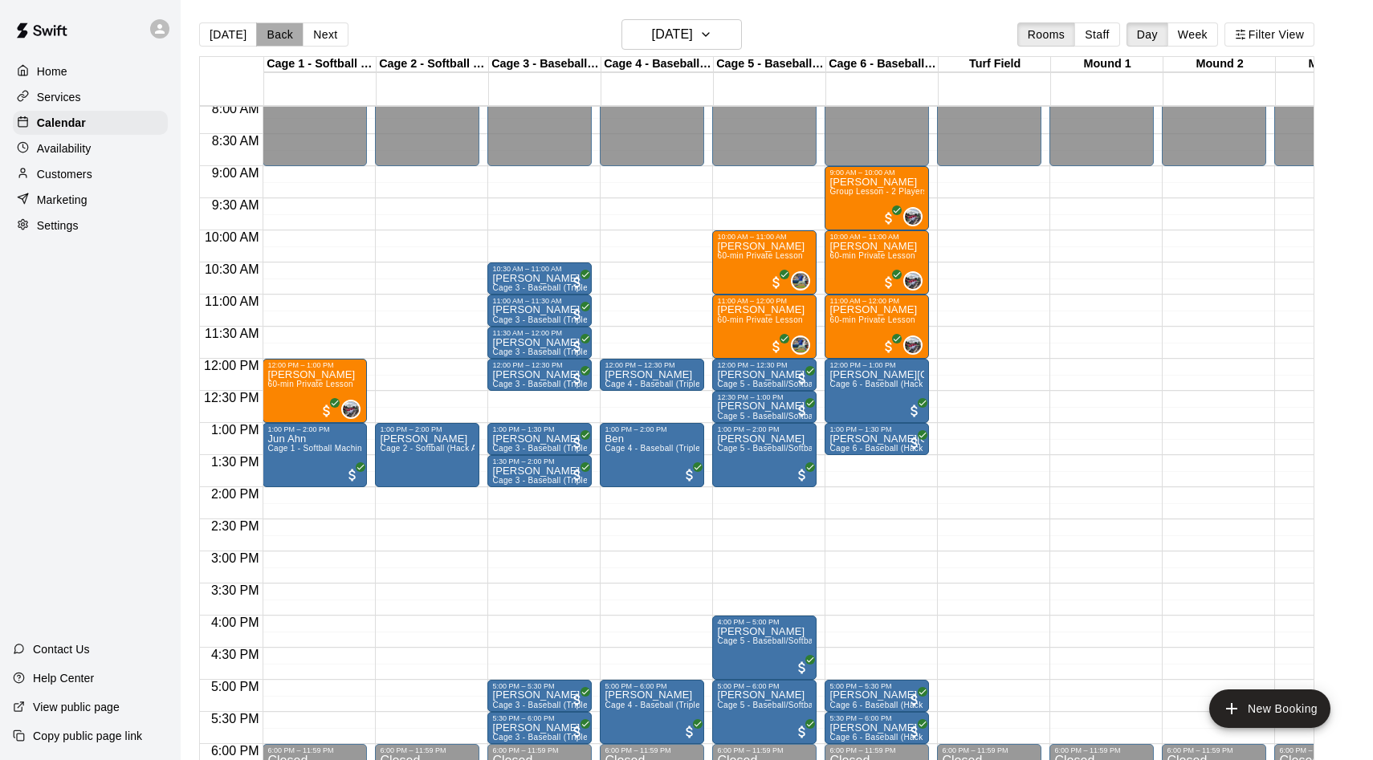
click at [280, 41] on button "Back" at bounding box center [279, 34] width 47 height 24
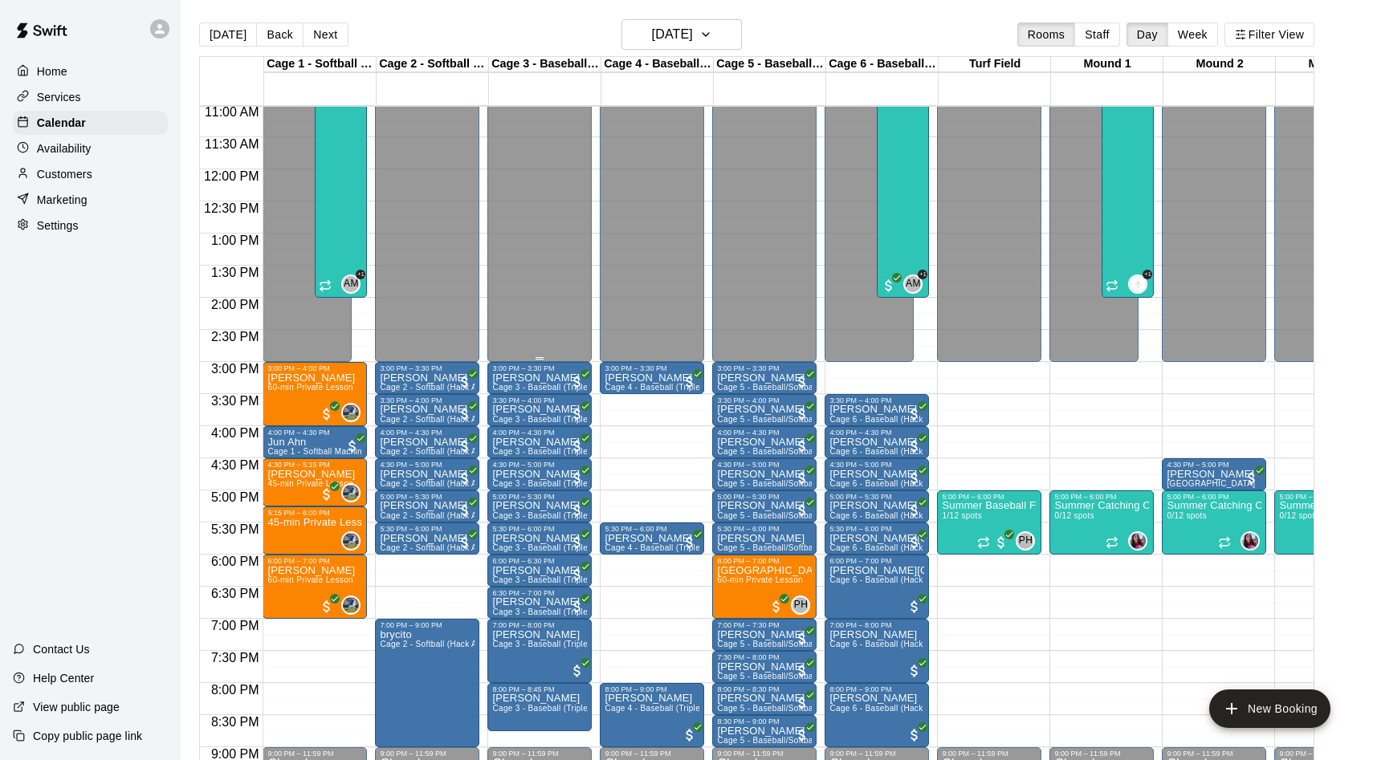
scroll to position [722, 0]
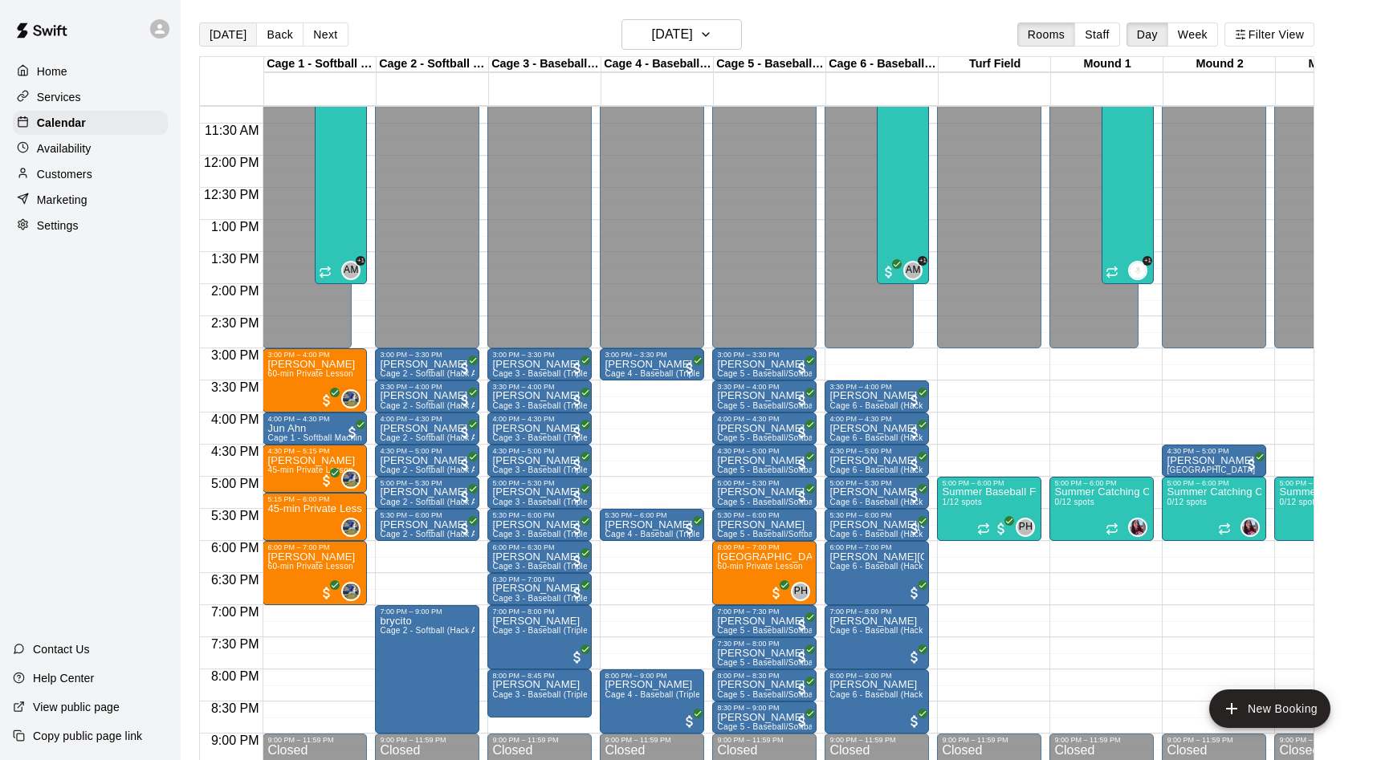
click at [216, 37] on button "[DATE]" at bounding box center [228, 34] width 58 height 24
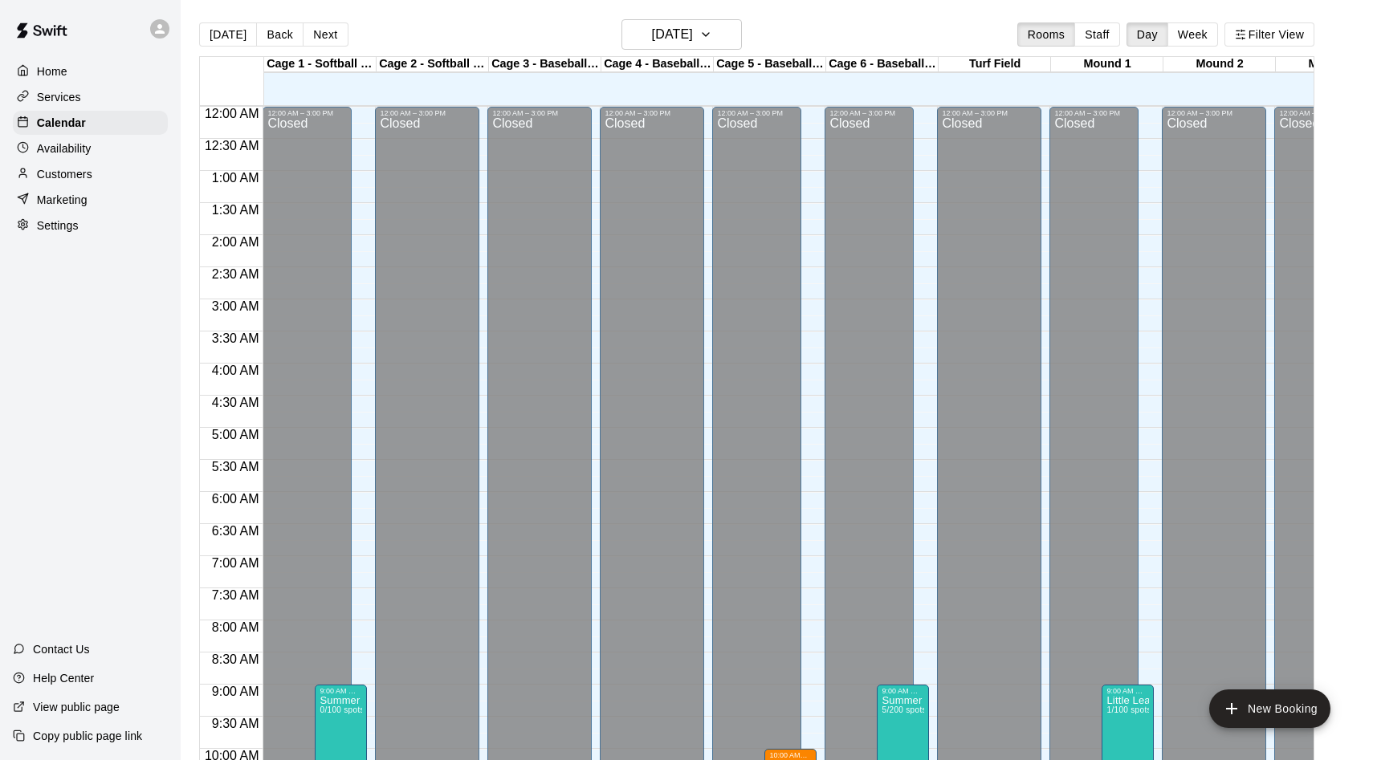
scroll to position [821, 0]
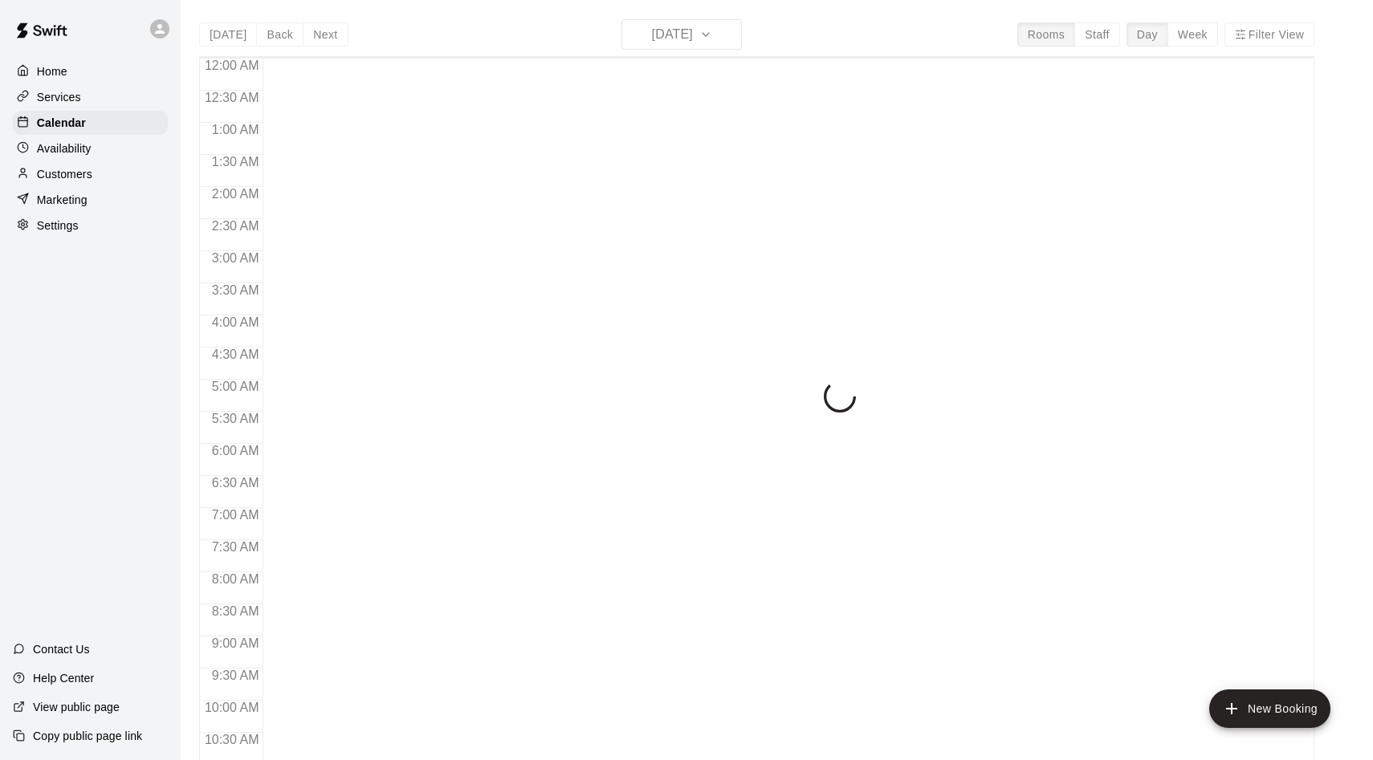
scroll to position [822, 0]
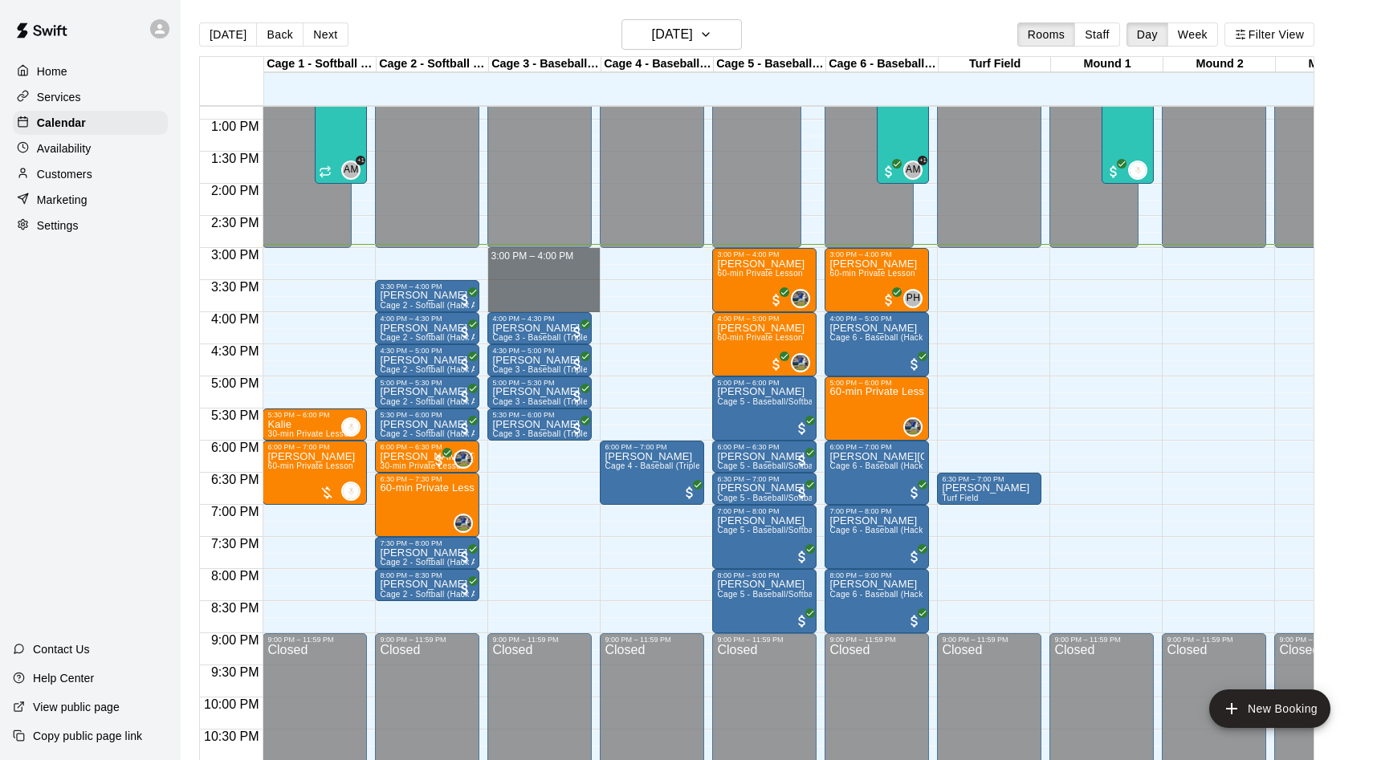
drag, startPoint x: 512, startPoint y: 253, endPoint x: 540, endPoint y: 307, distance: 60.7
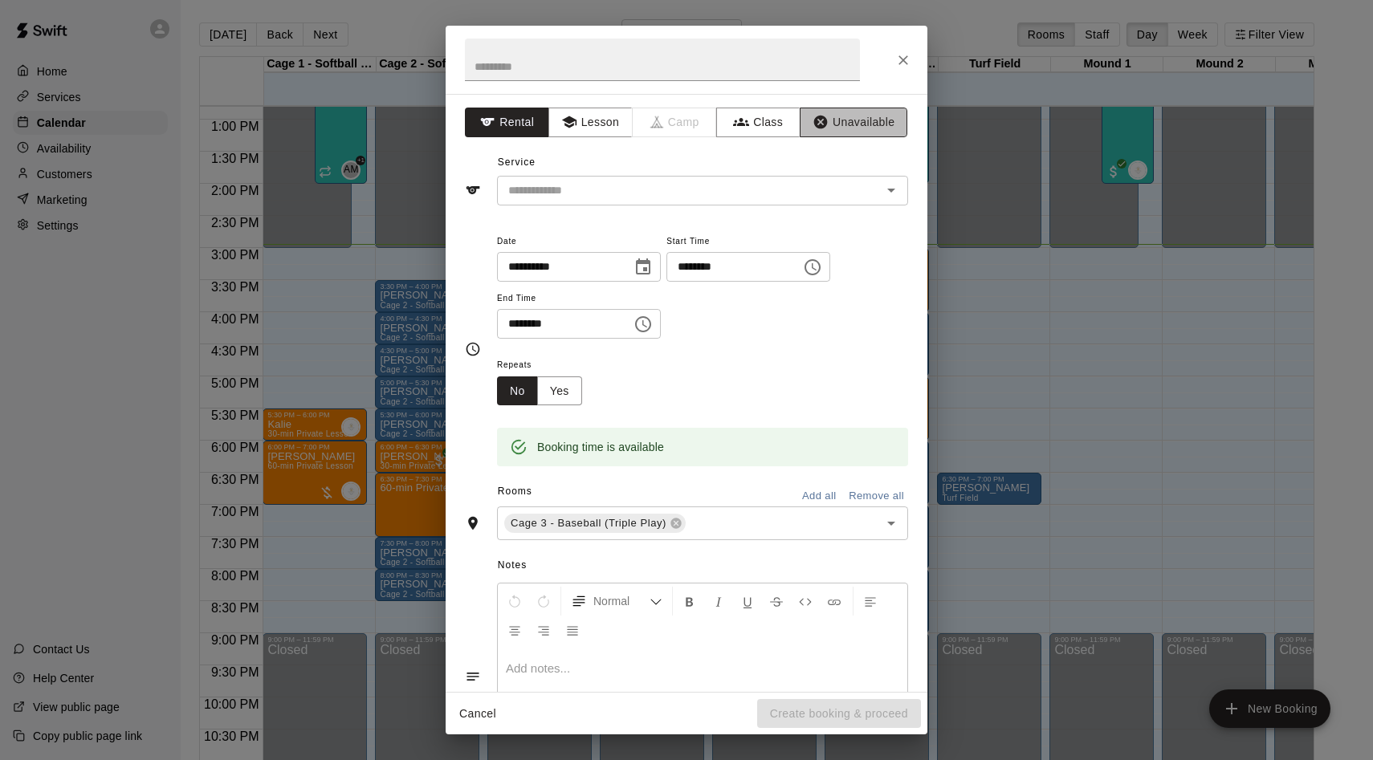
click at [877, 121] on button "Unavailable" at bounding box center [854, 123] width 108 height 30
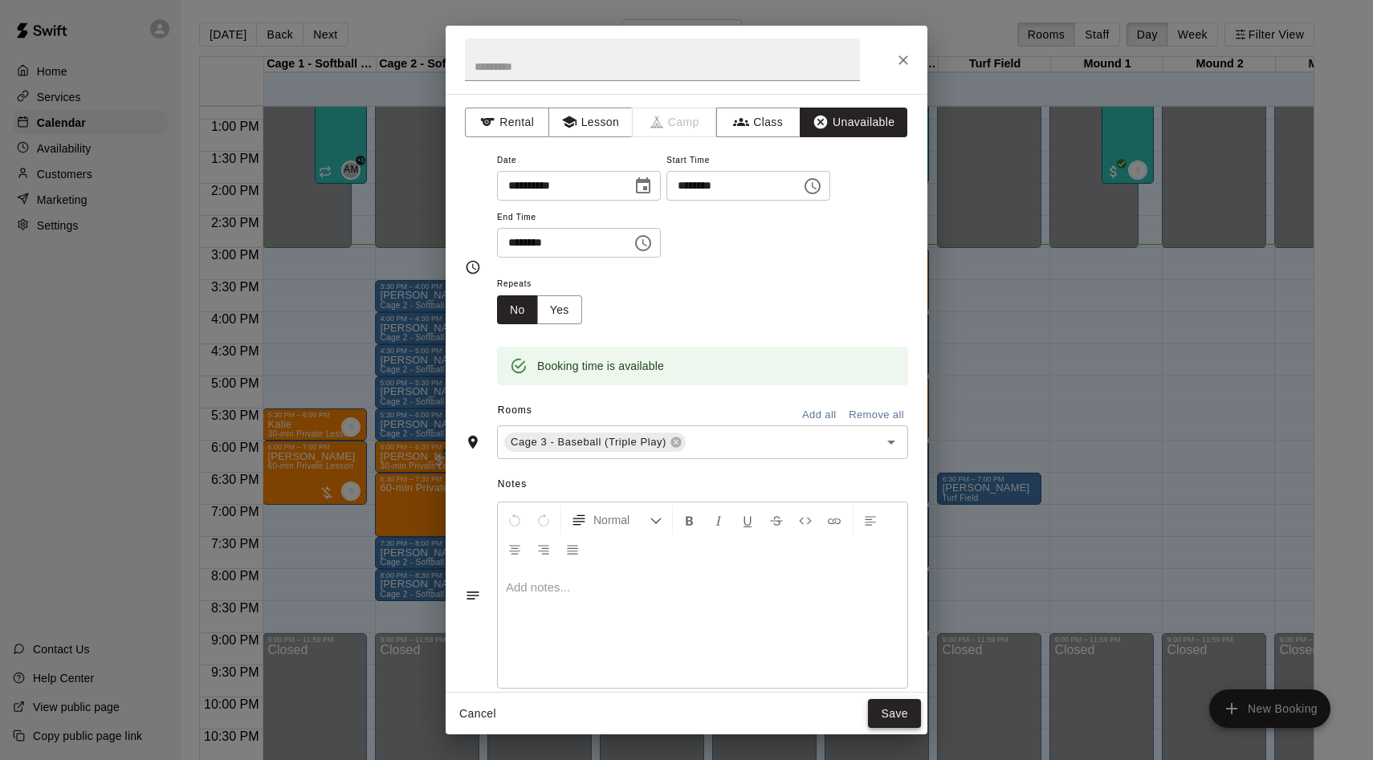
click at [894, 716] on button "Save" at bounding box center [894, 714] width 53 height 30
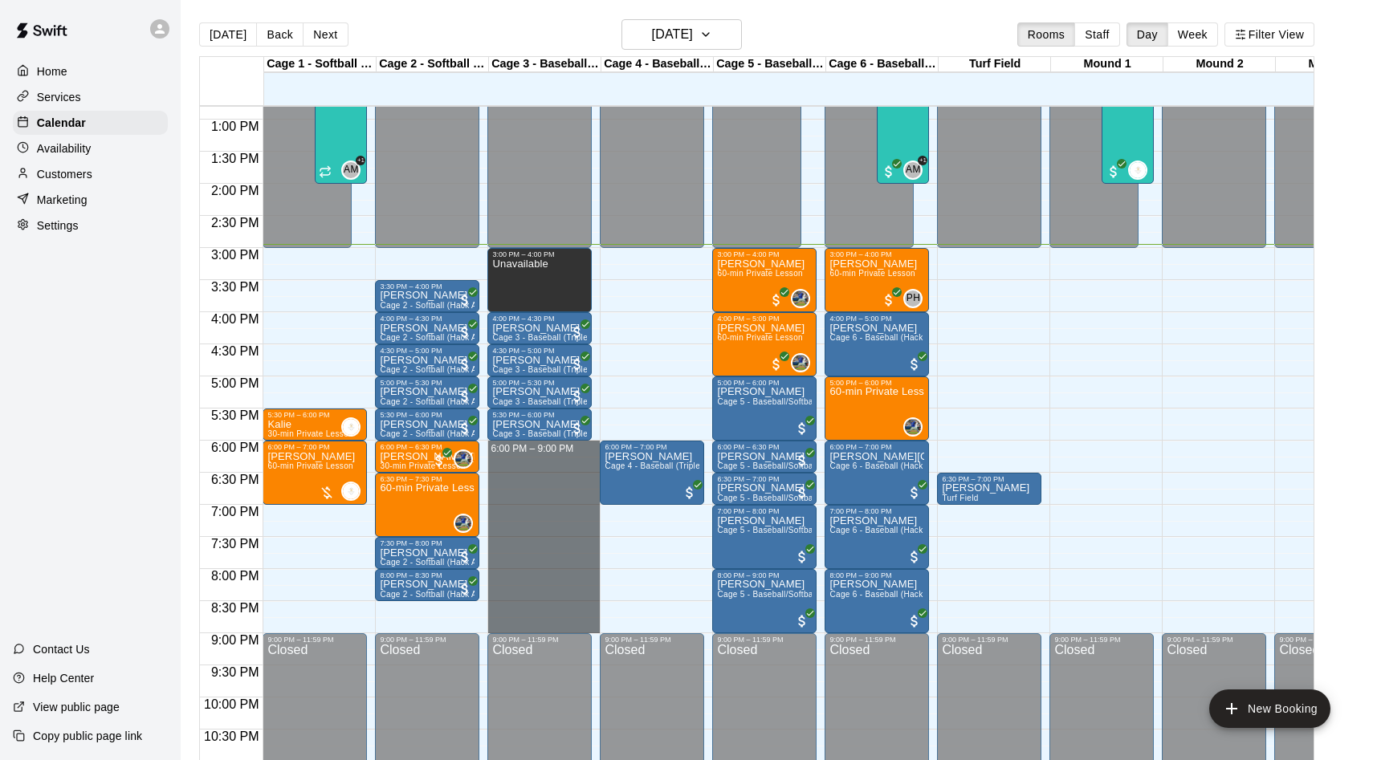
drag, startPoint x: 526, startPoint y: 442, endPoint x: 522, endPoint y: 625, distance: 183.9
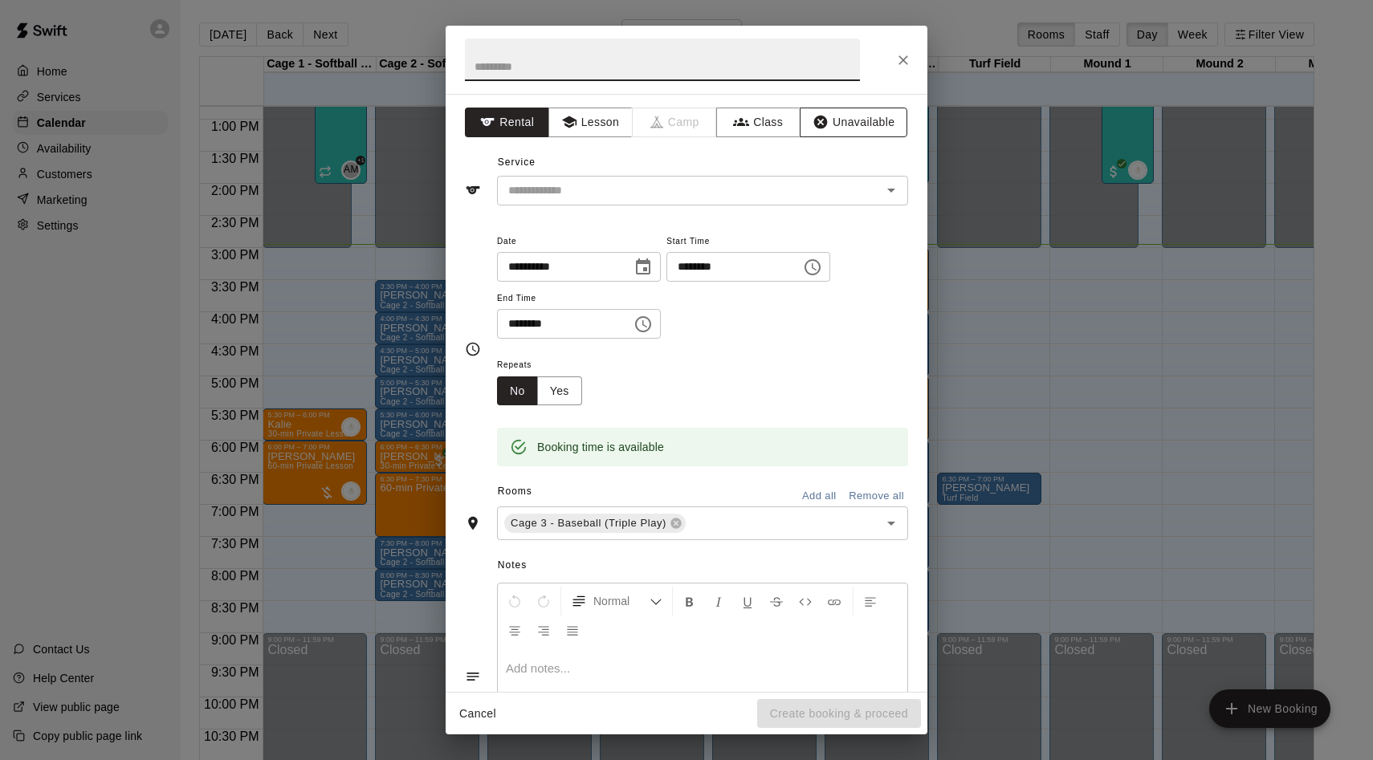
click at [862, 119] on button "Unavailable" at bounding box center [854, 123] width 108 height 30
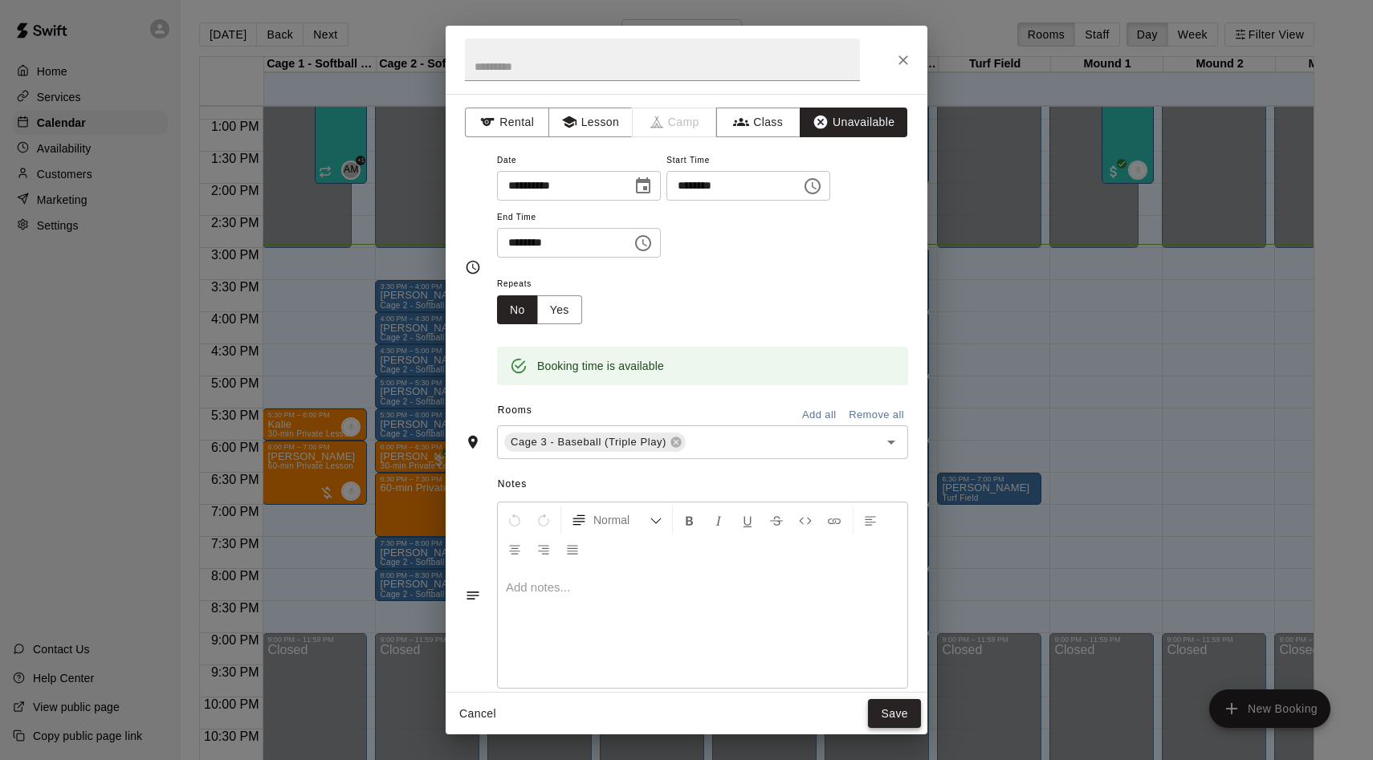
click at [884, 719] on button "Save" at bounding box center [894, 714] width 53 height 30
